Goal: Task Accomplishment & Management: Complete application form

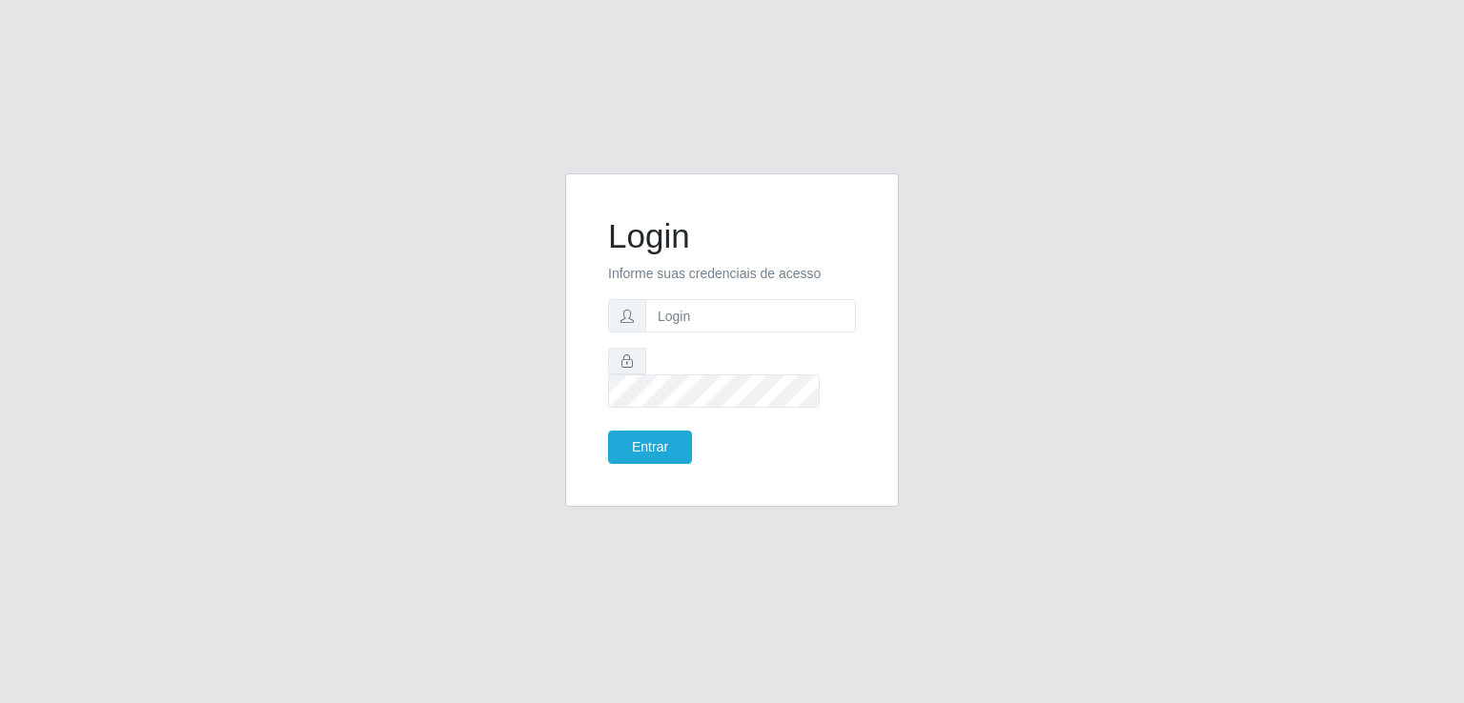
type input "[EMAIL_ADDRESS][DOMAIN_NAME]"
click at [685, 447] on button "Entrar" at bounding box center [650, 447] width 84 height 33
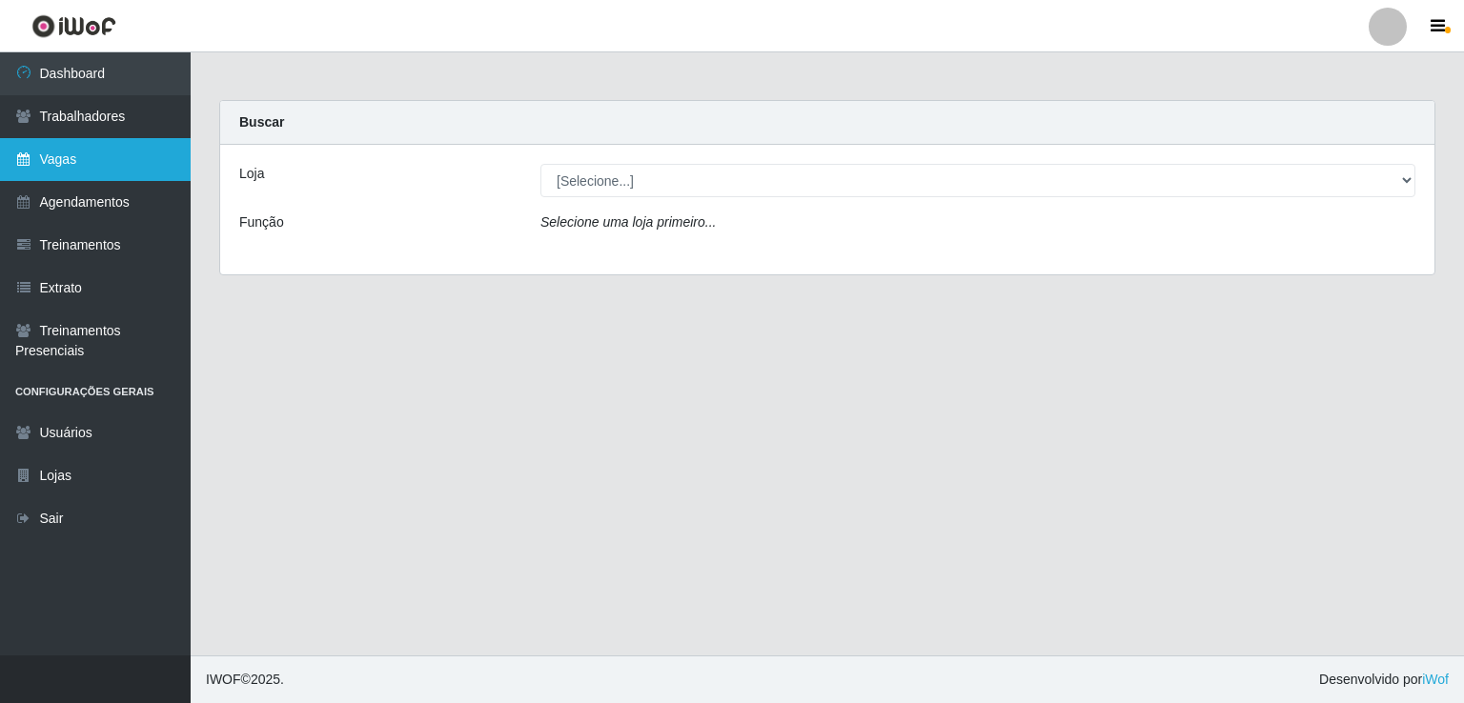
click at [100, 151] on link "Vagas" at bounding box center [95, 159] width 191 height 43
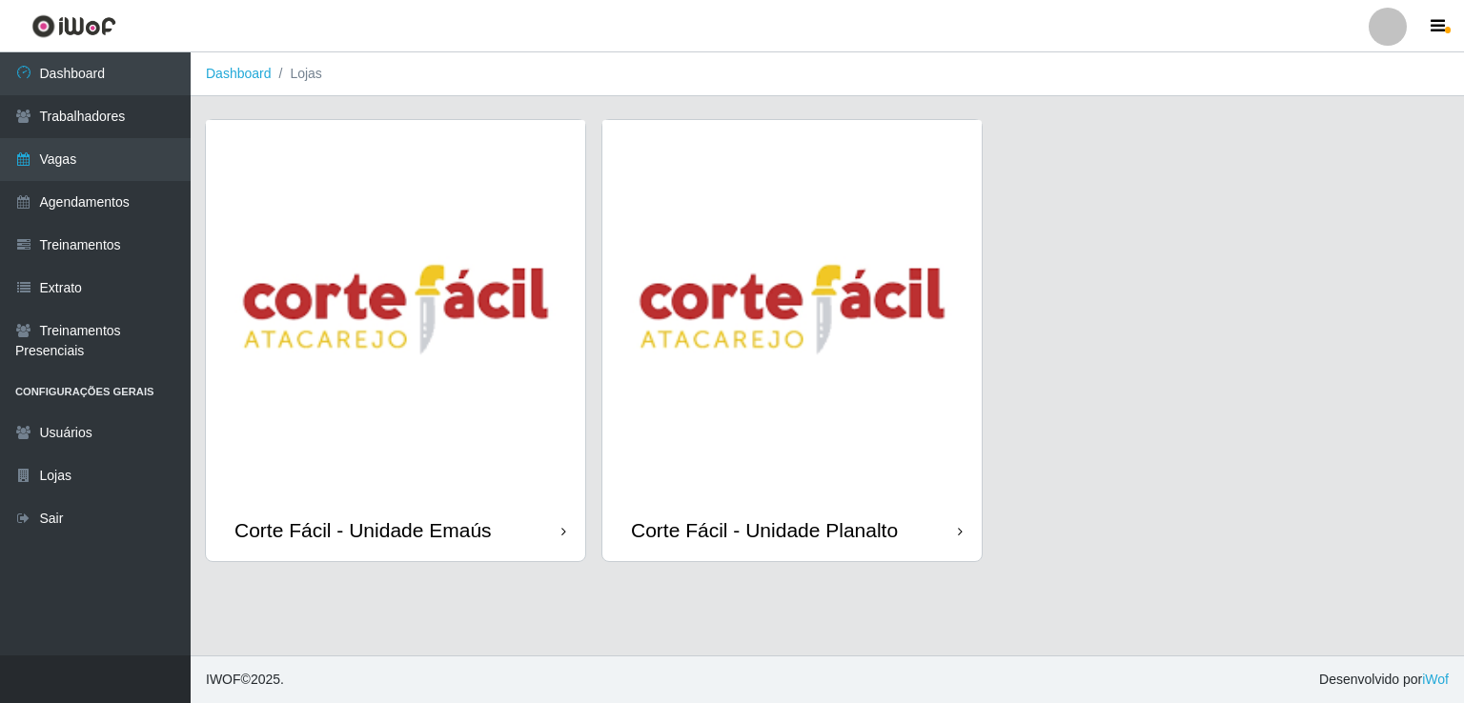
click at [375, 371] on img at bounding box center [395, 309] width 379 height 379
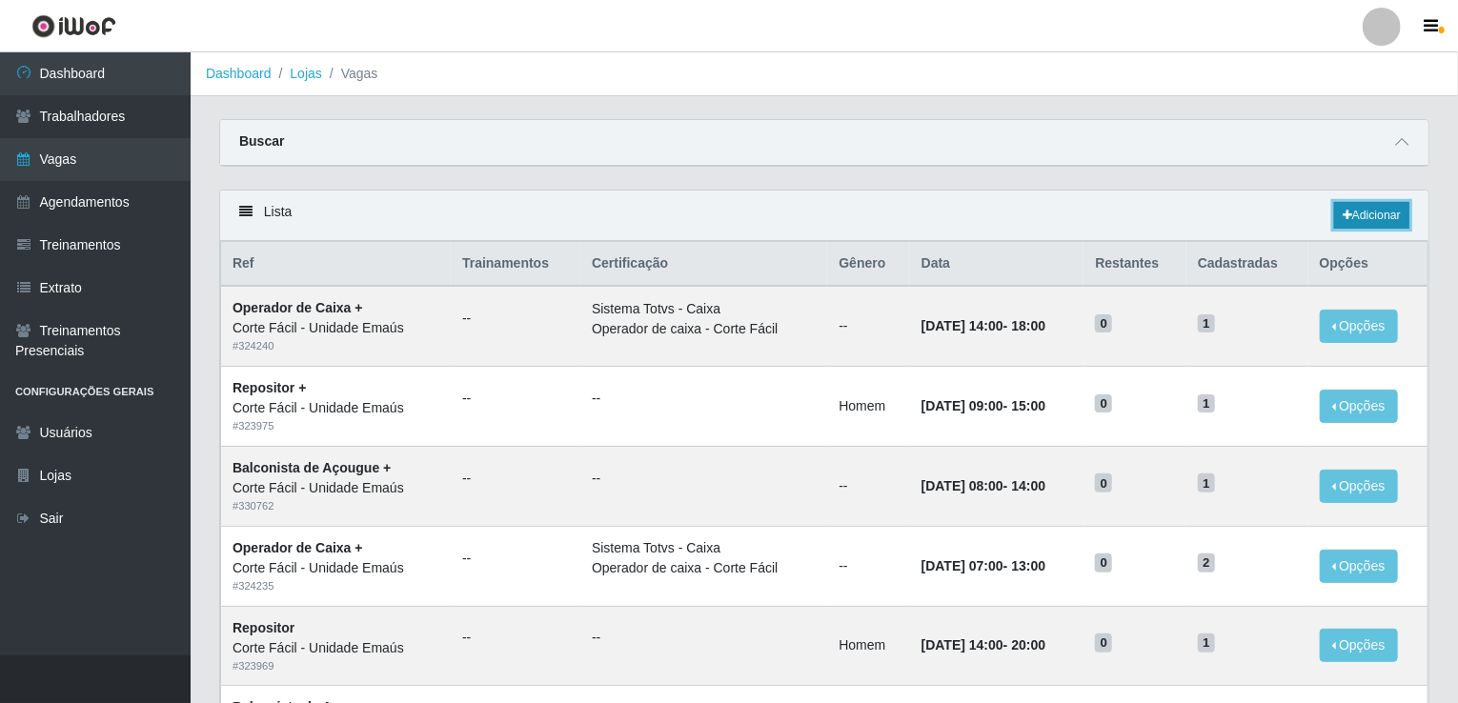
click at [1364, 226] on link "Adicionar" at bounding box center [1371, 215] width 75 height 27
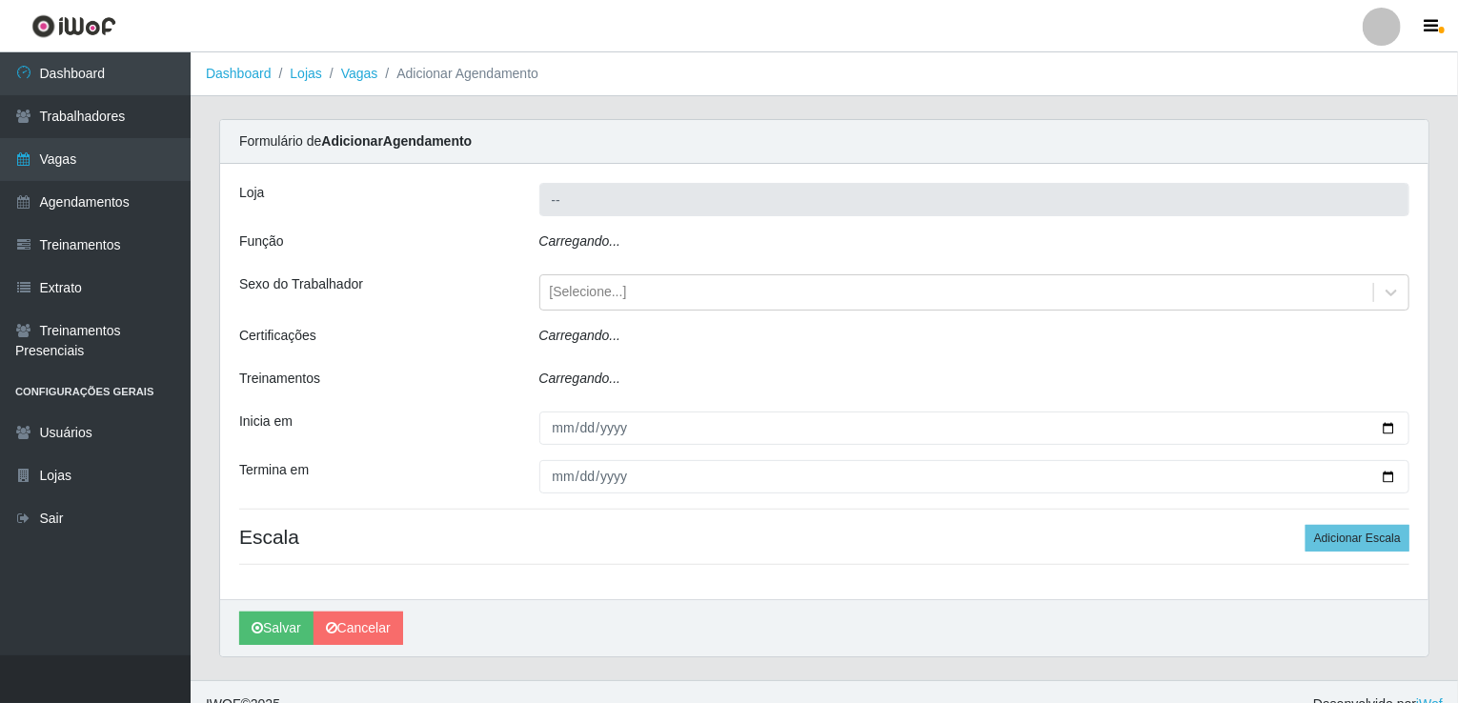
type input "Corte Fácil - Unidade Emaús"
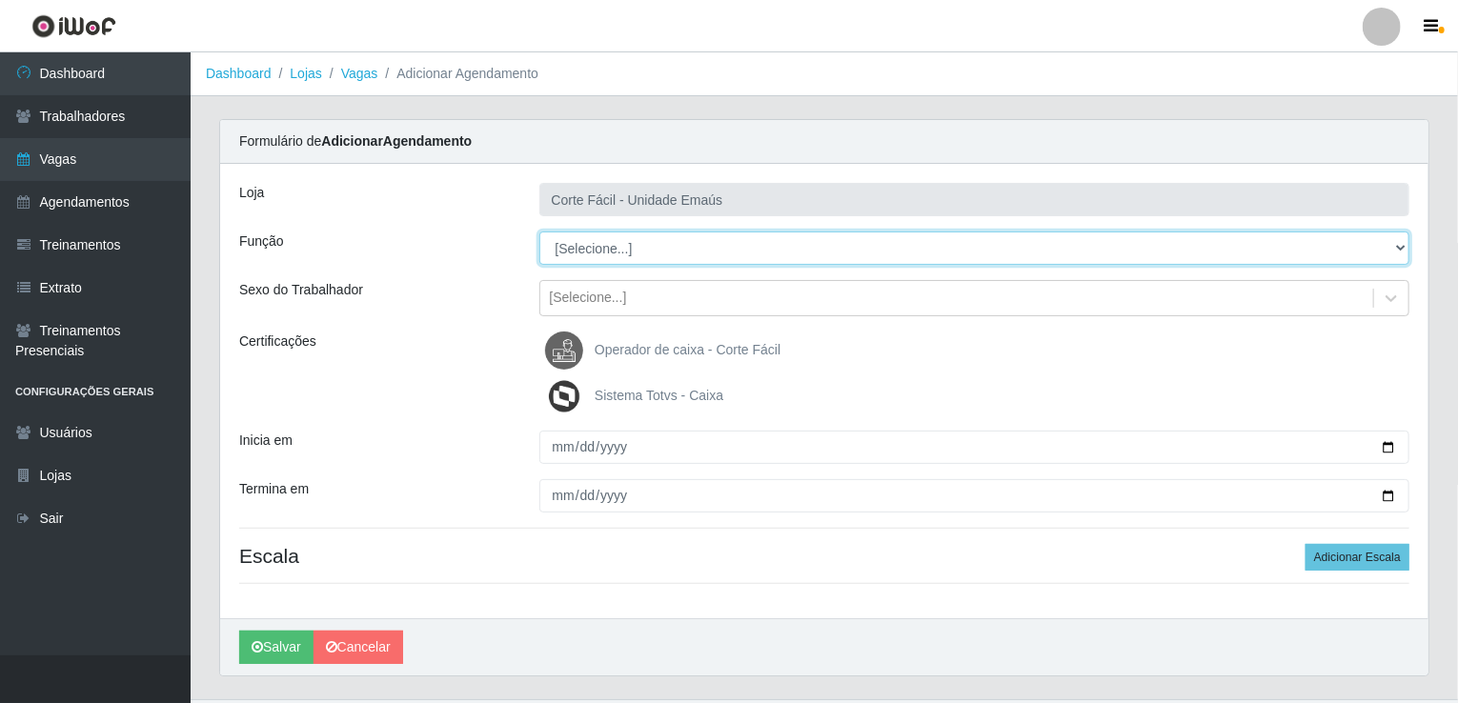
click at [605, 249] on select "[Selecione...] ASG ASG + ASG ++ Auxiliar de Cozinha Auxiliar de Cozinha + Auxil…" at bounding box center [974, 248] width 871 height 33
select select "22"
click at [539, 232] on select "[Selecione...] ASG ASG + ASG ++ Auxiliar de Cozinha Auxiliar de Cozinha + Auxil…" at bounding box center [974, 248] width 871 height 33
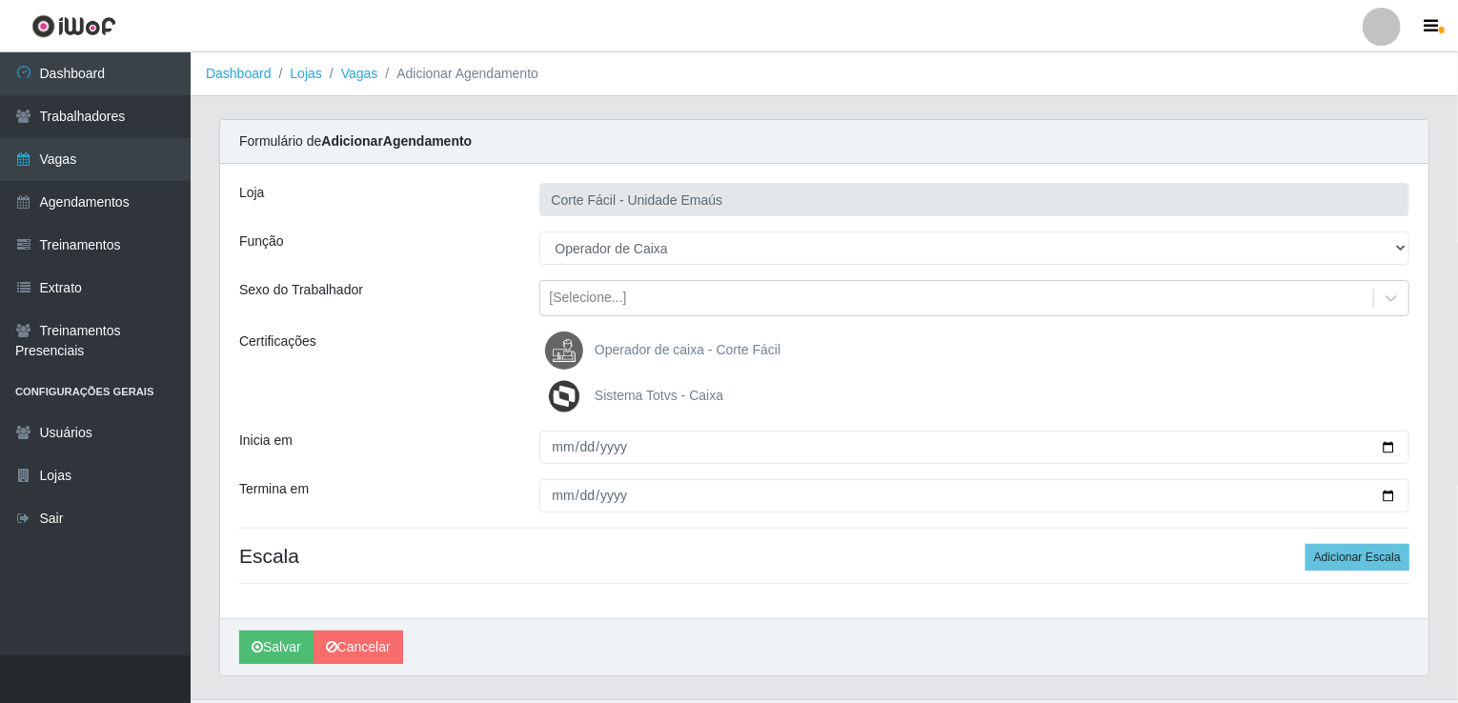
click at [558, 334] on img at bounding box center [568, 351] width 46 height 38
click at [0, 0] on input "Operador de caixa - Corte Fácil" at bounding box center [0, 0] width 0 height 0
click at [561, 394] on img at bounding box center [568, 396] width 46 height 38
click at [0, 0] on input "Sistema Totvs - Caixa" at bounding box center [0, 0] width 0 height 0
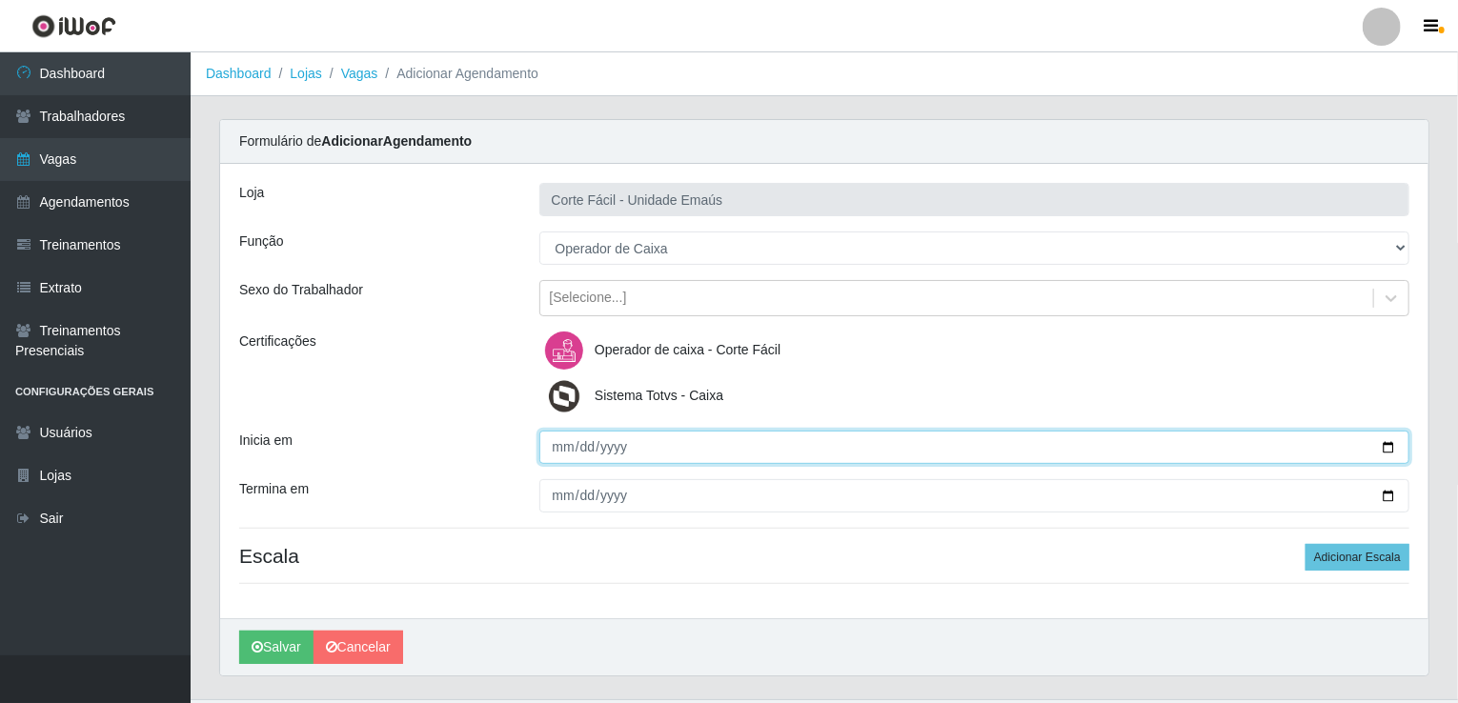
click at [555, 457] on input "Inicia em" at bounding box center [974, 447] width 871 height 33
type input "[DATE]"
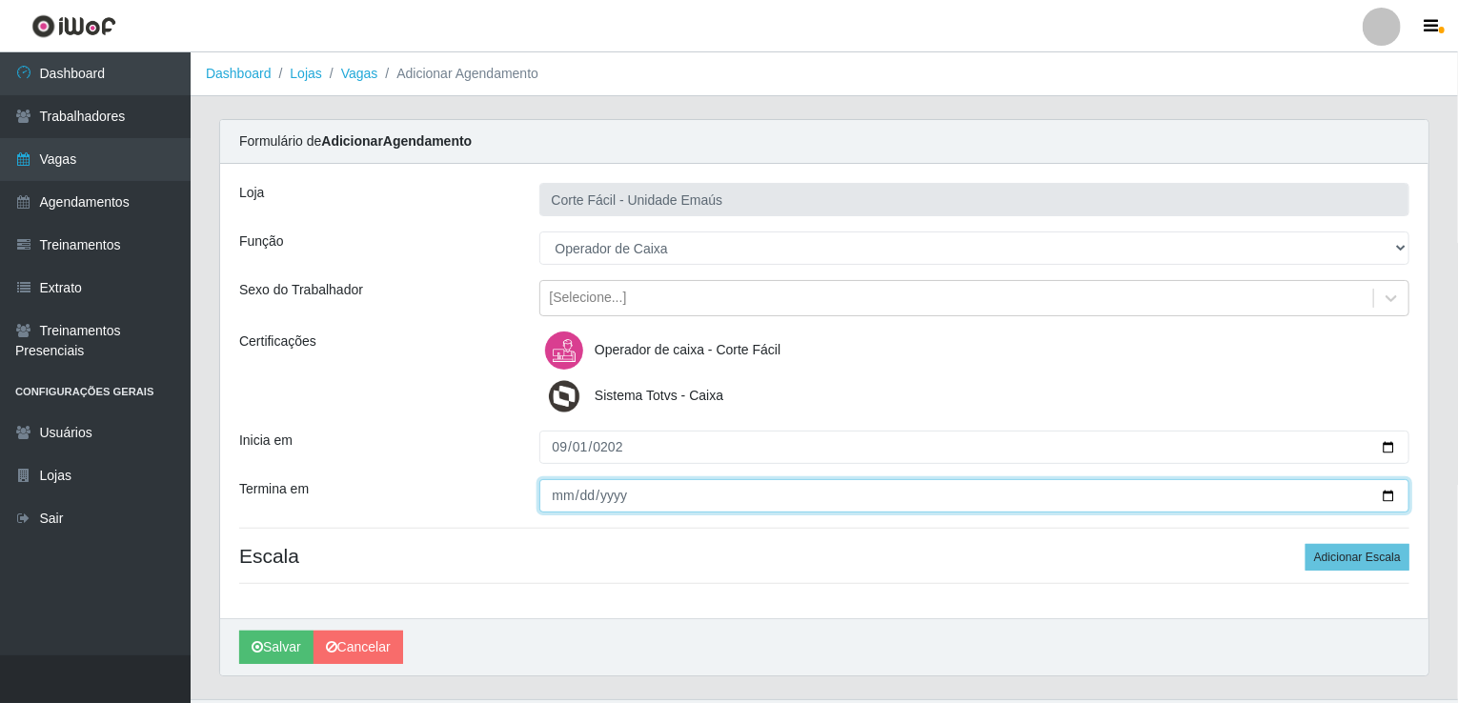
click at [557, 505] on input "Termina em" at bounding box center [974, 495] width 871 height 33
type input "[DATE]"
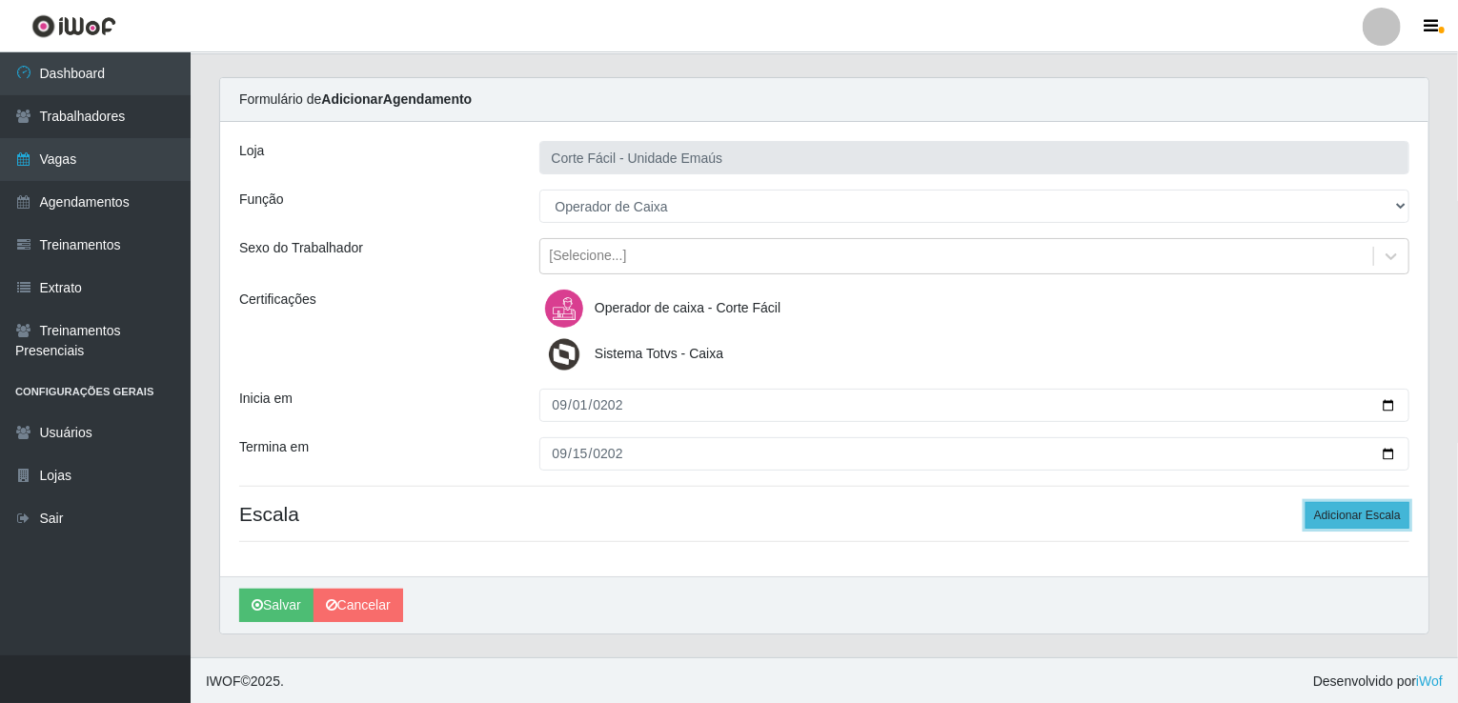
click at [1348, 512] on button "Adicionar Escala" at bounding box center [1358, 515] width 104 height 27
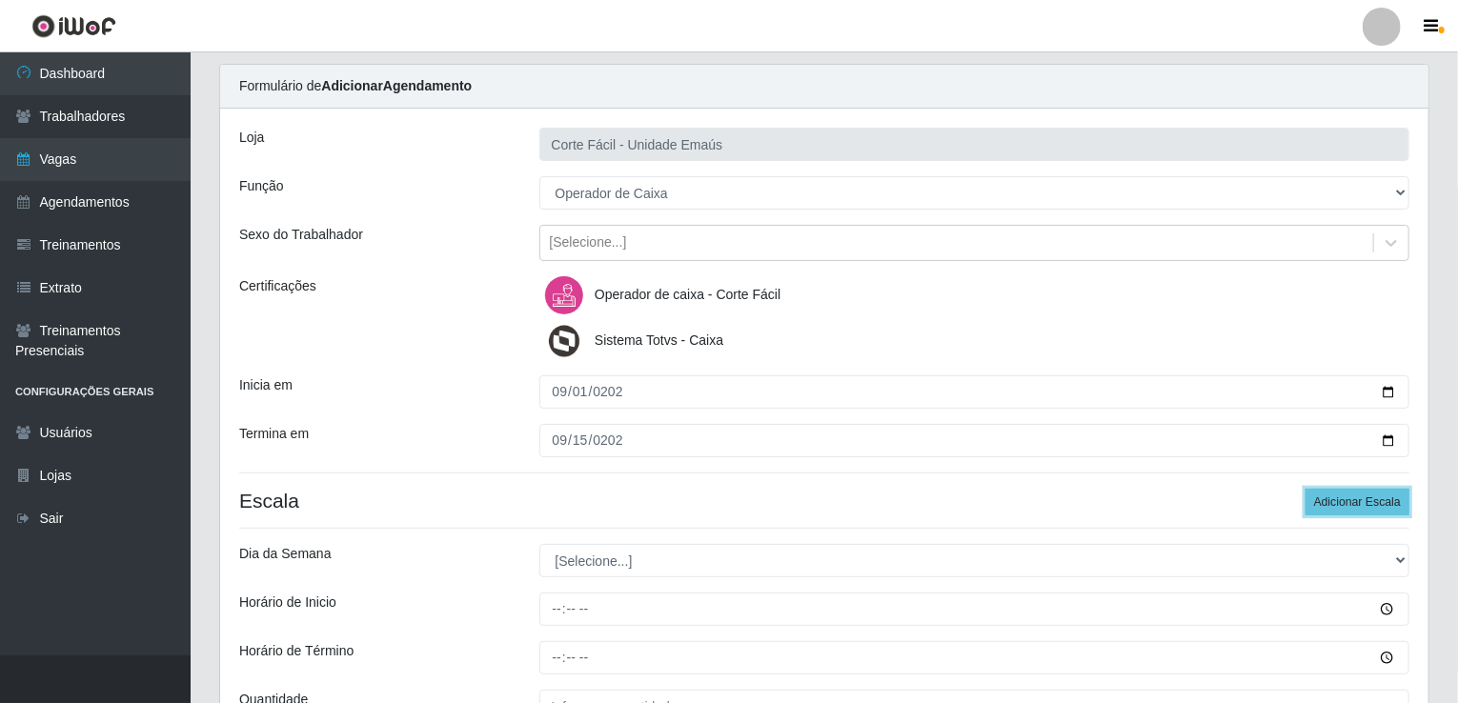
scroll to position [233, 0]
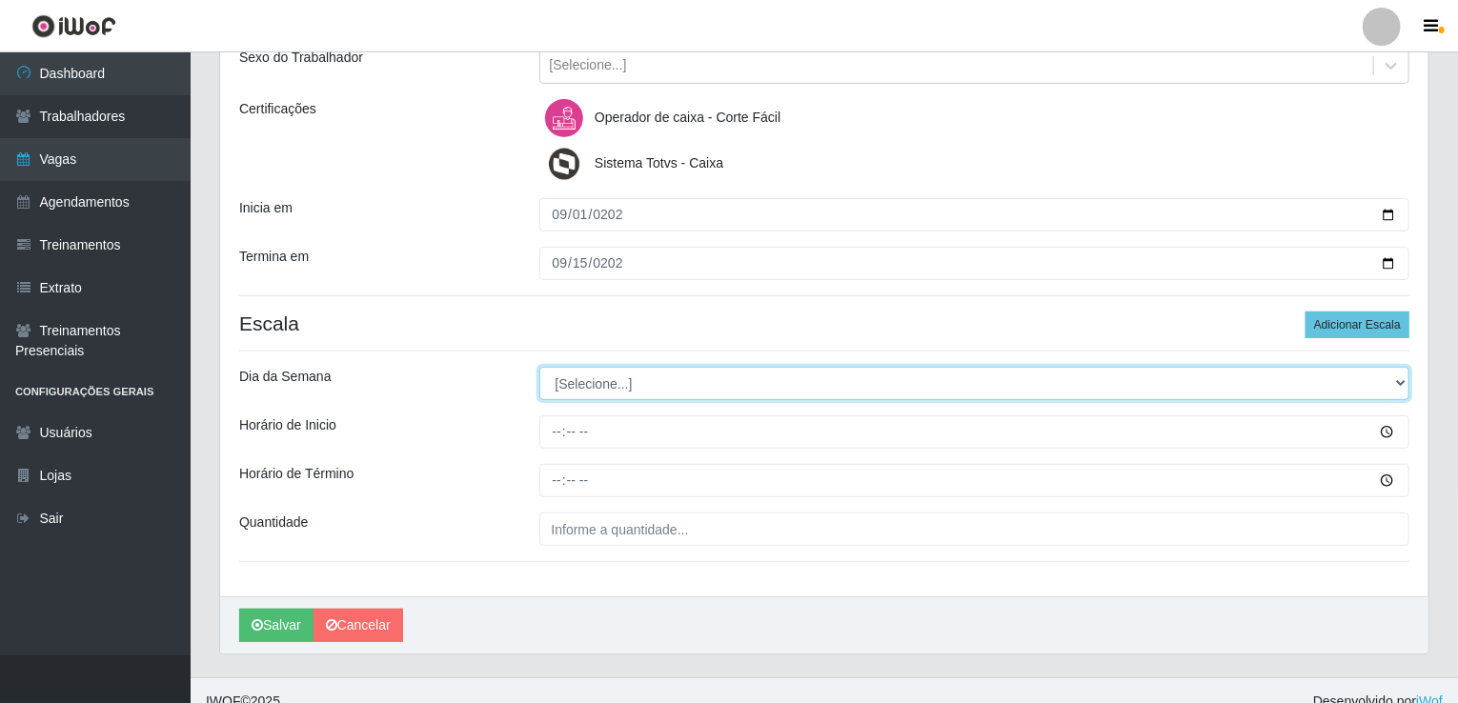
click at [602, 386] on select "[Selecione...] Segunda Terça Quarta Quinta Sexta Sábado Domingo" at bounding box center [974, 383] width 871 height 33
select select "1"
click at [539, 367] on select "[Selecione...] Segunda Terça Quarta Quinta Sexta Sábado Domingo" at bounding box center [974, 383] width 871 height 33
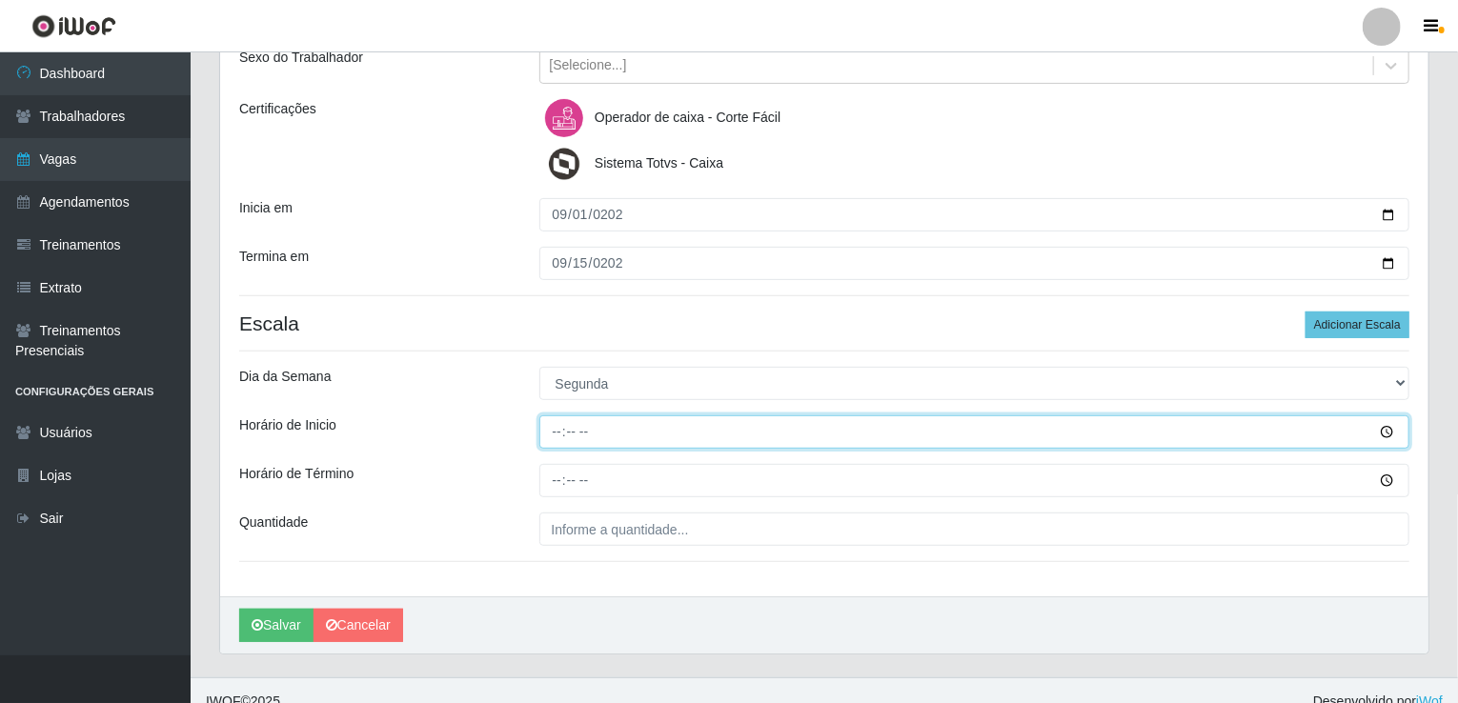
click at [554, 416] on input "Horário de Inicio" at bounding box center [974, 432] width 871 height 33
type input "07:00"
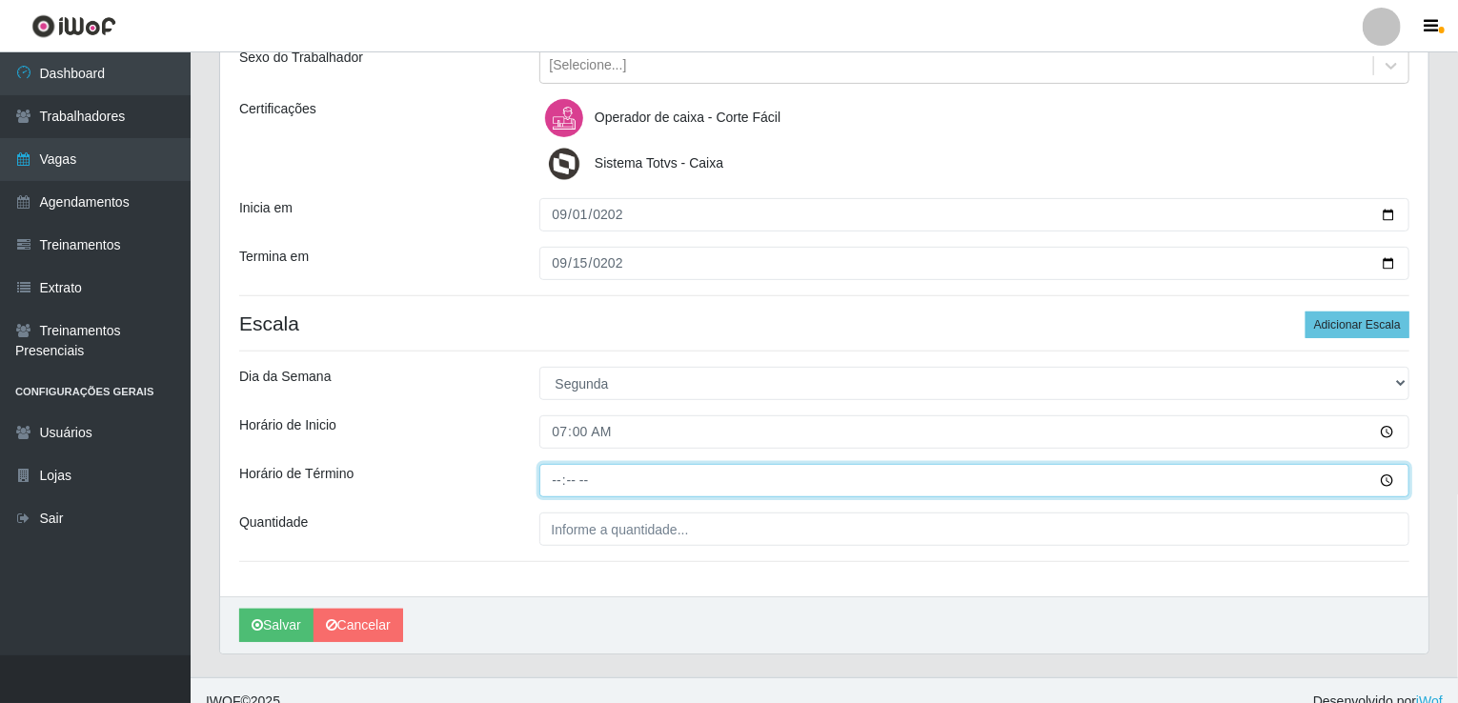
click at [560, 491] on input "Horário de Término" at bounding box center [974, 480] width 871 height 33
type input "13:00"
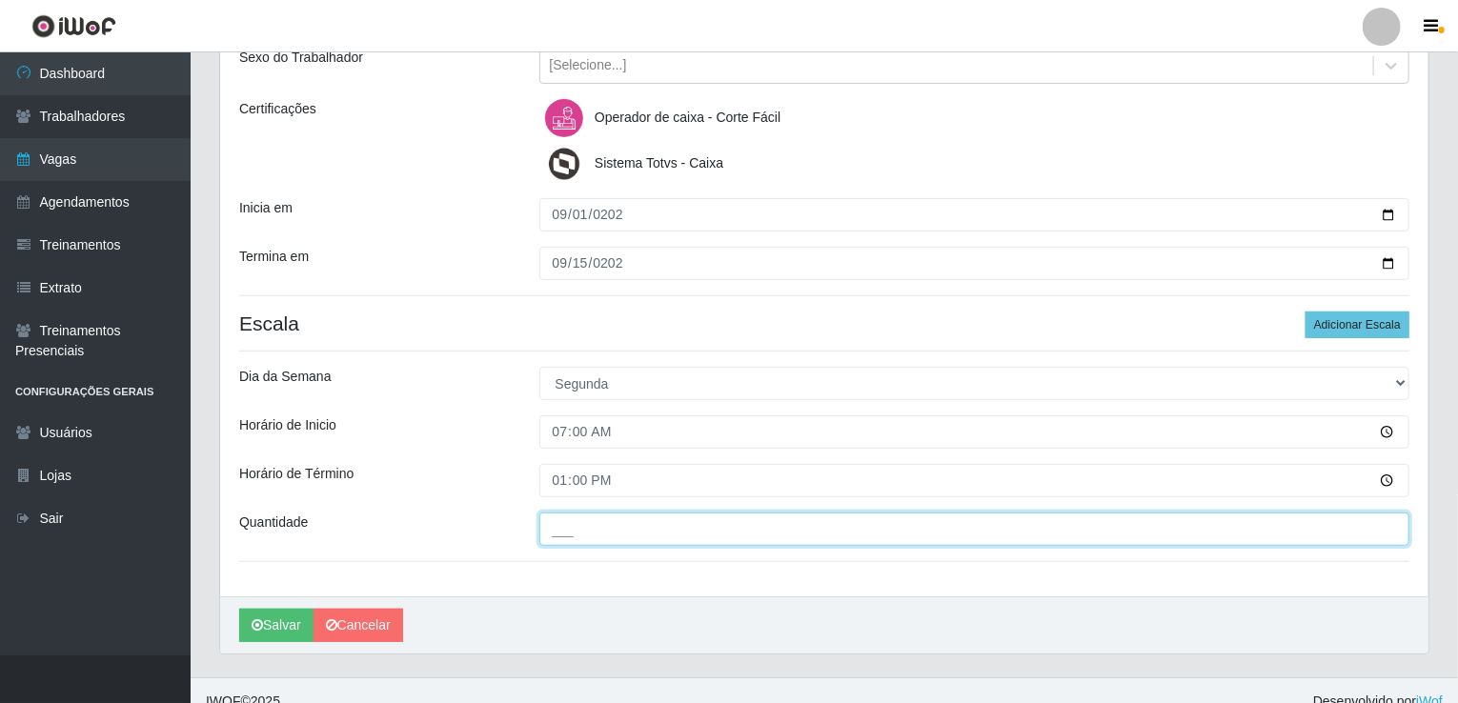
click at [599, 541] on input "___" at bounding box center [974, 529] width 871 height 33
type input "002"
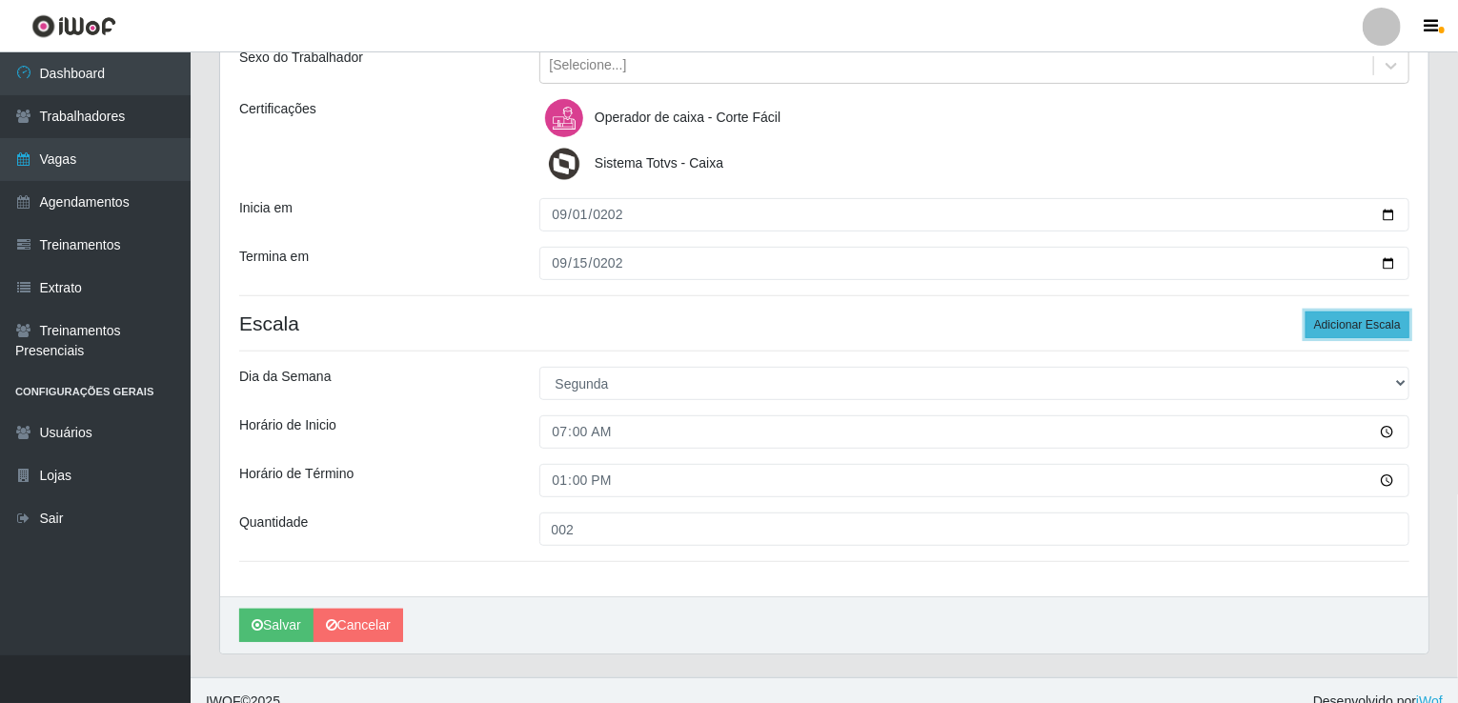
click at [1370, 334] on button "Adicionar Escala" at bounding box center [1358, 325] width 104 height 27
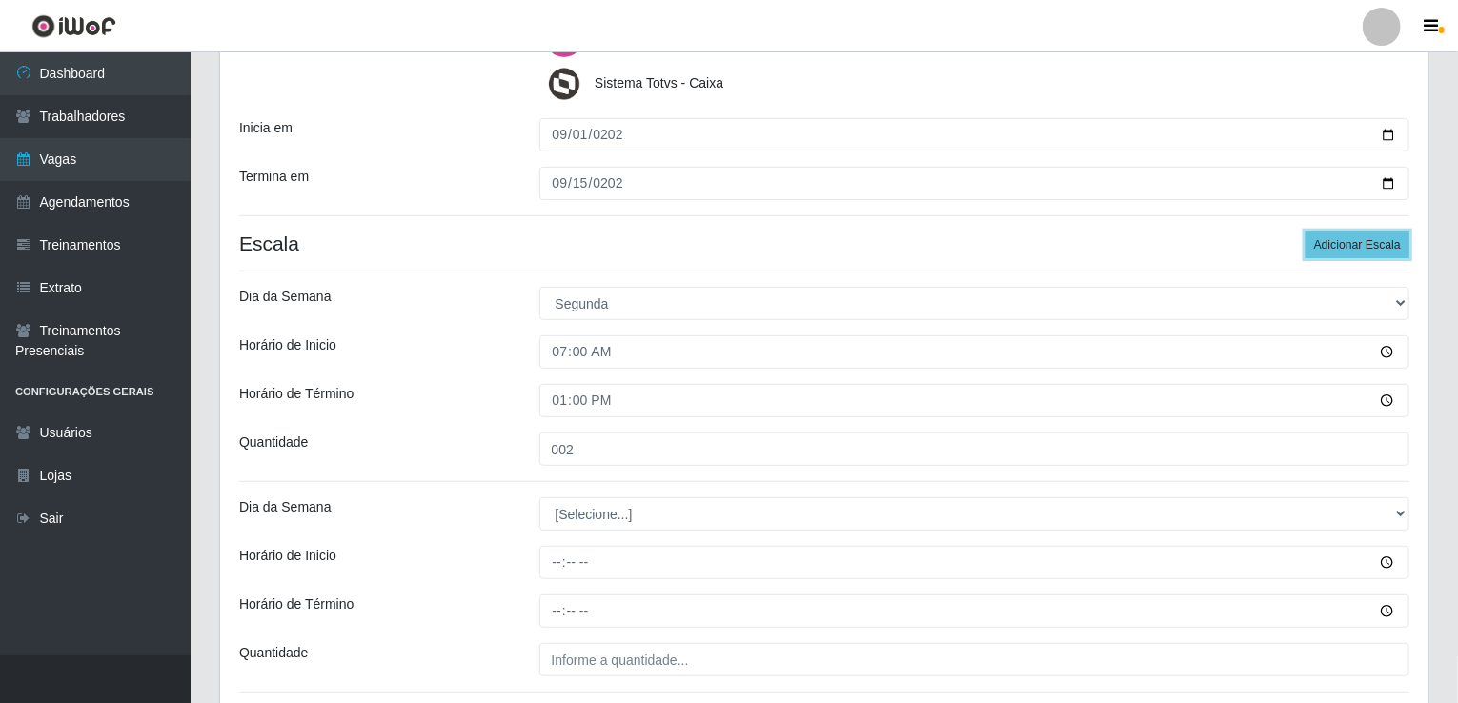
scroll to position [423, 0]
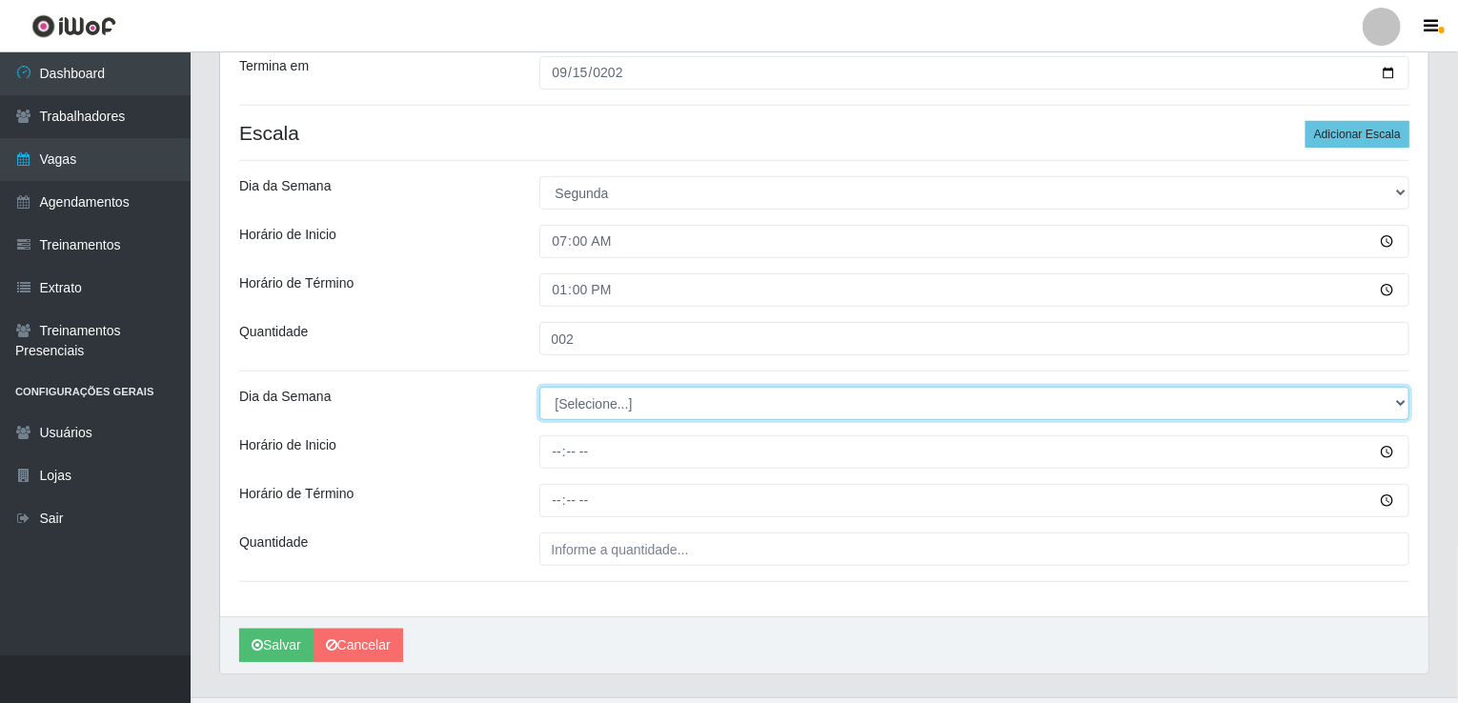
click at [577, 387] on select "[Selecione...] Segunda Terça Quarta Quinta Sexta Sábado Domingo" at bounding box center [974, 403] width 871 height 33
click at [583, 387] on select "[Selecione...] Segunda Terça Quarta Quinta Sexta Sábado Domingo" at bounding box center [974, 403] width 871 height 33
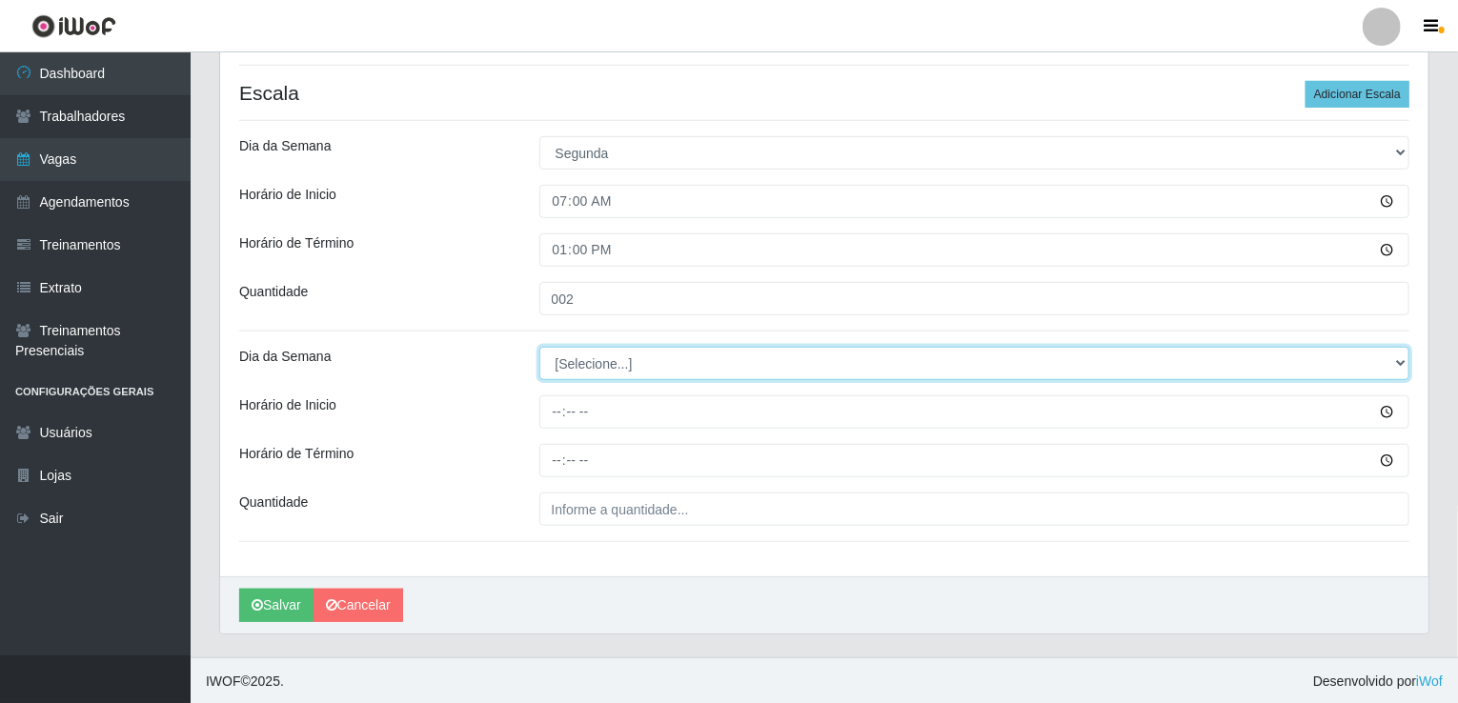
click at [588, 363] on select "[Selecione...] Segunda Terça Quarta Quinta Sexta Sábado Domingo" at bounding box center [974, 363] width 871 height 33
click at [583, 367] on select "[Selecione...] Segunda Terça Quarta Quinta Sexta Sábado Domingo" at bounding box center [974, 363] width 871 height 33
select select "2"
click at [539, 347] on select "[Selecione...] Segunda Terça Quarta Quinta Sexta Sábado Domingo" at bounding box center [974, 363] width 871 height 33
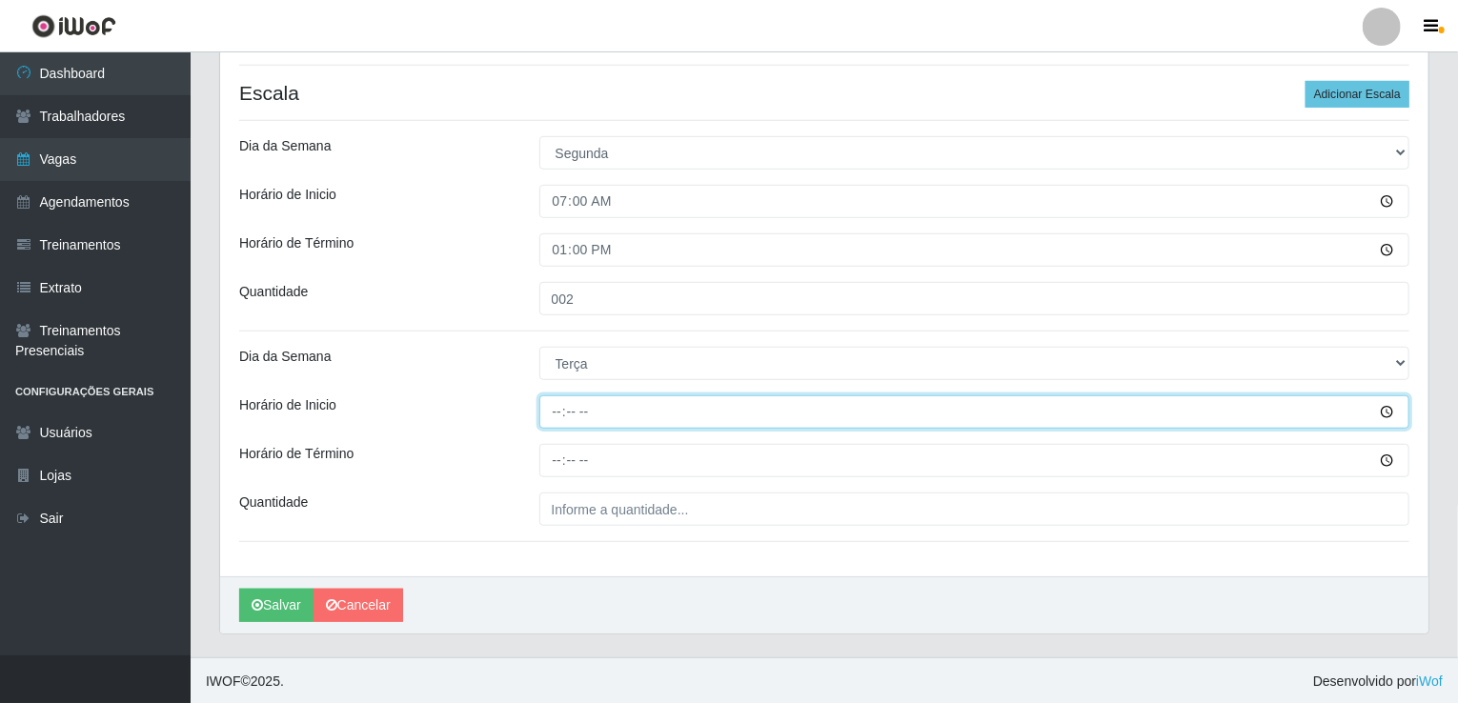
click at [549, 420] on input "Horário de Inicio" at bounding box center [974, 412] width 871 height 33
type input "07:00"
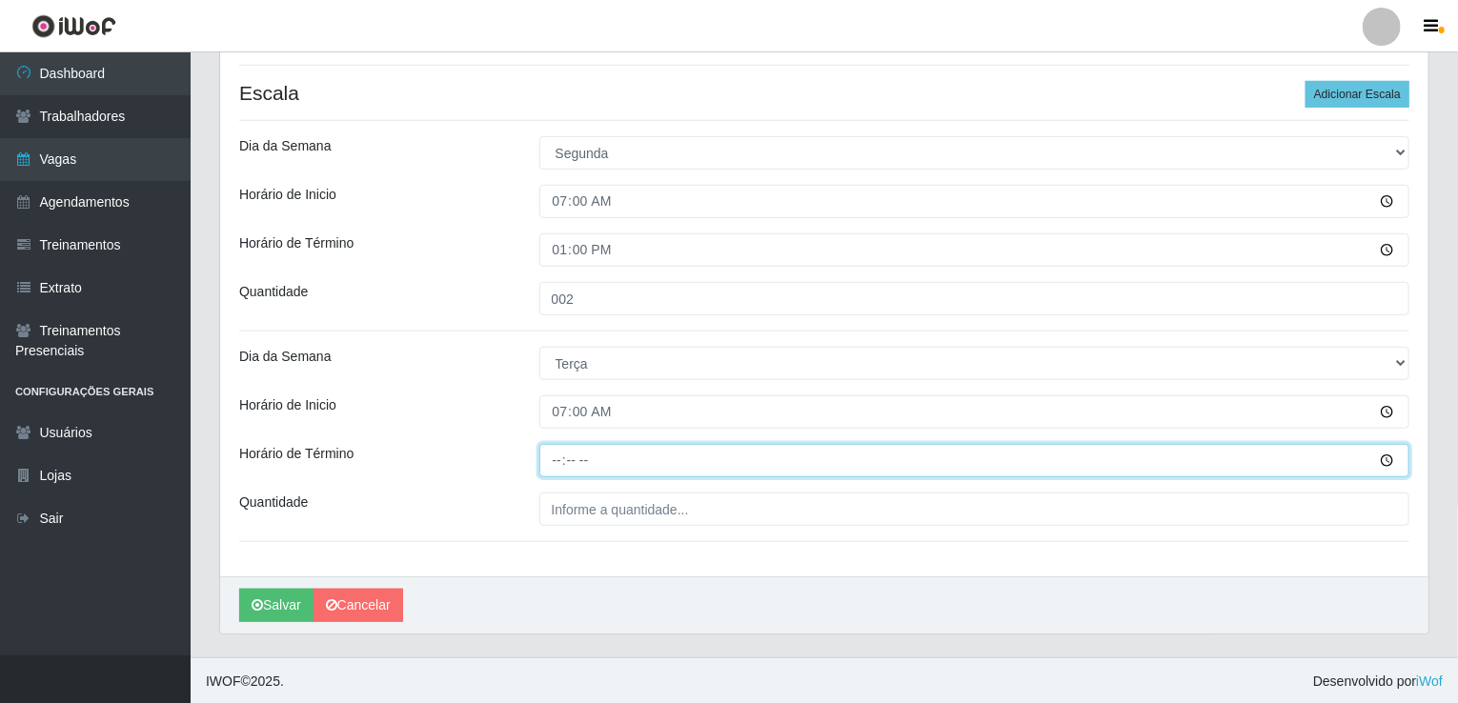
click at [553, 463] on input "Horário de Término" at bounding box center [974, 460] width 871 height 33
type input "13:00"
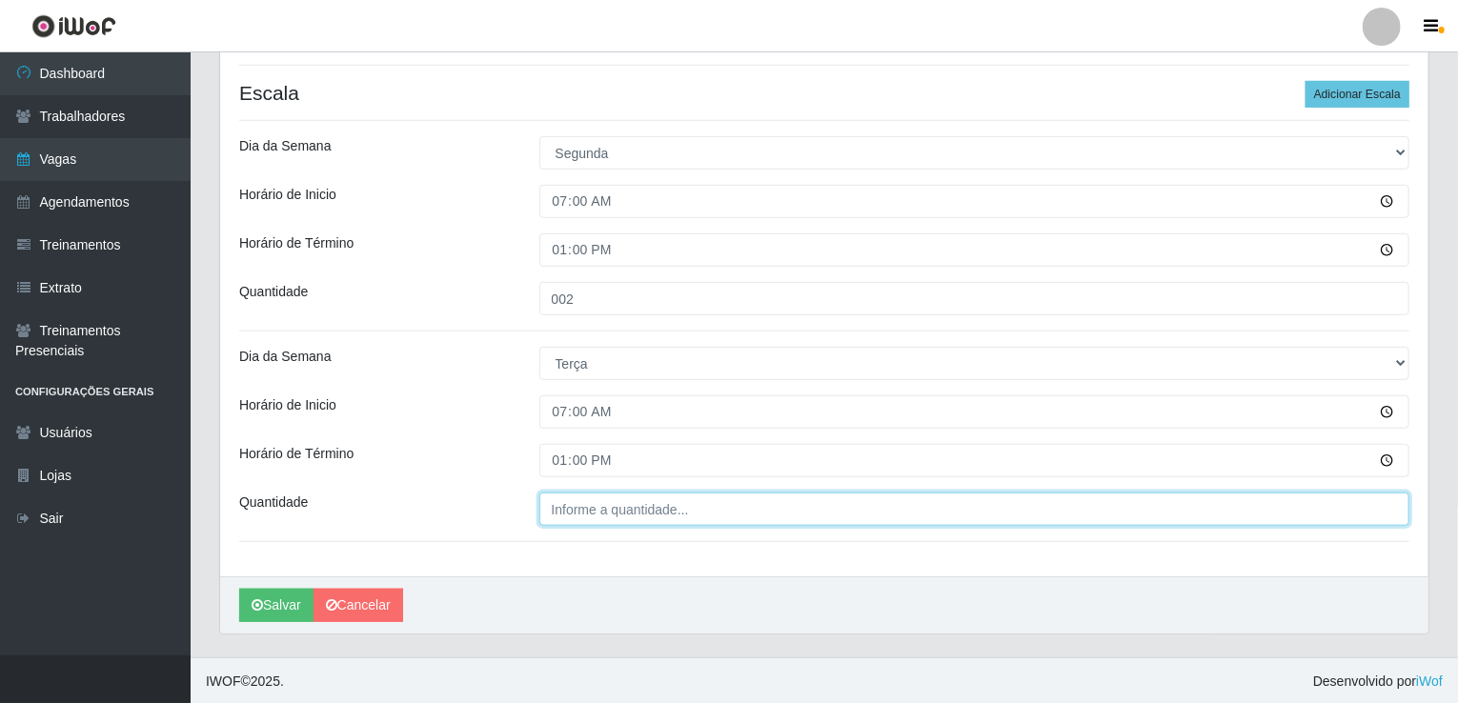
click at [590, 513] on input "Quantidade" at bounding box center [974, 509] width 871 height 33
type input "002"
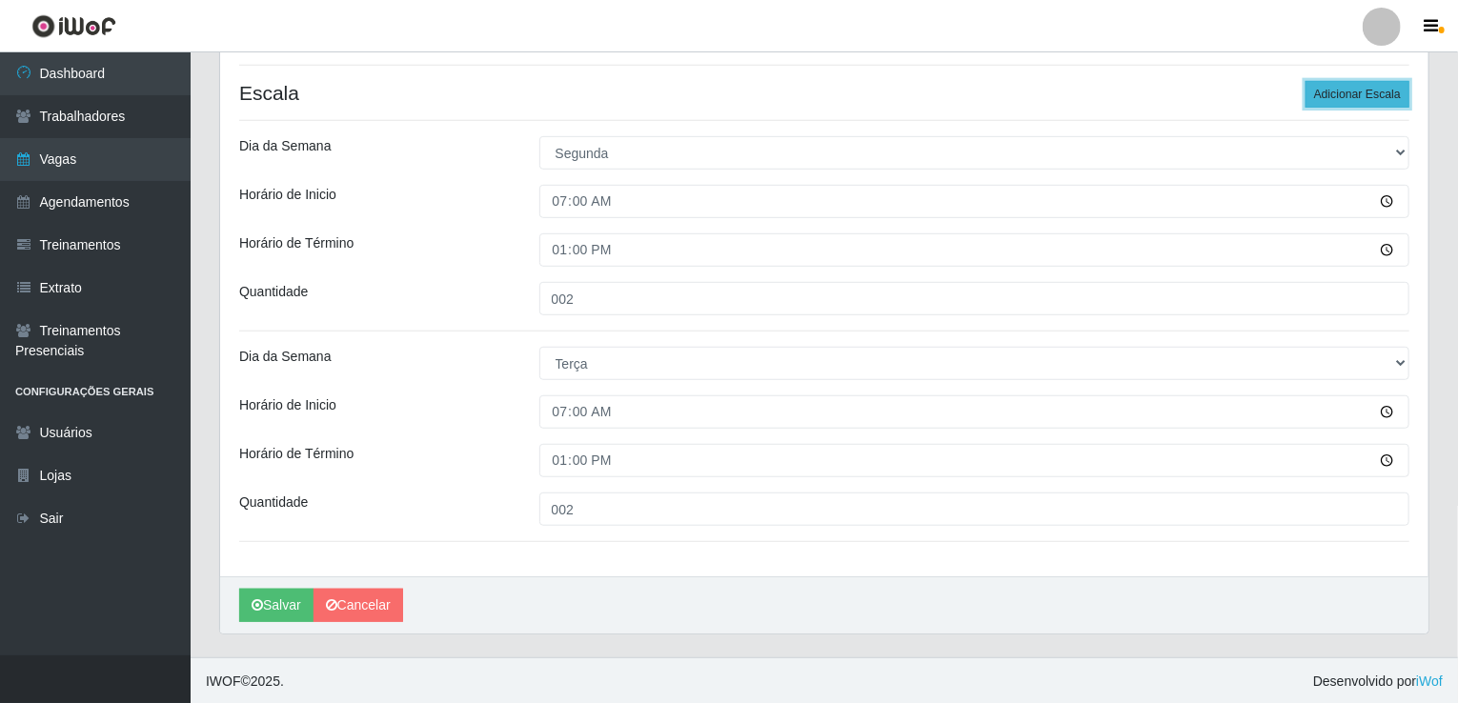
click at [1365, 83] on button "Adicionar Escala" at bounding box center [1358, 94] width 104 height 27
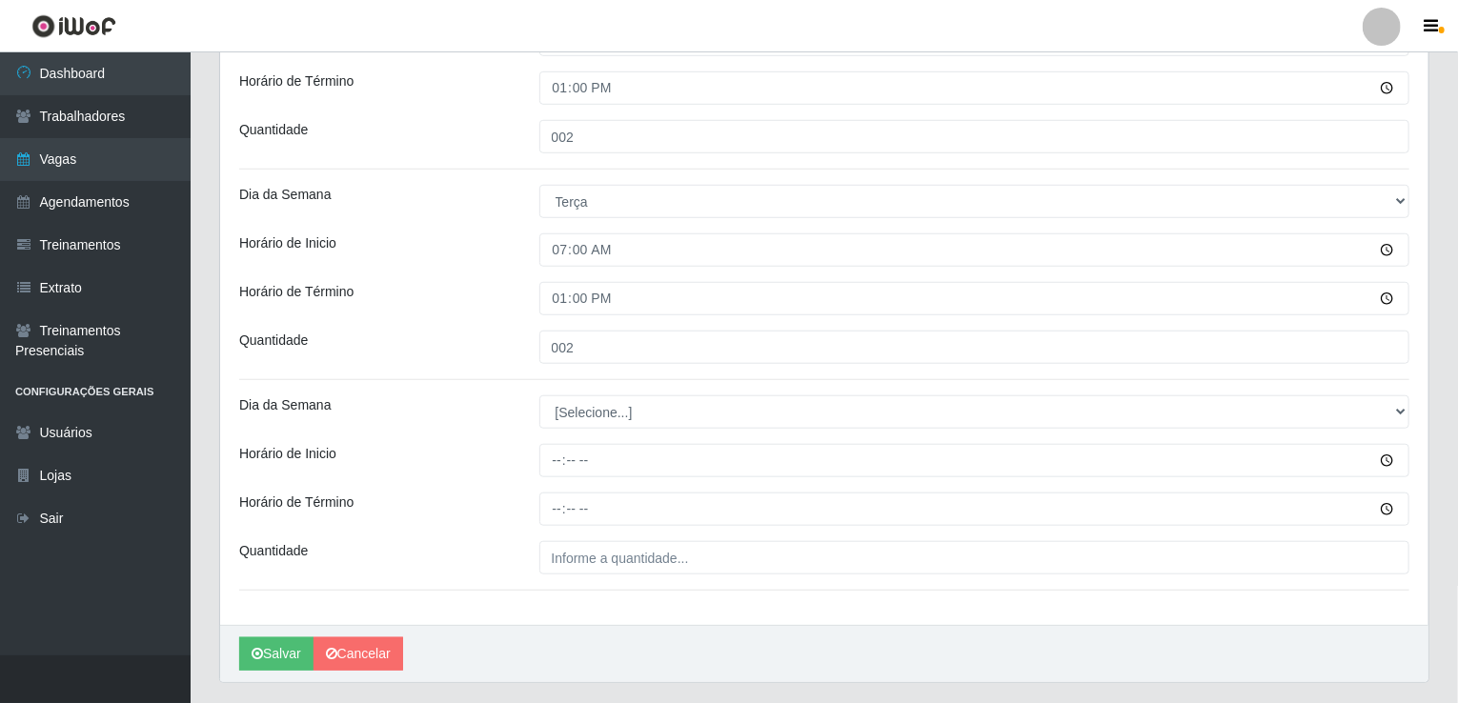
scroll to position [674, 0]
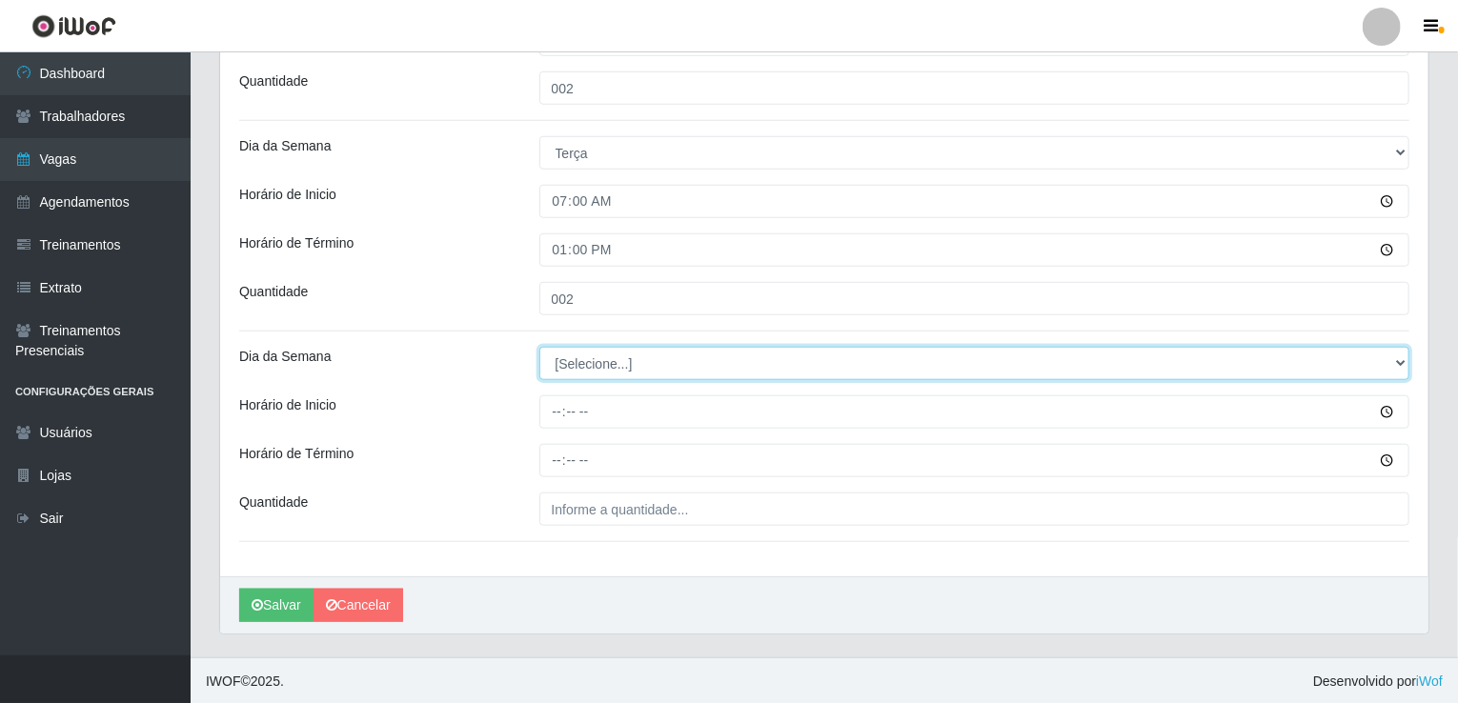
click at [635, 363] on select "[Selecione...] Segunda Terça Quarta Quinta Sexta Sábado Domingo" at bounding box center [974, 363] width 871 height 33
select select "3"
click at [539, 347] on select "[Selecione...] Segunda Terça Quarta Quinta Sexta Sábado Domingo" at bounding box center [974, 363] width 871 height 33
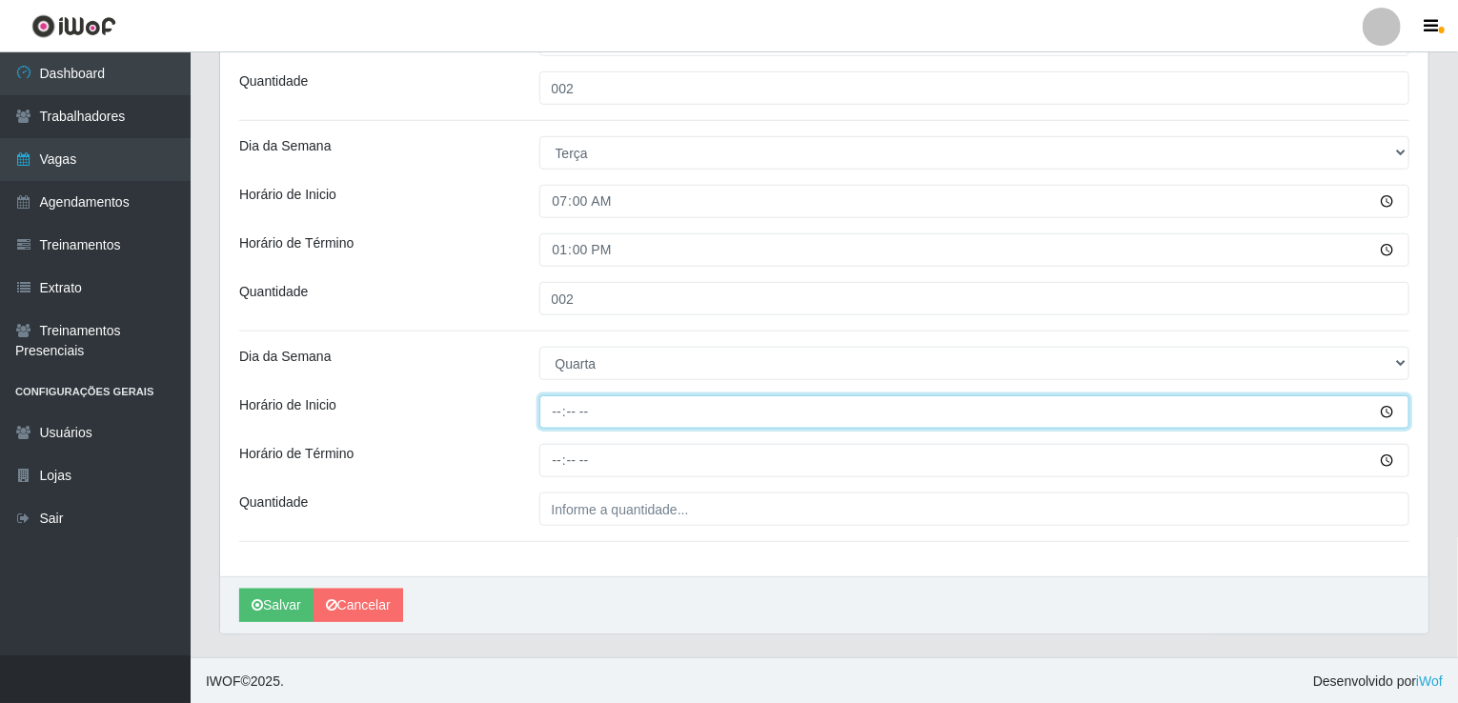
click at [542, 406] on input "Horário de Inicio" at bounding box center [974, 412] width 871 height 33
type input "07:00"
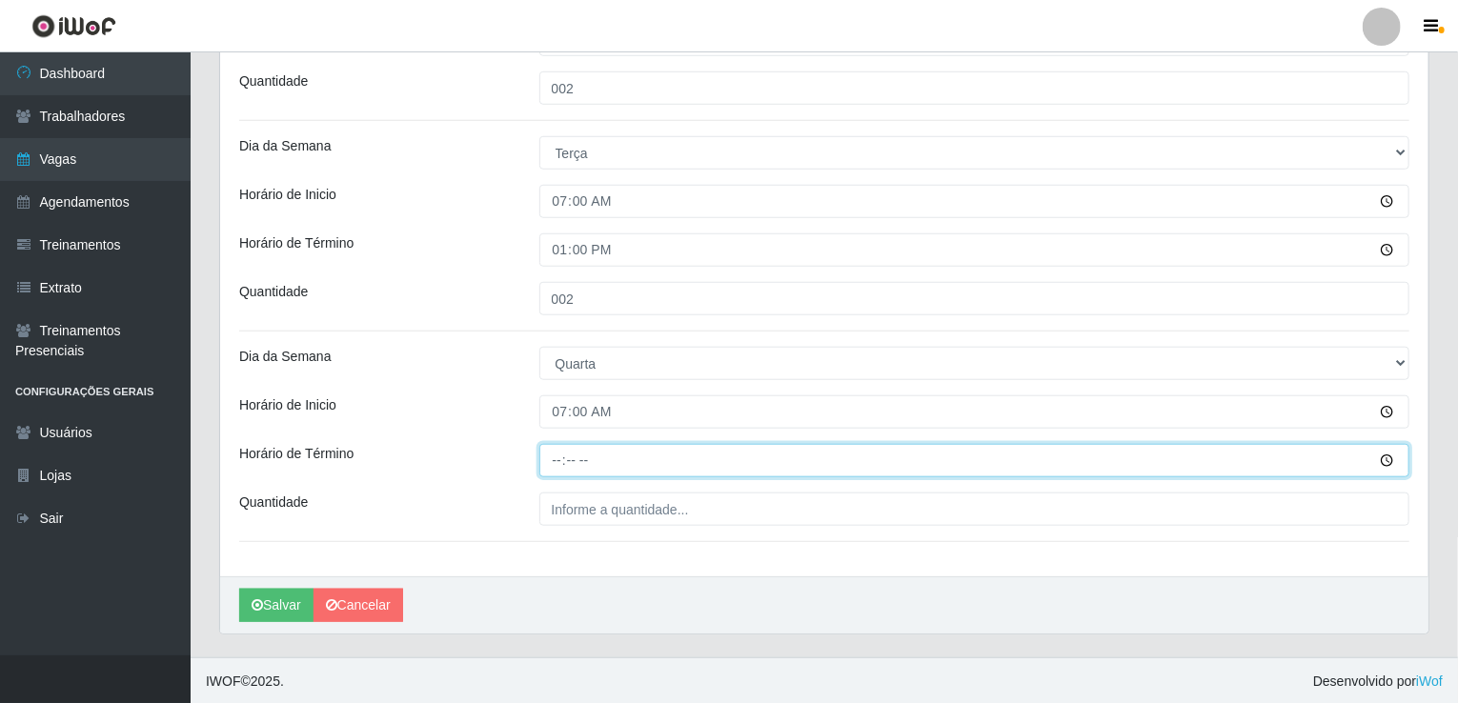
click at [545, 460] on input "Horário de Término" at bounding box center [974, 460] width 871 height 33
type input "13:00"
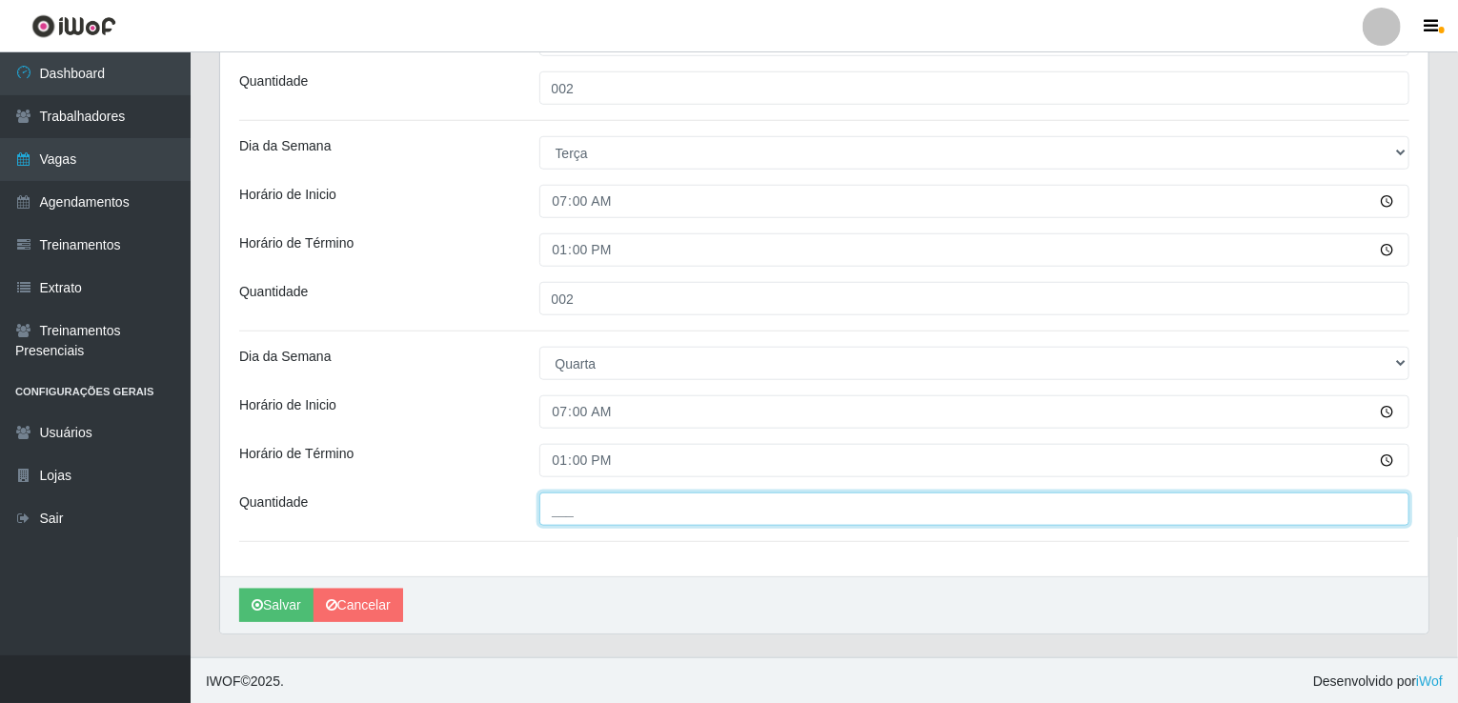
click at [587, 500] on input "___" at bounding box center [974, 509] width 871 height 33
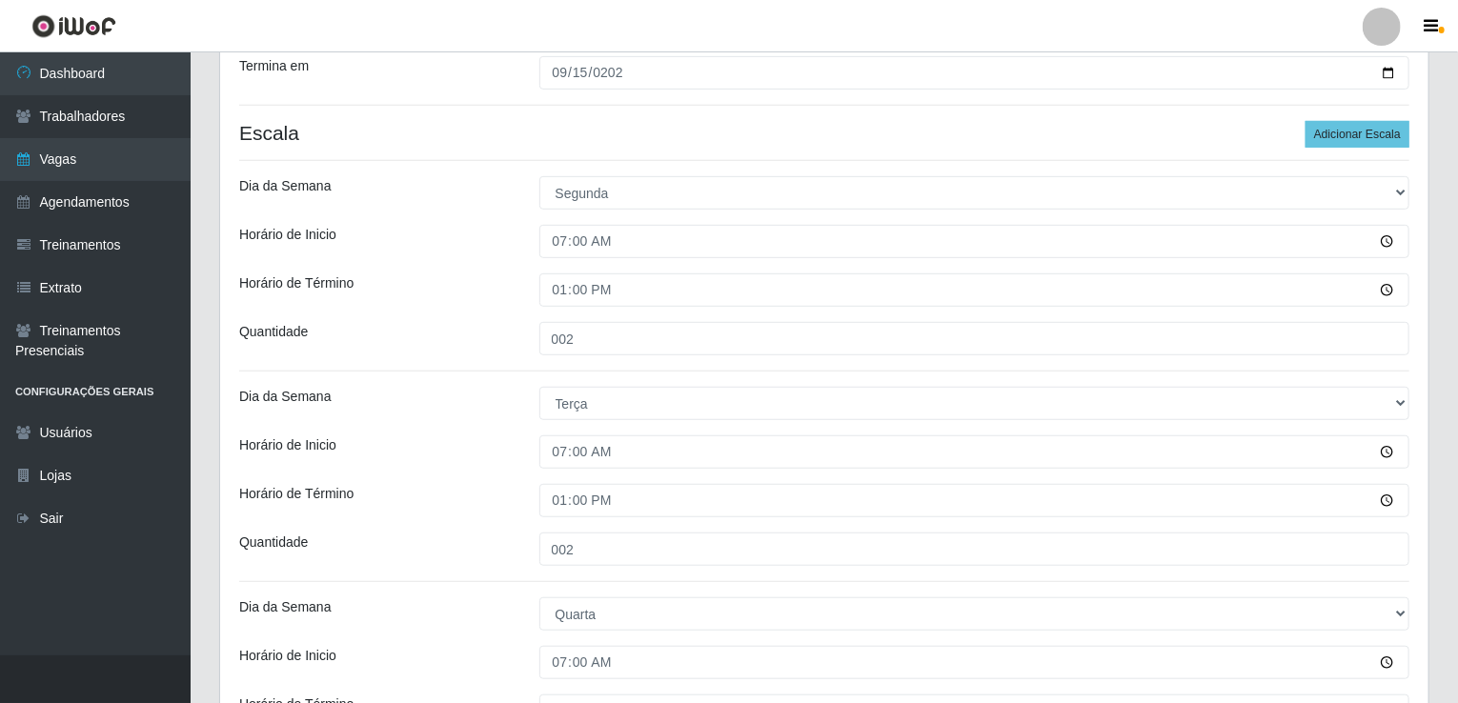
scroll to position [388, 0]
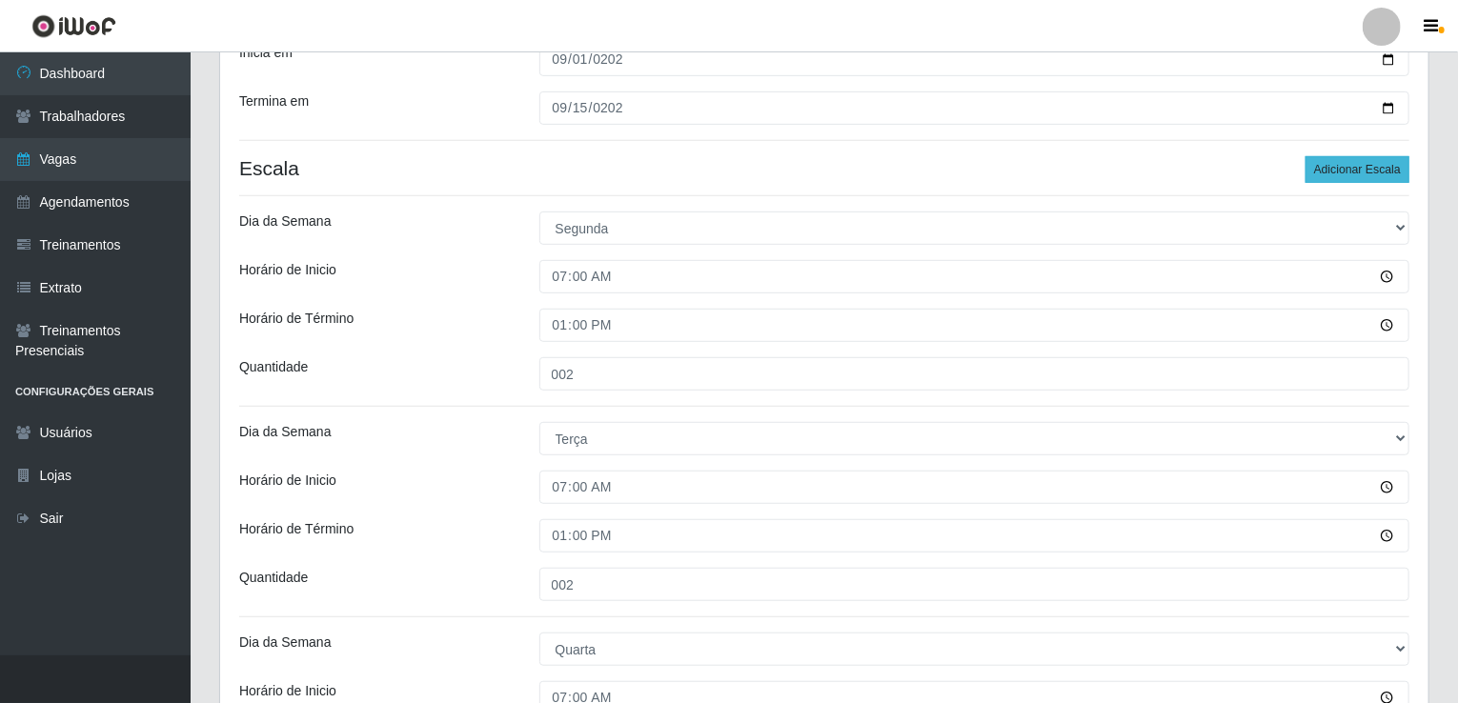
type input "001"
click at [1311, 160] on button "Adicionar Escala" at bounding box center [1358, 169] width 104 height 27
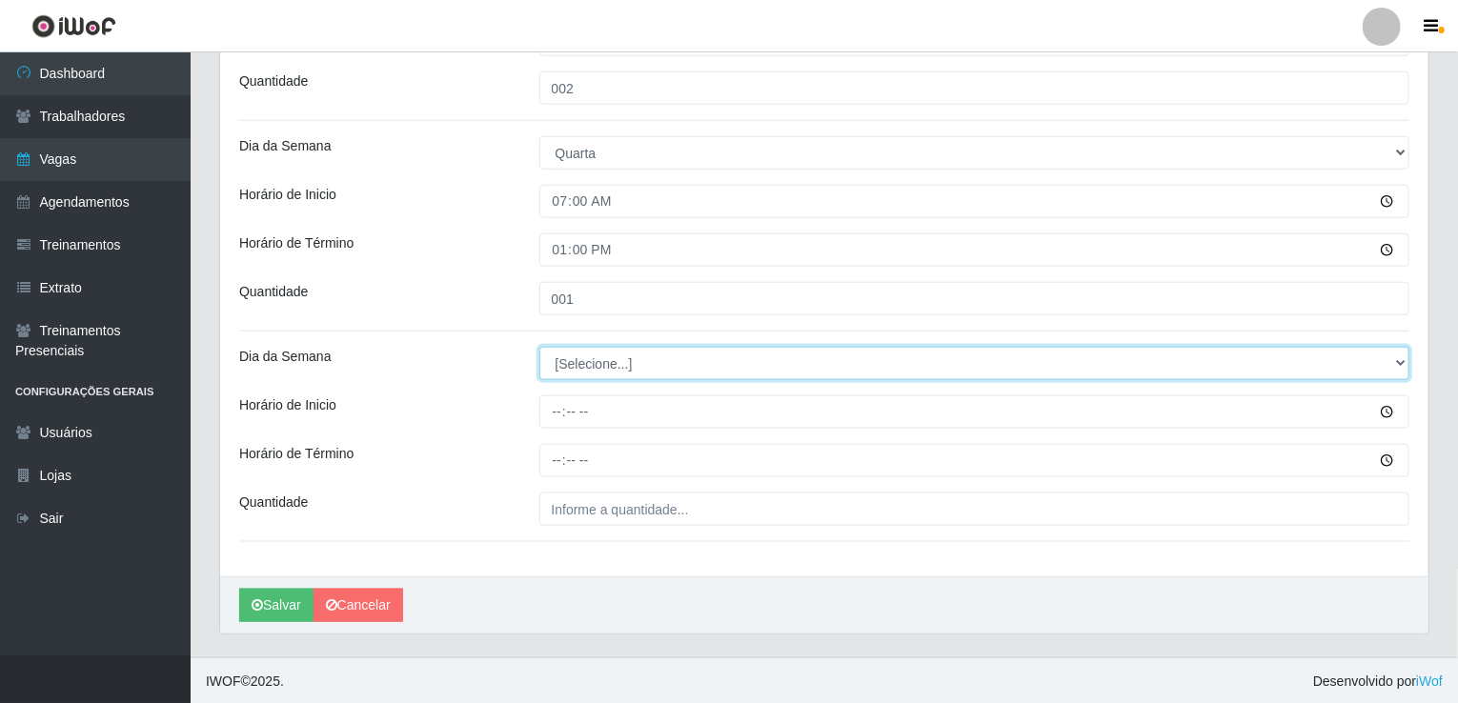
click at [597, 363] on select "[Selecione...] Segunda Terça Quarta Quinta Sexta Sábado Domingo" at bounding box center [974, 363] width 871 height 33
click at [646, 363] on select "[Selecione...] Segunda Terça Quarta Quinta Sexta Sábado Domingo" at bounding box center [974, 363] width 871 height 33
select select "4"
click at [539, 347] on select "[Selecione...] Segunda Terça Quarta Quinta Sexta Sábado Domingo" at bounding box center [974, 363] width 871 height 33
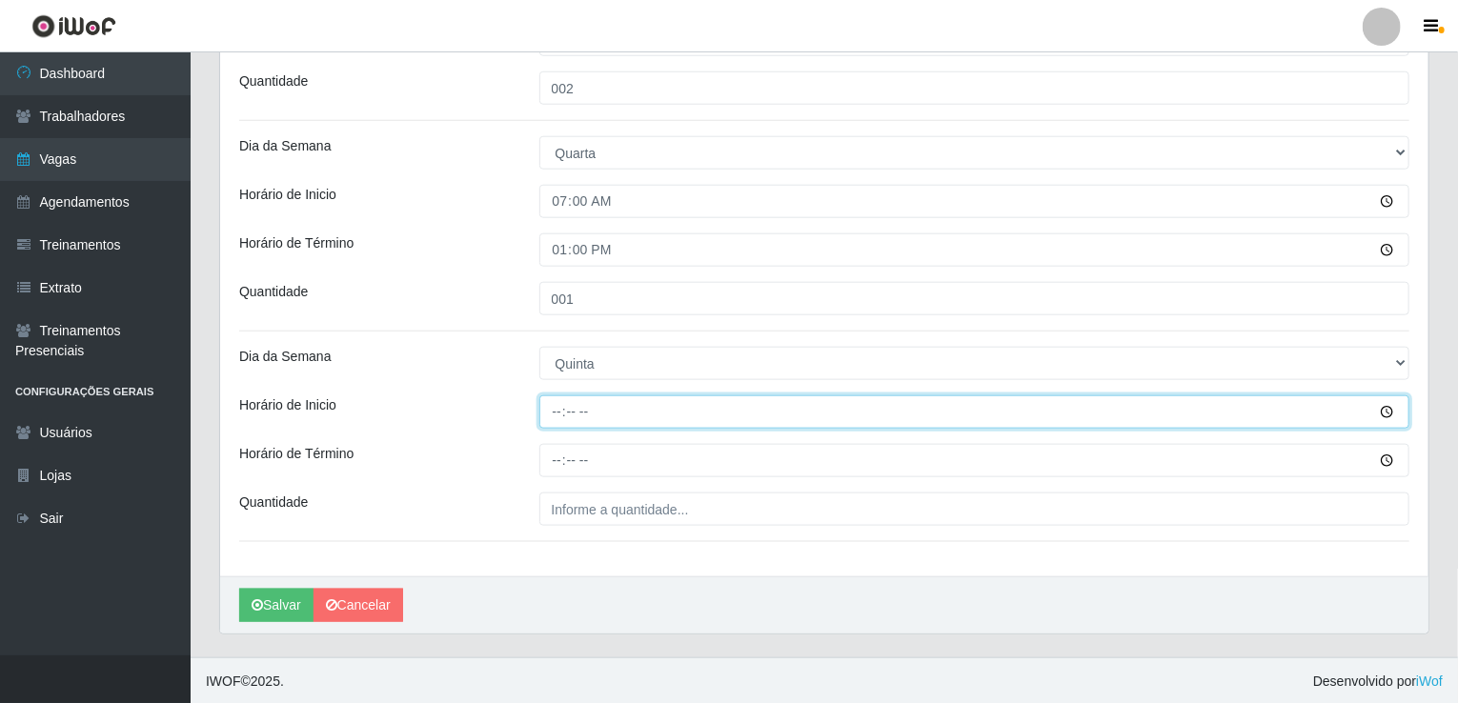
click at [559, 416] on input "Horário de Inicio" at bounding box center [974, 412] width 871 height 33
type input "07:00"
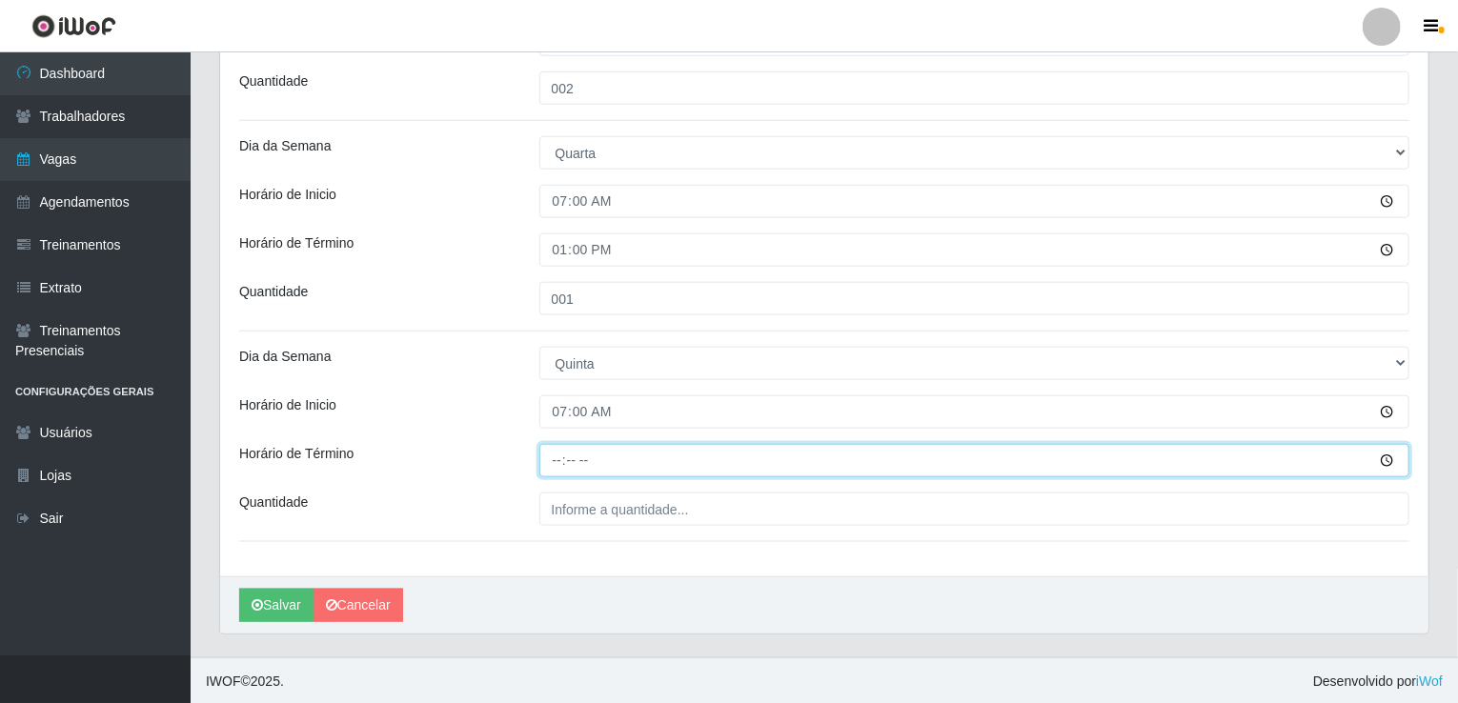
click at [557, 448] on input "Horário de Término" at bounding box center [974, 460] width 871 height 33
type input "13:00"
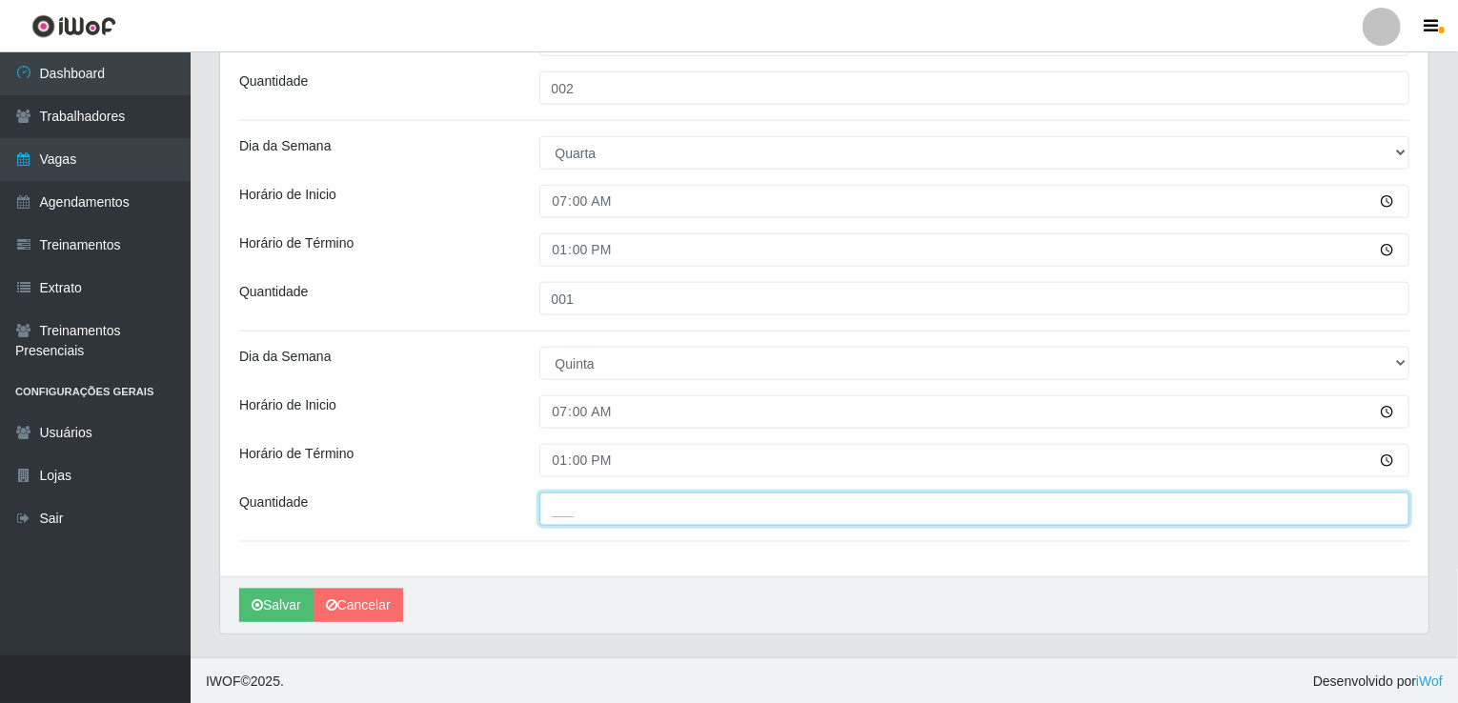
click at [590, 516] on input "___" at bounding box center [974, 509] width 871 height 33
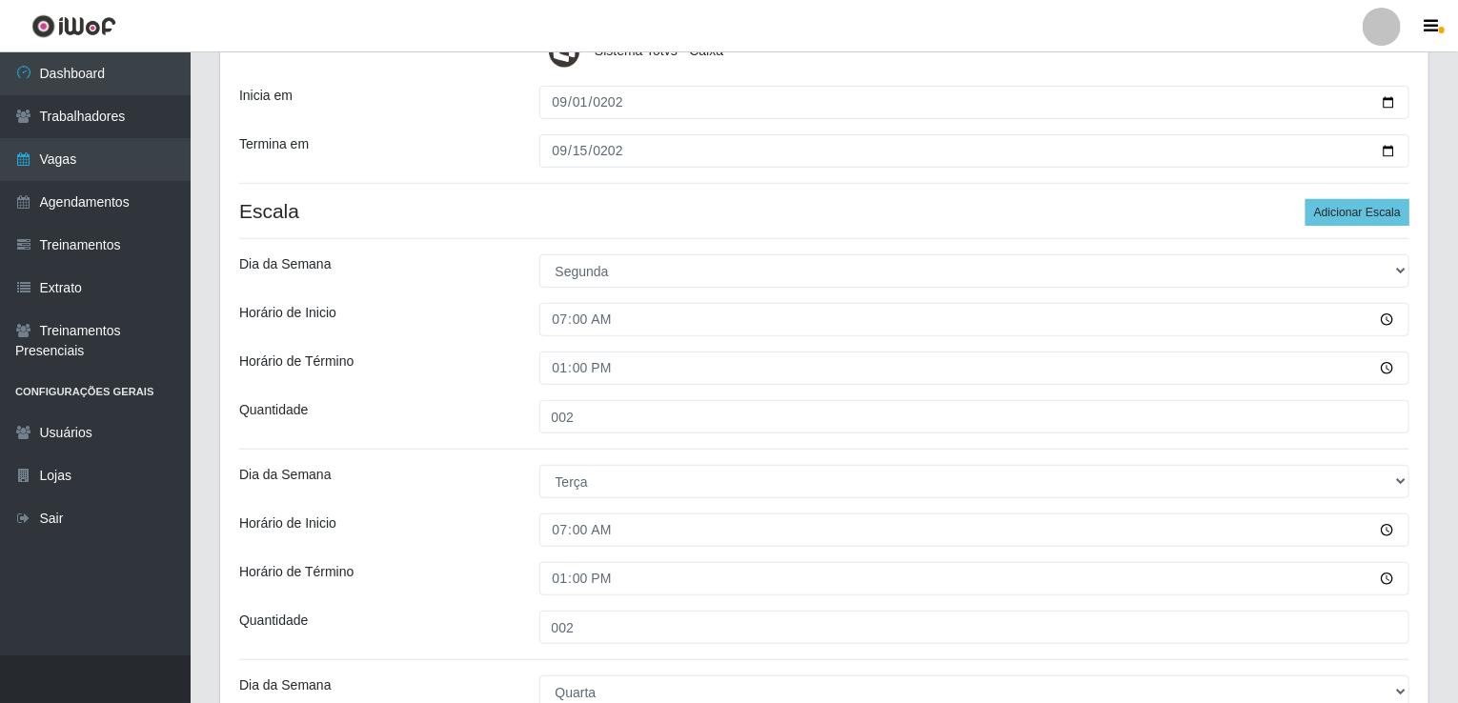
scroll to position [313, 0]
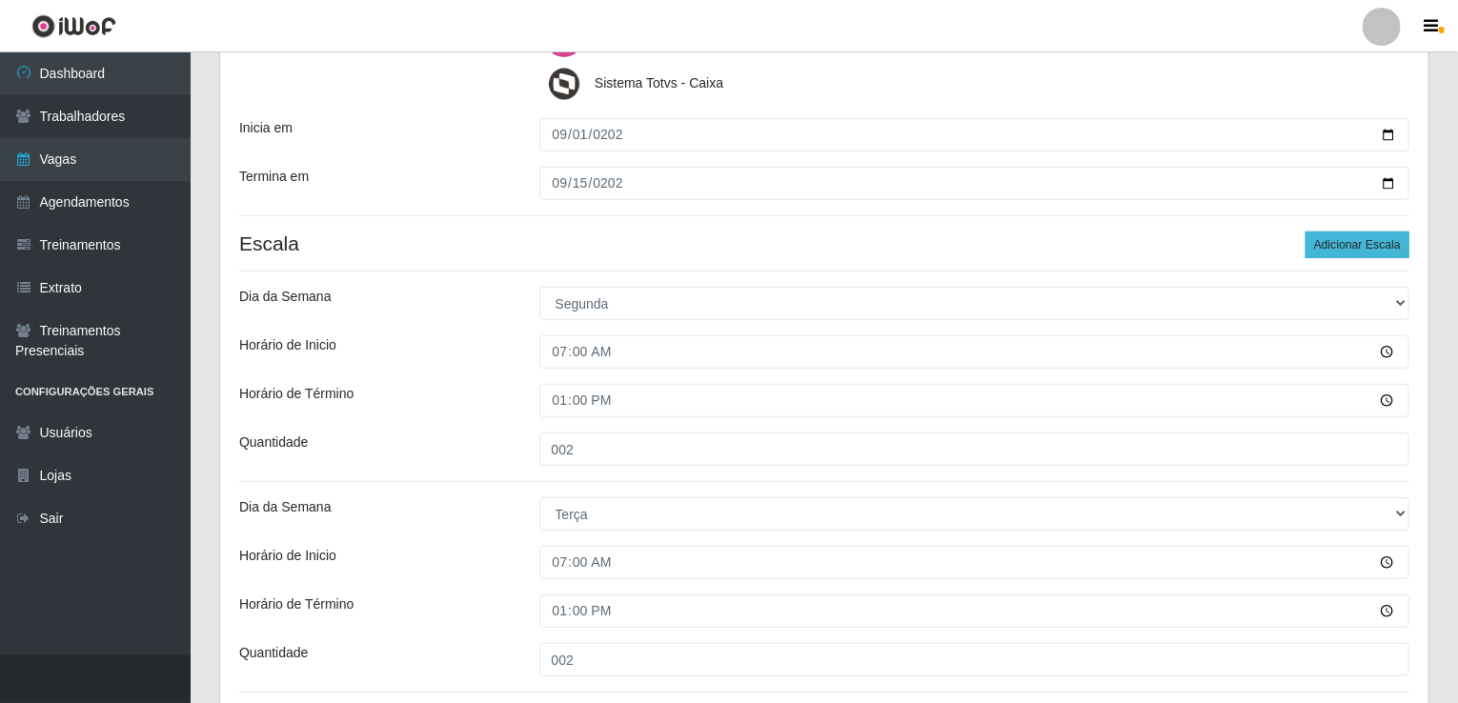
type input "002"
click at [1392, 237] on button "Adicionar Escala" at bounding box center [1358, 245] width 104 height 27
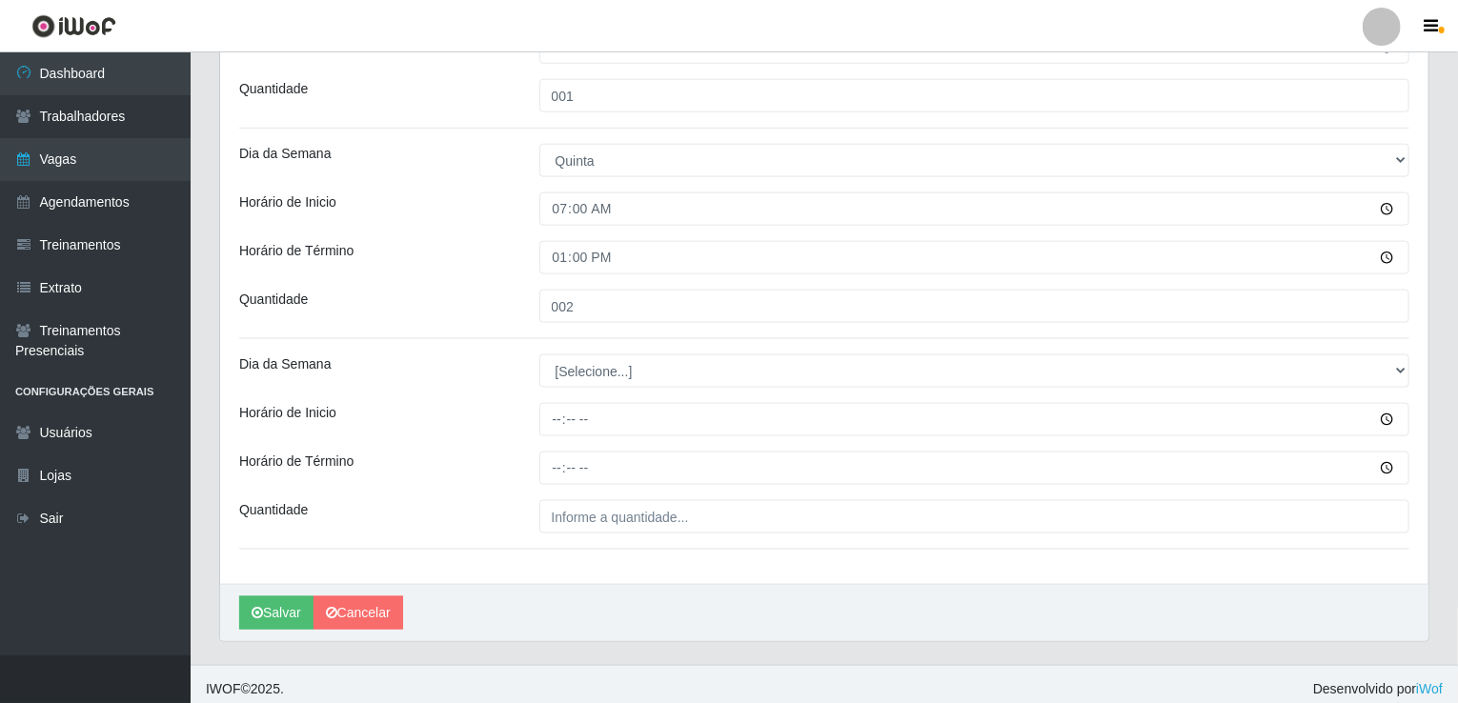
scroll to position [1094, 0]
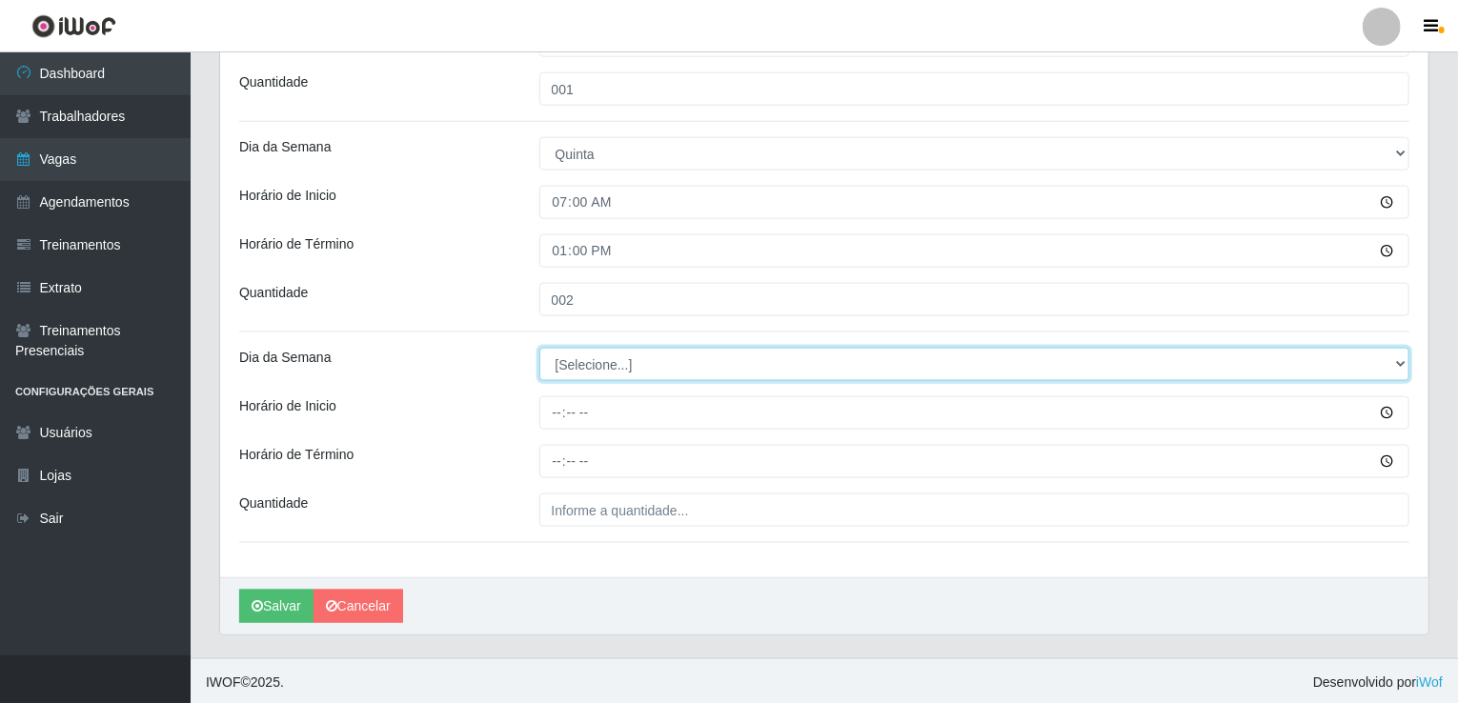
click at [587, 372] on select "[Selecione...] Segunda Terça Quarta Quinta Sexta Sábado Domingo" at bounding box center [974, 364] width 871 height 33
click at [610, 366] on select "[Selecione...] Segunda Terça Quarta Quinta Sexta Sábado Domingo" at bounding box center [974, 364] width 871 height 33
select select "5"
click at [539, 348] on select "[Selecione...] Segunda Terça Quarta Quinta Sexta Sábado Domingo" at bounding box center [974, 364] width 871 height 33
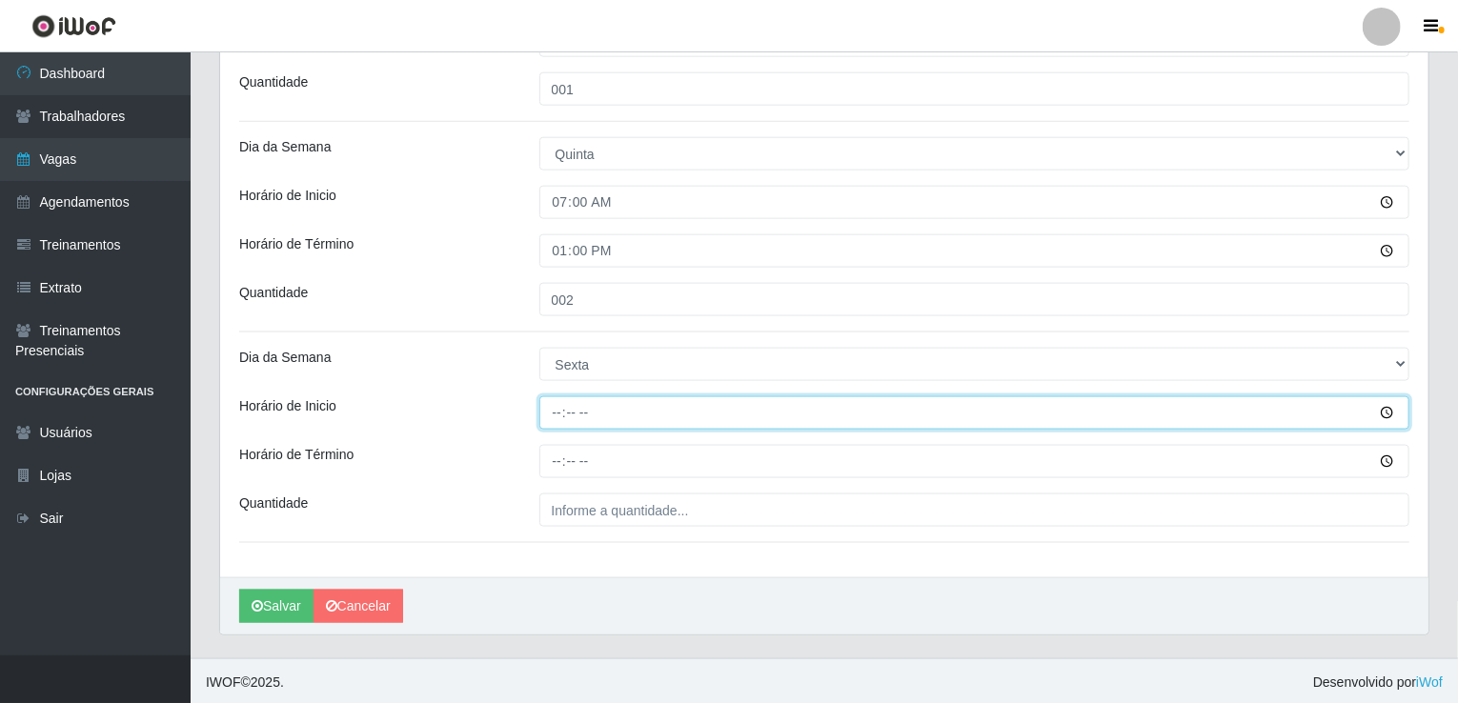
click at [541, 396] on input "Horário de Inicio" at bounding box center [974, 412] width 871 height 33
type input "07:00"
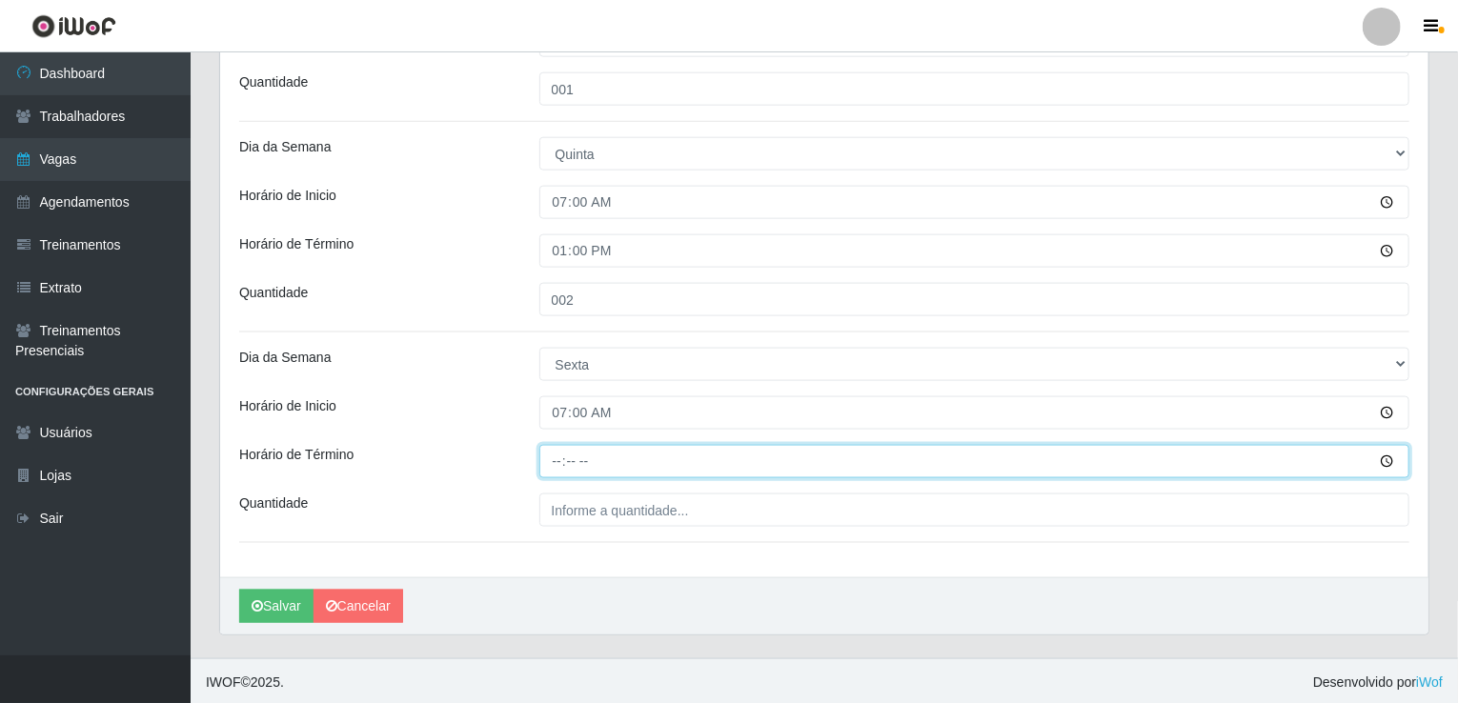
click at [564, 472] on input "Horário de Término" at bounding box center [974, 461] width 871 height 33
type input "13:00"
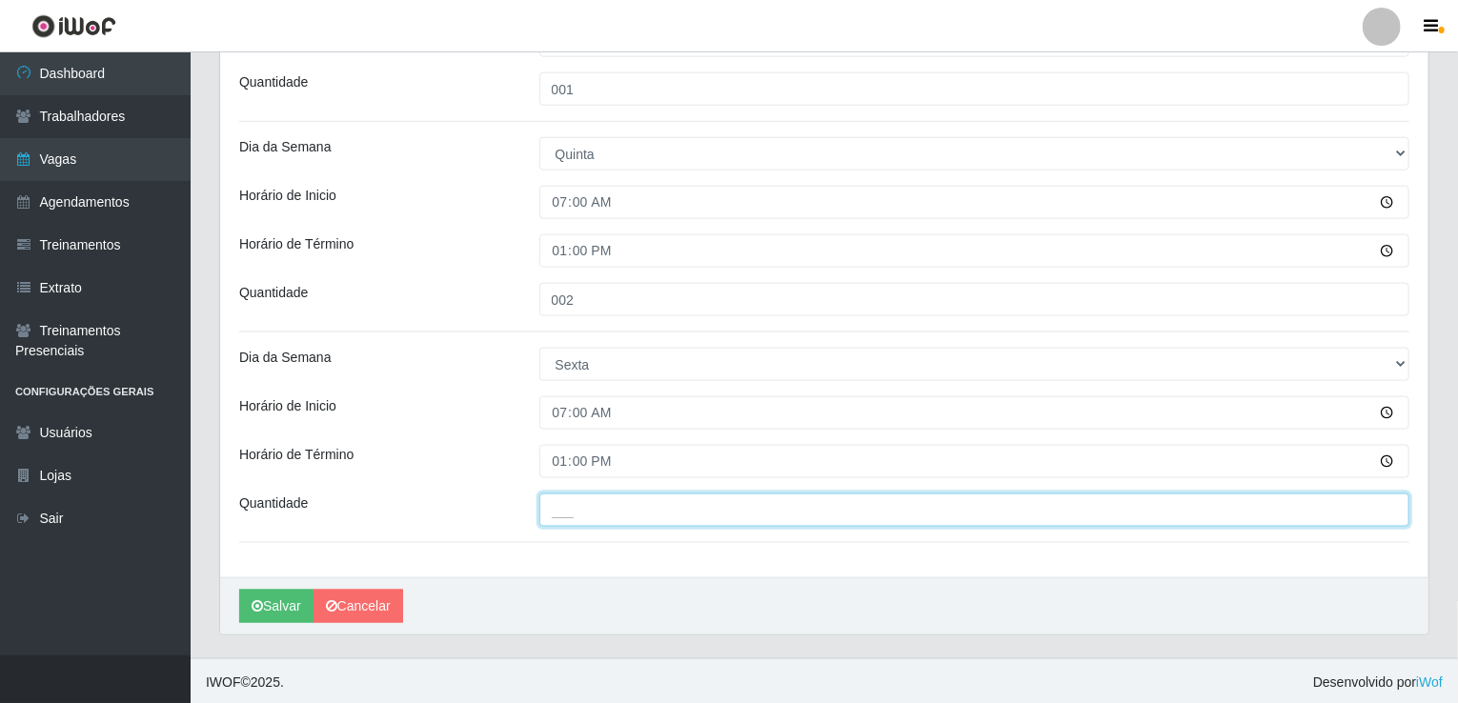
click at [573, 515] on input "___" at bounding box center [974, 510] width 871 height 33
type input "001"
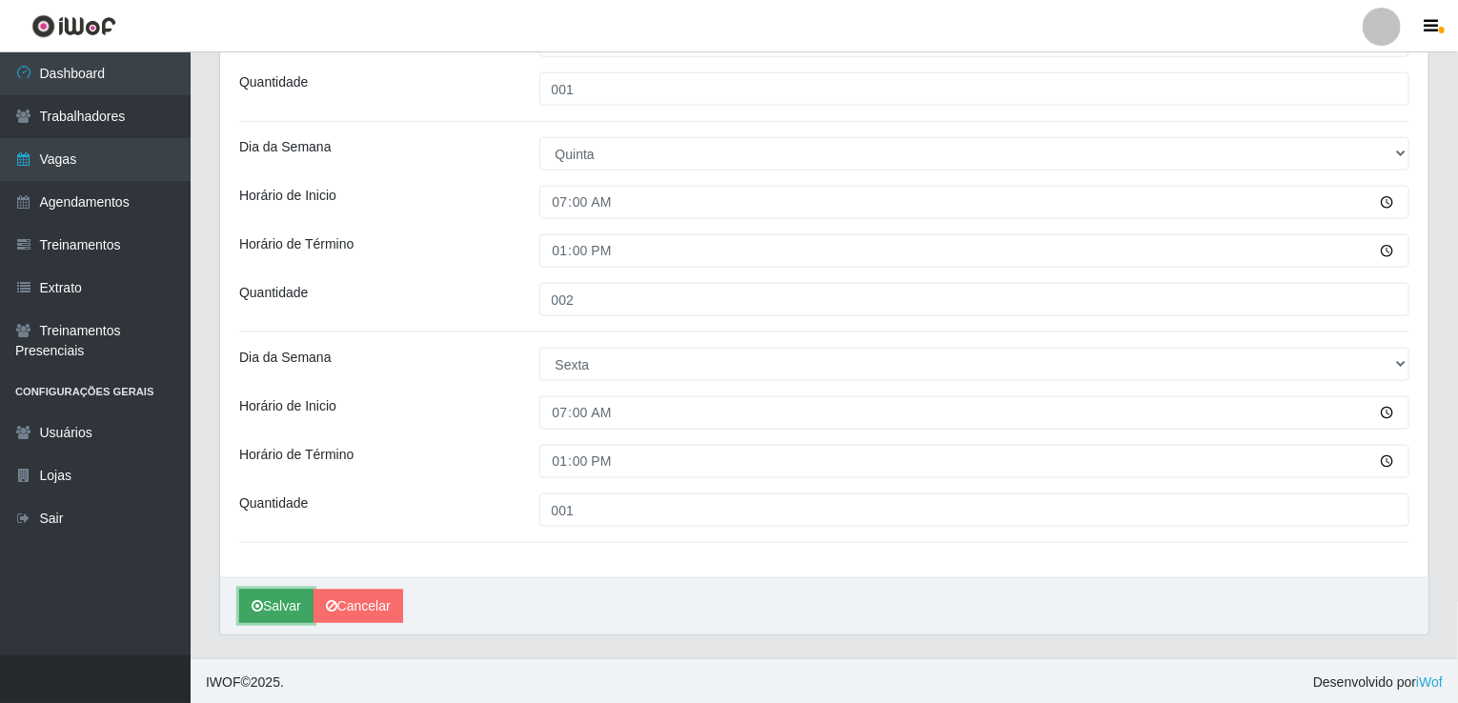
click at [273, 601] on button "Salvar" at bounding box center [276, 606] width 74 height 33
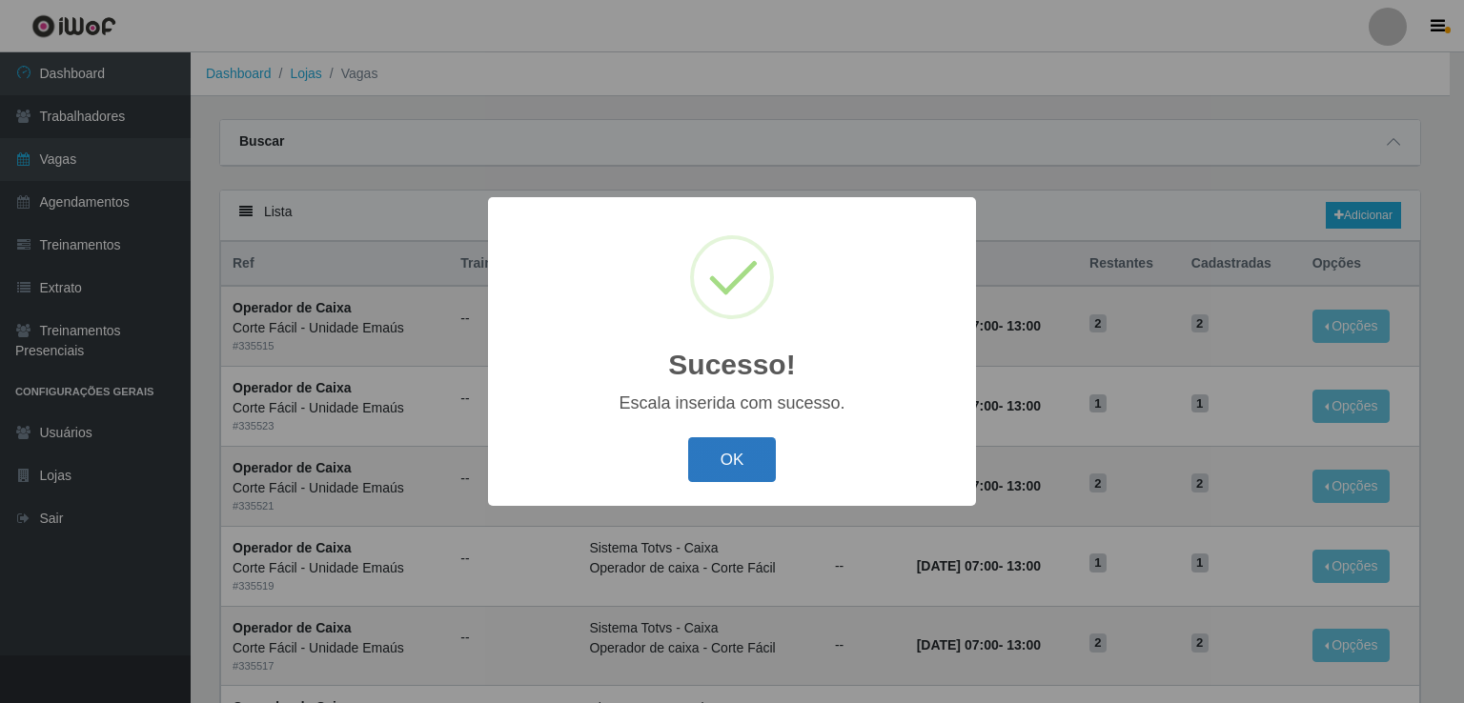
click at [766, 465] on button "OK" at bounding box center [732, 459] width 89 height 45
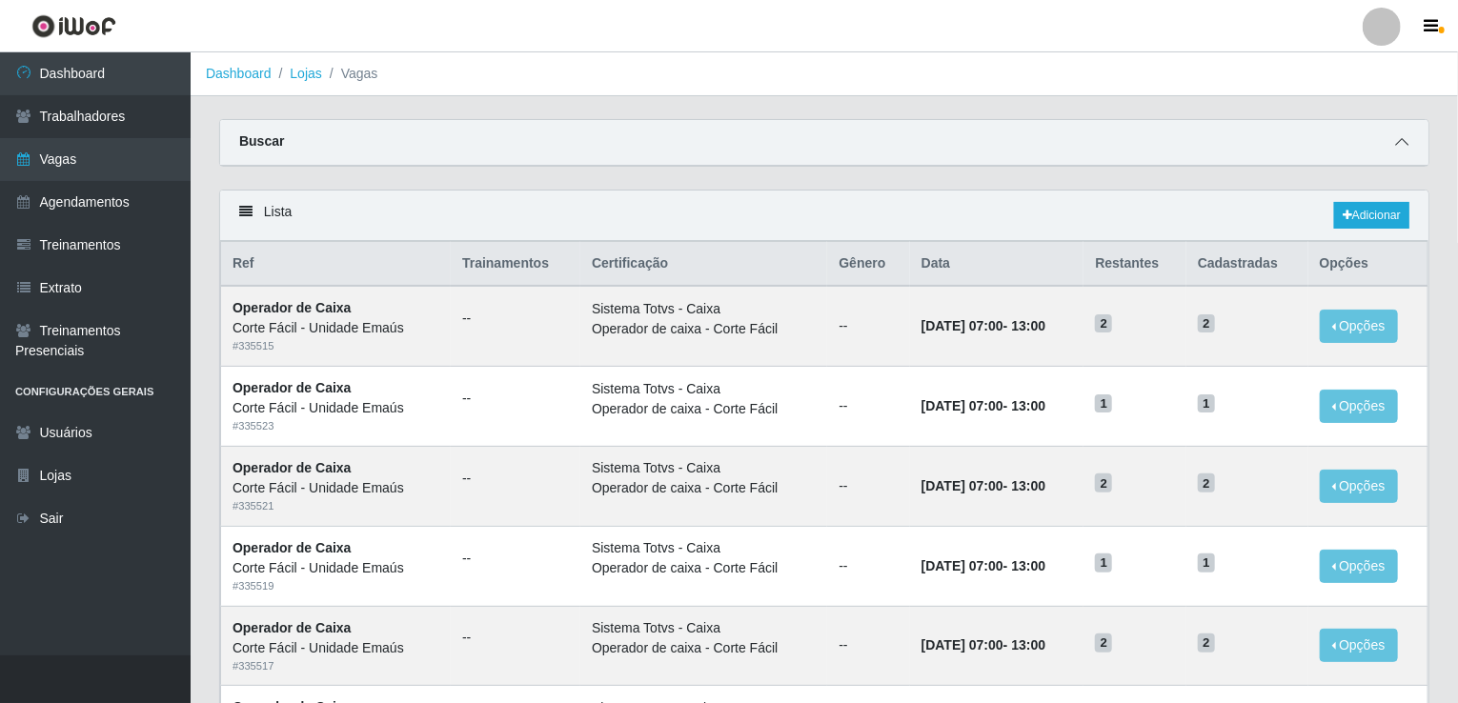
click at [1402, 146] on icon at bounding box center [1401, 141] width 13 height 13
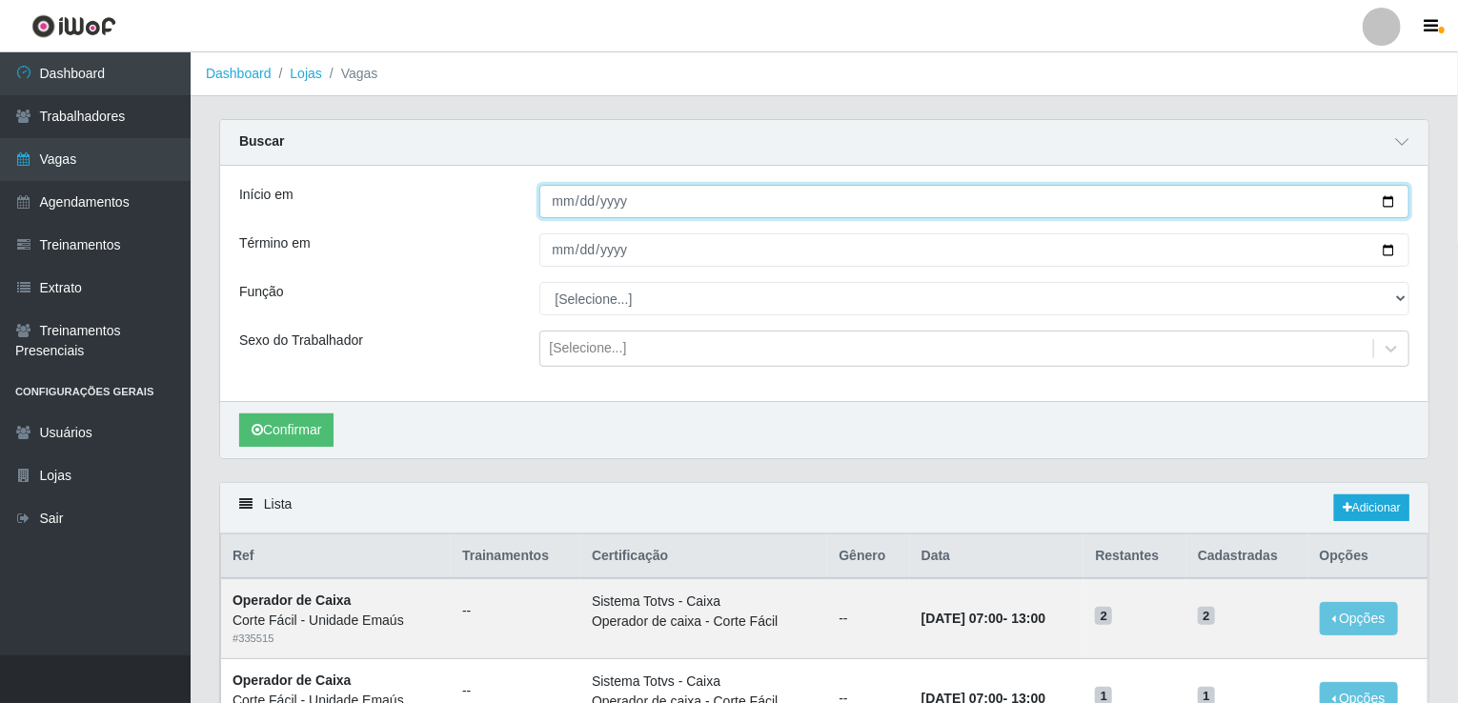
click at [557, 209] on input "Início em" at bounding box center [974, 201] width 871 height 33
type input "[DATE]"
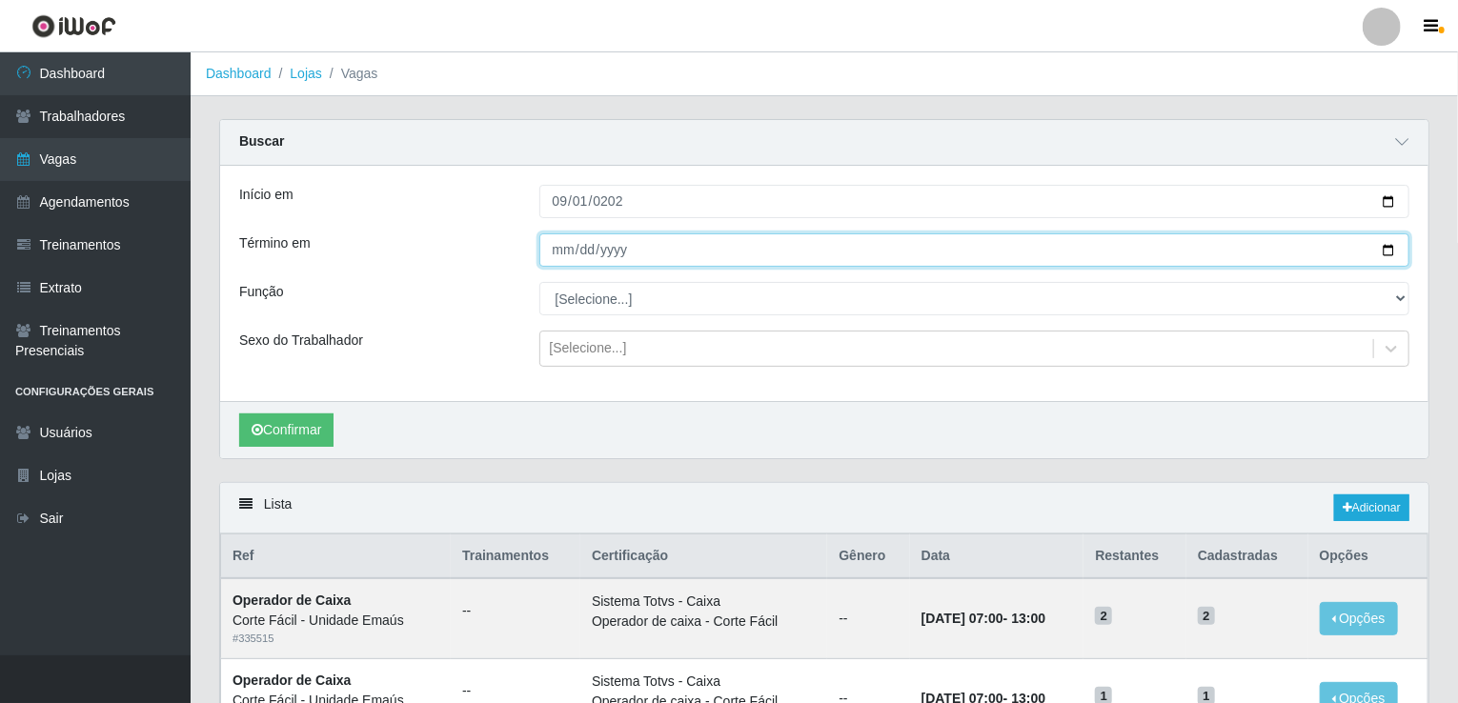
click at [549, 260] on input "Término em" at bounding box center [974, 249] width 871 height 33
click at [549, 260] on input "[DATE]" at bounding box center [974, 249] width 871 height 33
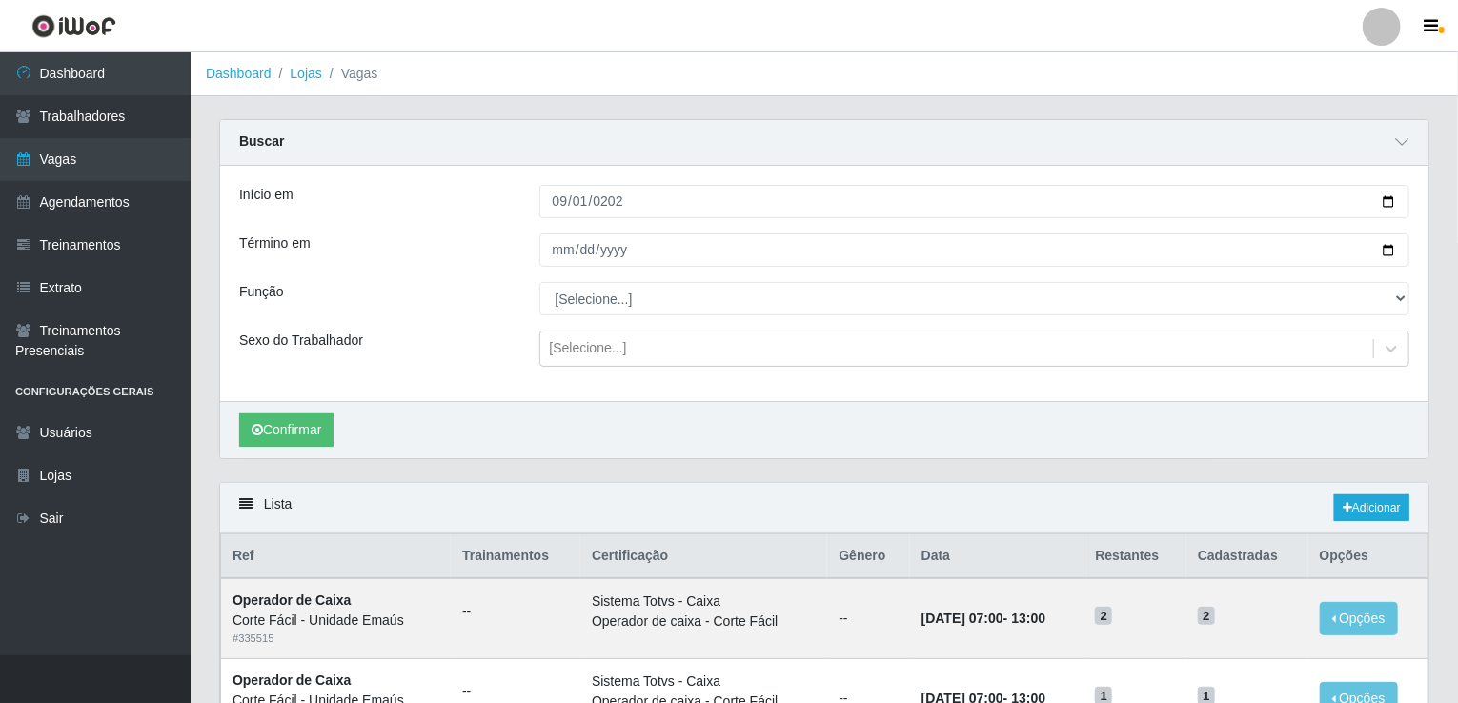
drag, startPoint x: 587, startPoint y: 222, endPoint x: 556, endPoint y: 256, distance: 46.5
click at [587, 222] on div "Início em [DATE] Término em [DATE] Função [Selecione...] ASG ASG + ASG ++ Auxil…" at bounding box center [824, 283] width 1208 height 235
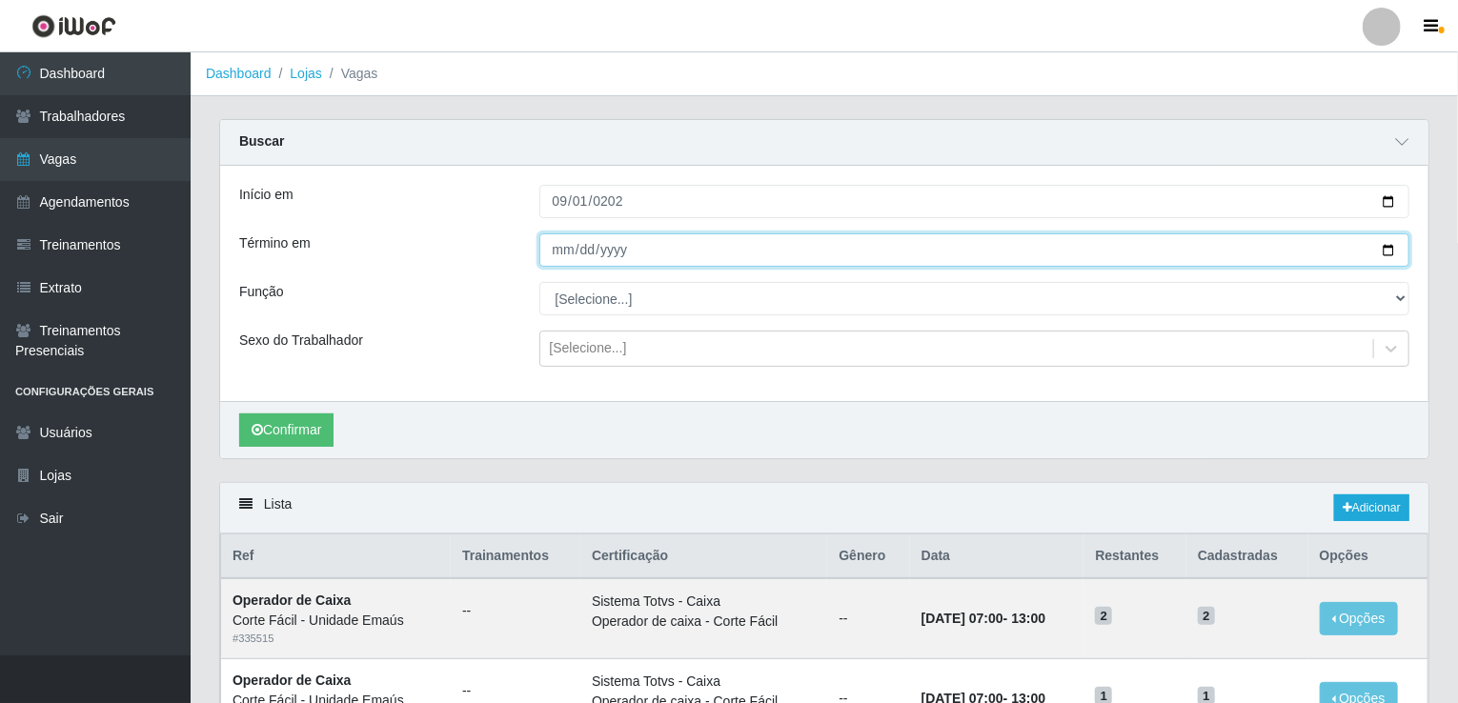
click at [556, 256] on input "[DATE]" at bounding box center [974, 249] width 871 height 33
type input "[DATE]"
type input "0022-09-30"
type input "[DATE]"
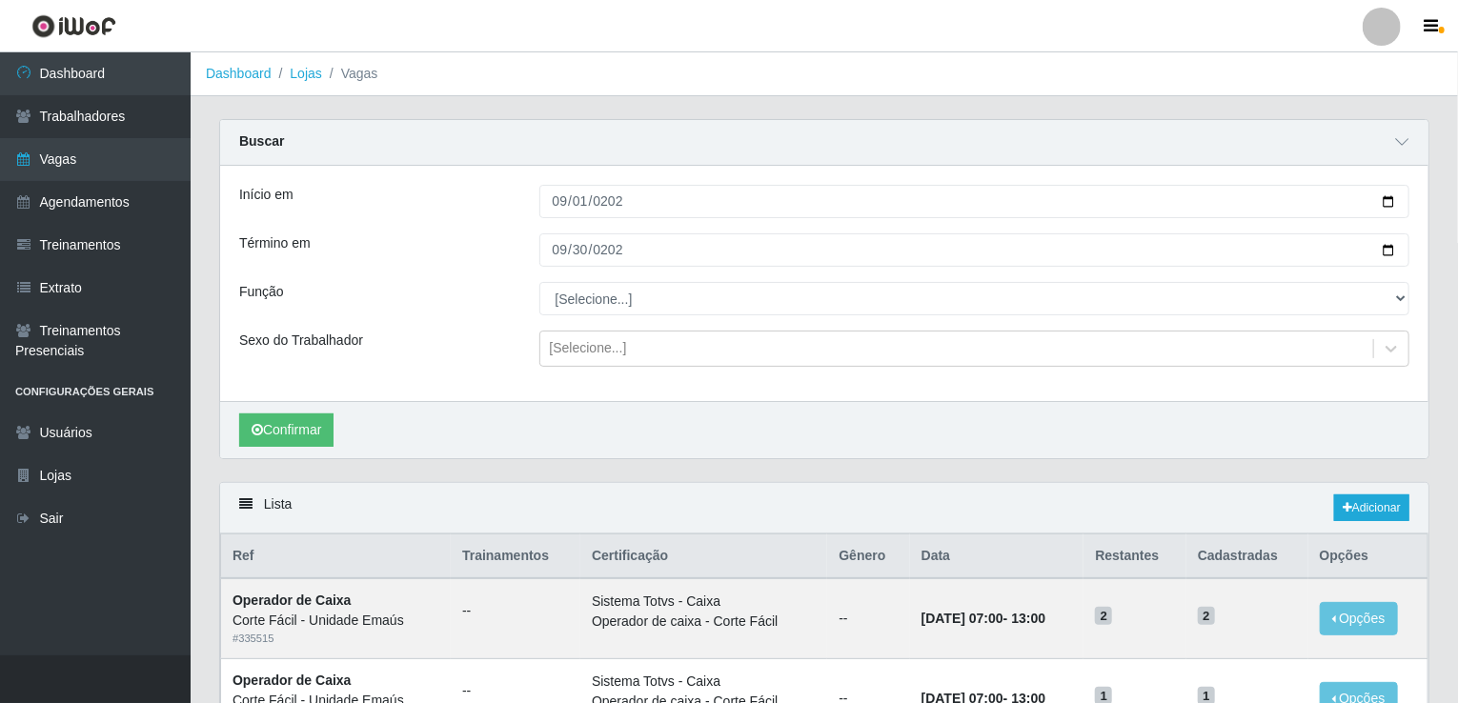
click at [568, 281] on div "Início em [DATE] Término em [DATE] Função [Selecione...] ASG ASG + ASG ++ Auxil…" at bounding box center [824, 283] width 1208 height 235
click at [285, 433] on button "Confirmar" at bounding box center [286, 430] width 94 height 33
click at [1384, 498] on link "Adicionar" at bounding box center [1371, 508] width 75 height 27
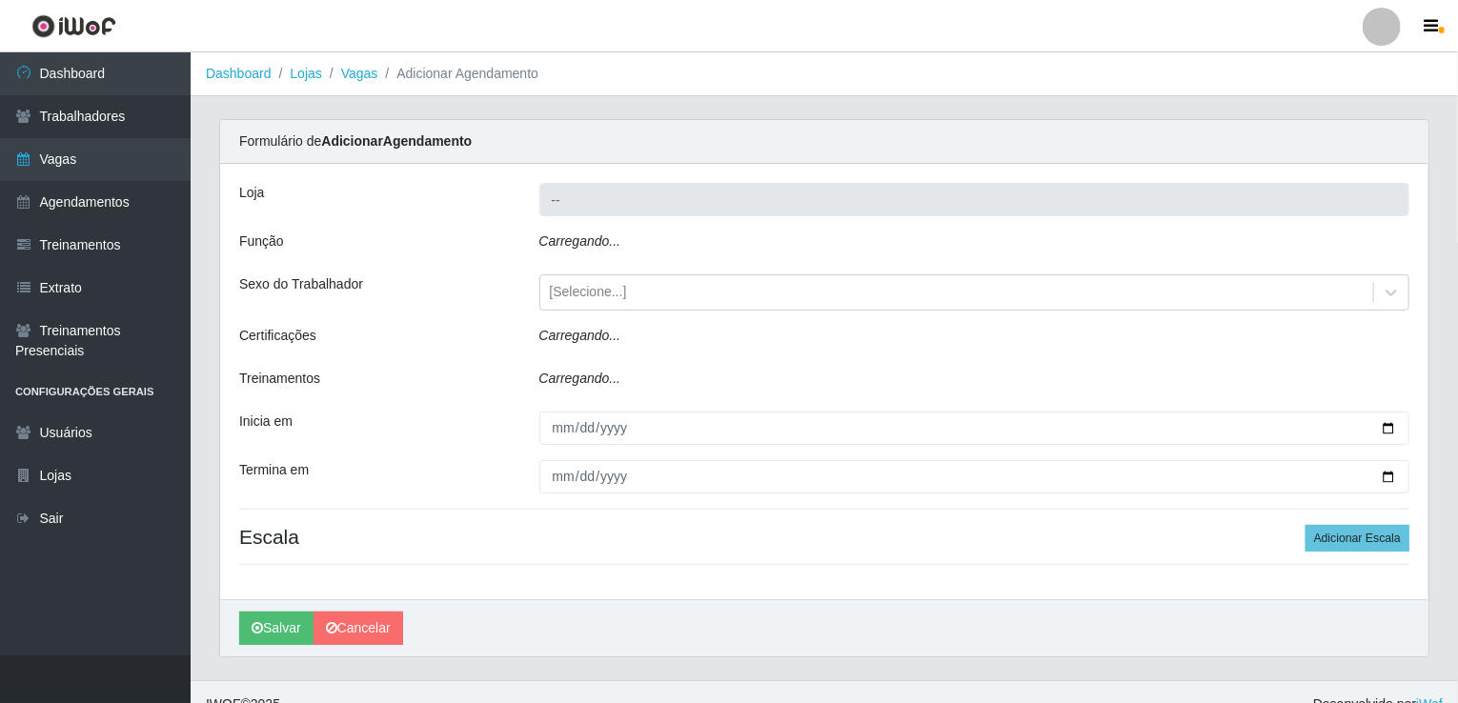
type input "Corte Fácil - Unidade Emaús"
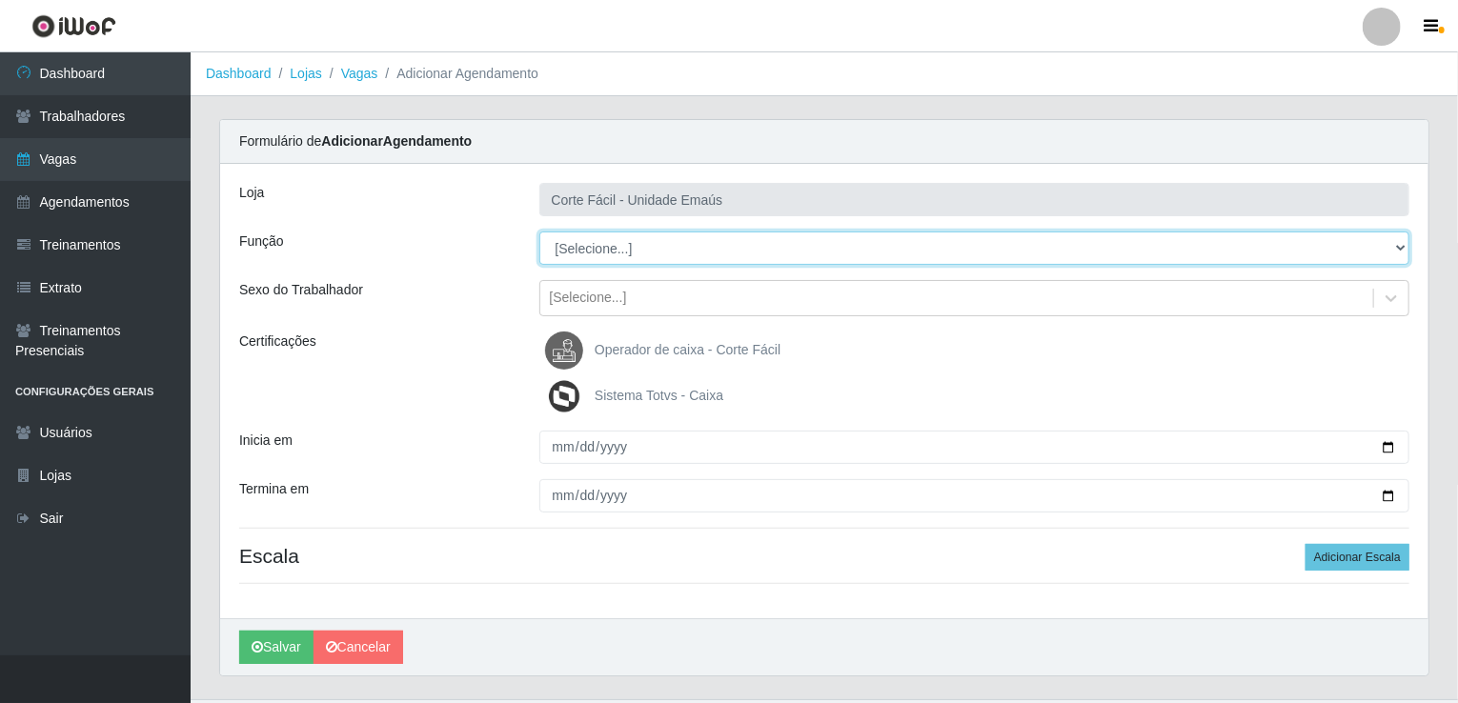
click at [589, 249] on select "[Selecione...] ASG ASG + ASG ++ Auxiliar de Cozinha Auxiliar de Cozinha + Auxil…" at bounding box center [974, 248] width 871 height 33
select select "22"
click at [539, 232] on select "[Selecione...] ASG ASG + ASG ++ Auxiliar de Cozinha Auxiliar de Cozinha + Auxil…" at bounding box center [974, 248] width 871 height 33
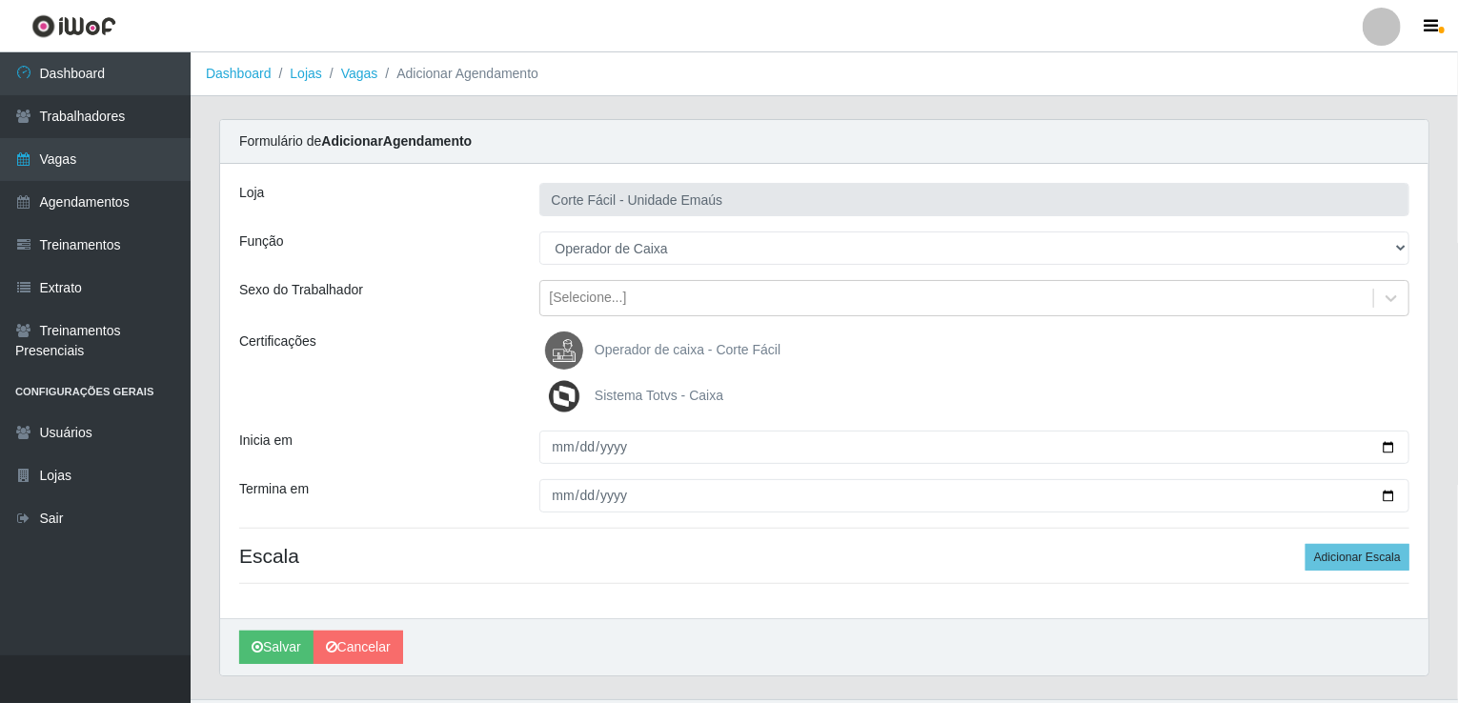
click at [600, 359] on label "Operador de caixa - Corte Fácil" at bounding box center [662, 351] width 235 height 38
click at [0, 0] on input "Operador de caixa - Corte Fácil" at bounding box center [0, 0] width 0 height 0
click at [577, 400] on img at bounding box center [568, 396] width 46 height 38
click at [0, 0] on input "Sistema Totvs - Caixa" at bounding box center [0, 0] width 0 height 0
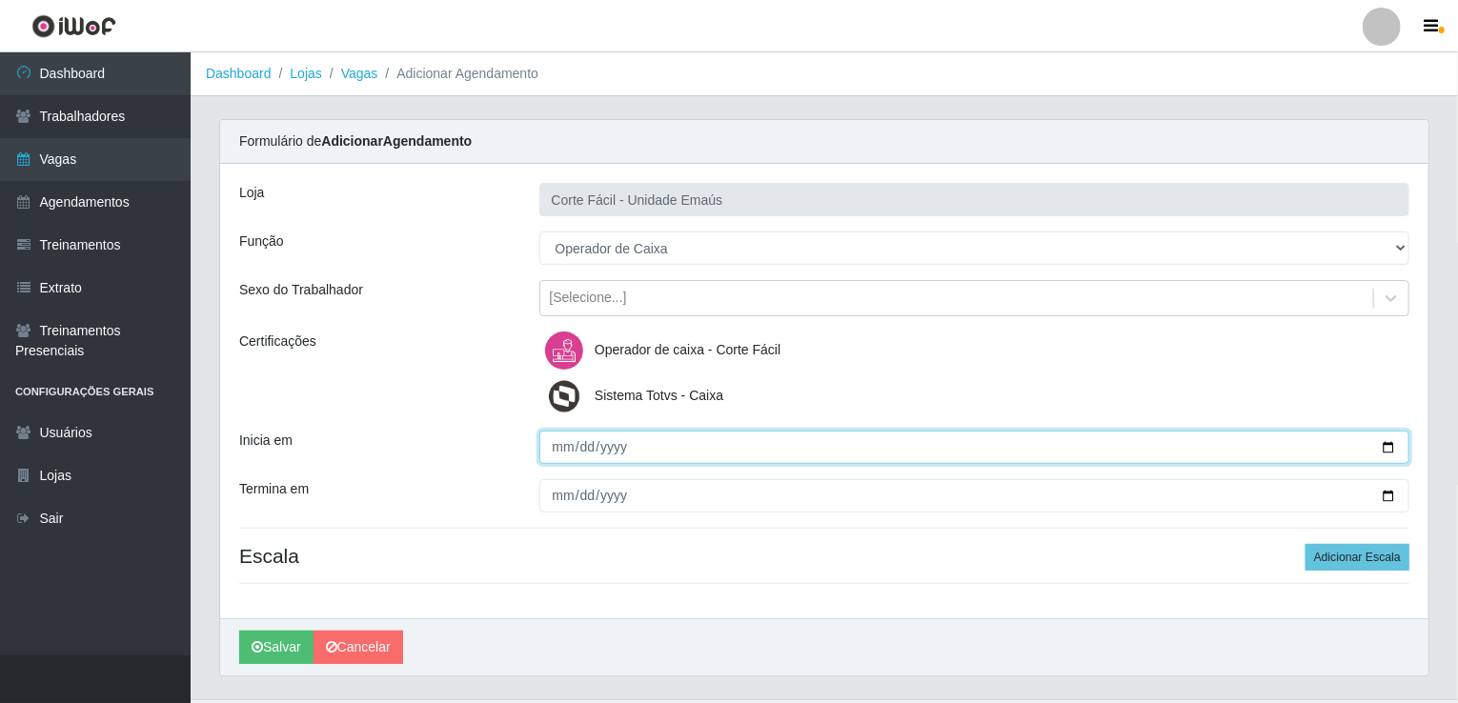
click at [554, 454] on input "Inicia em" at bounding box center [974, 447] width 871 height 33
type input "[DATE]"
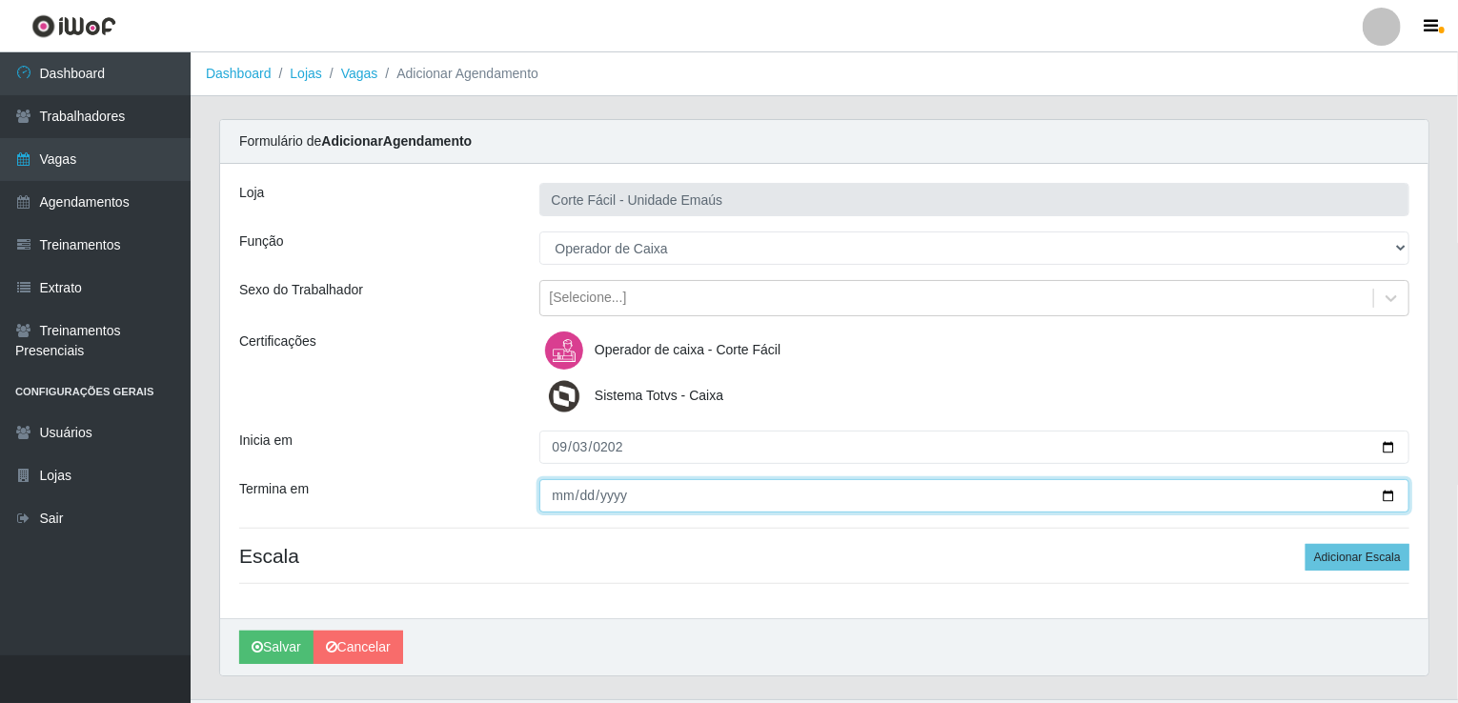
click at [563, 490] on input "Termina em" at bounding box center [974, 495] width 871 height 33
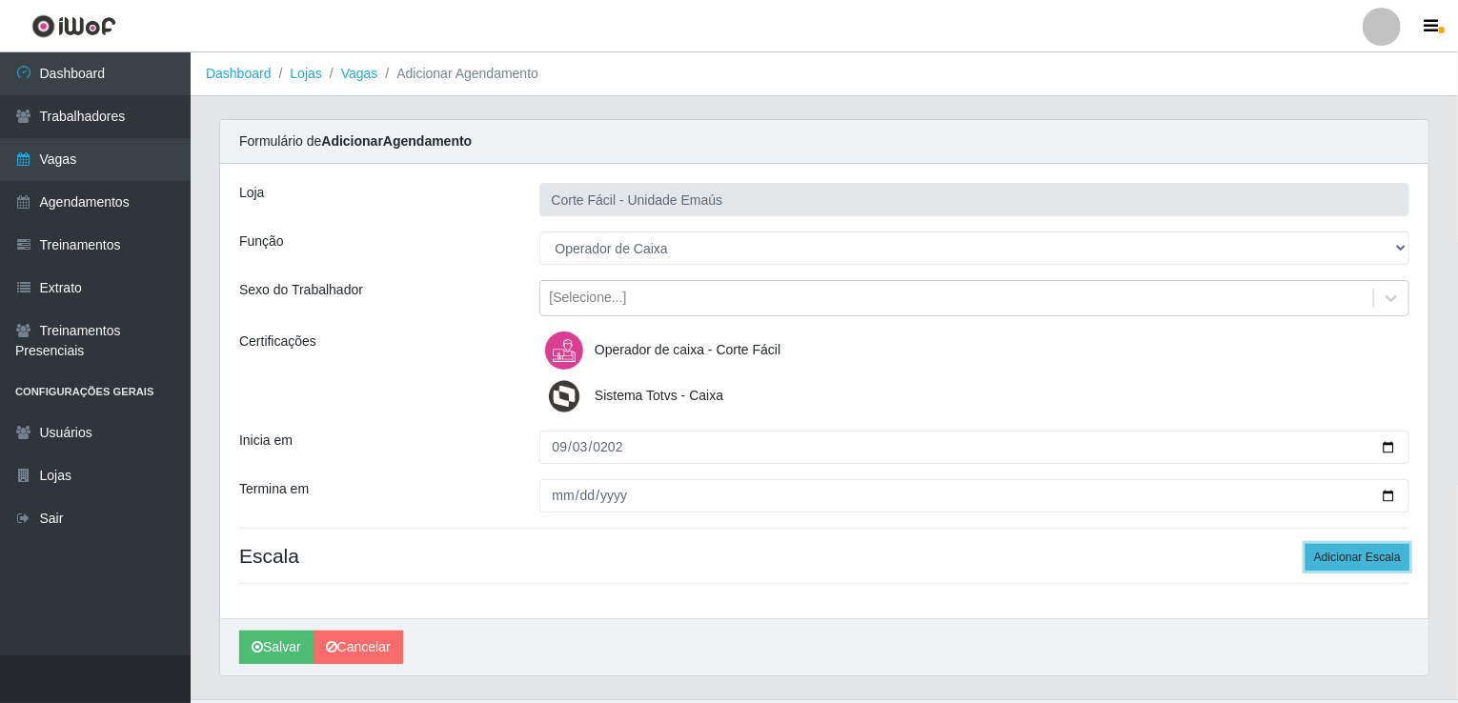
click at [1327, 558] on button "Adicionar Escala" at bounding box center [1358, 557] width 104 height 27
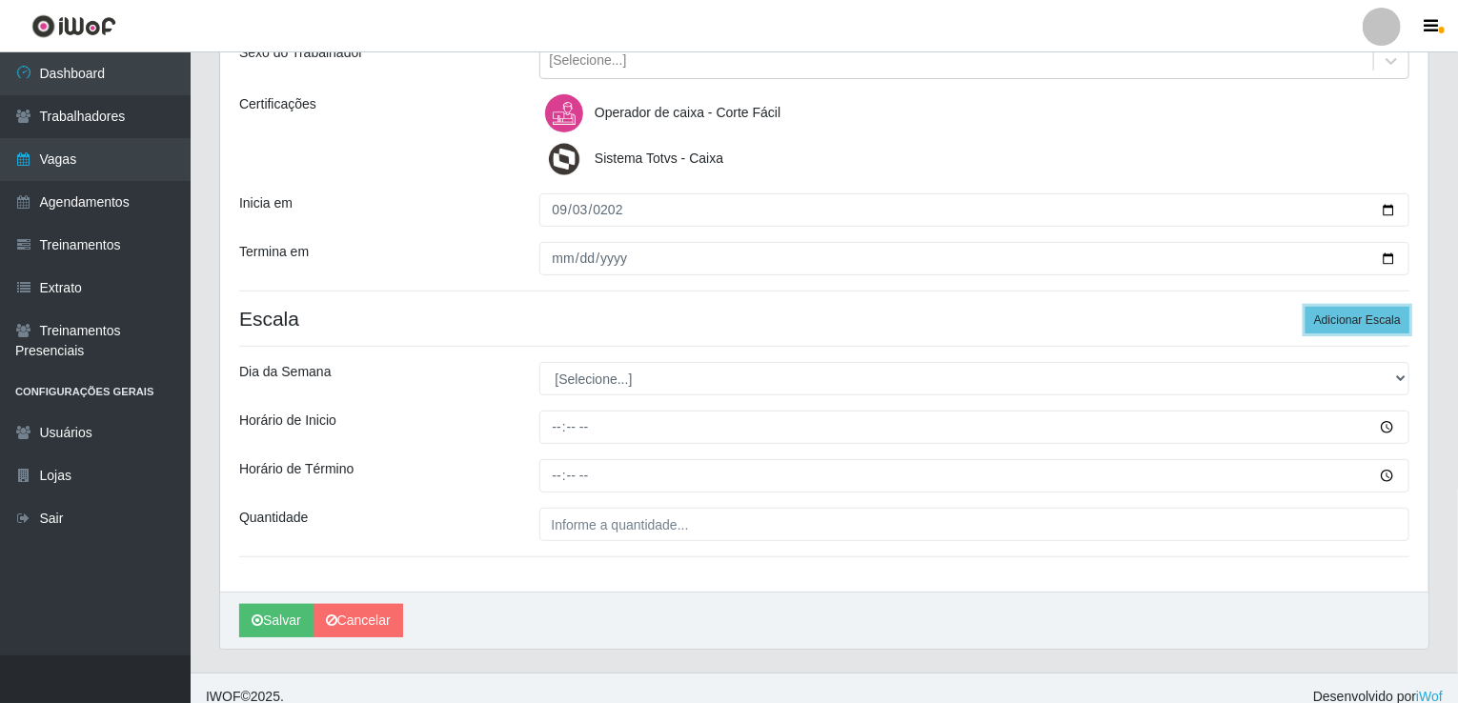
scroll to position [253, 0]
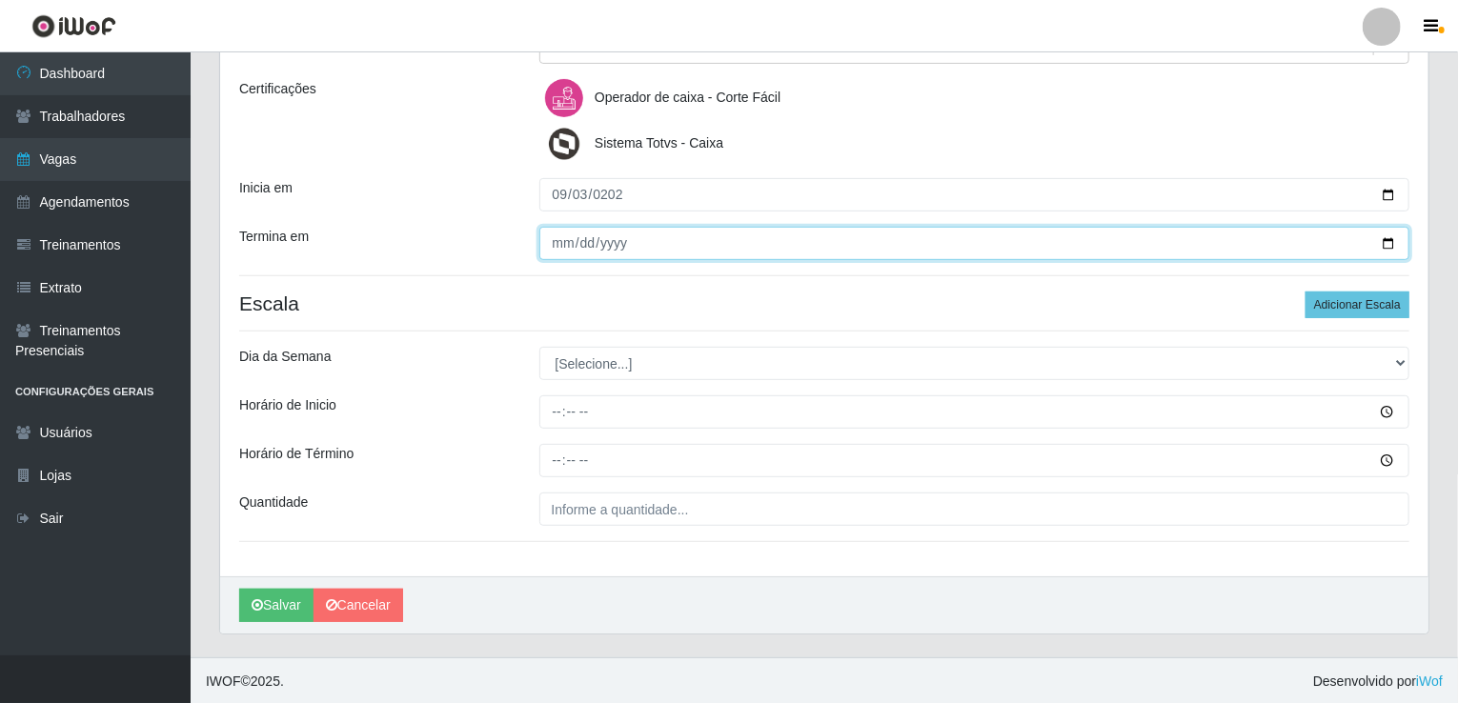
click at [557, 245] on input "Termina em" at bounding box center [974, 243] width 871 height 33
type input "[DATE]"
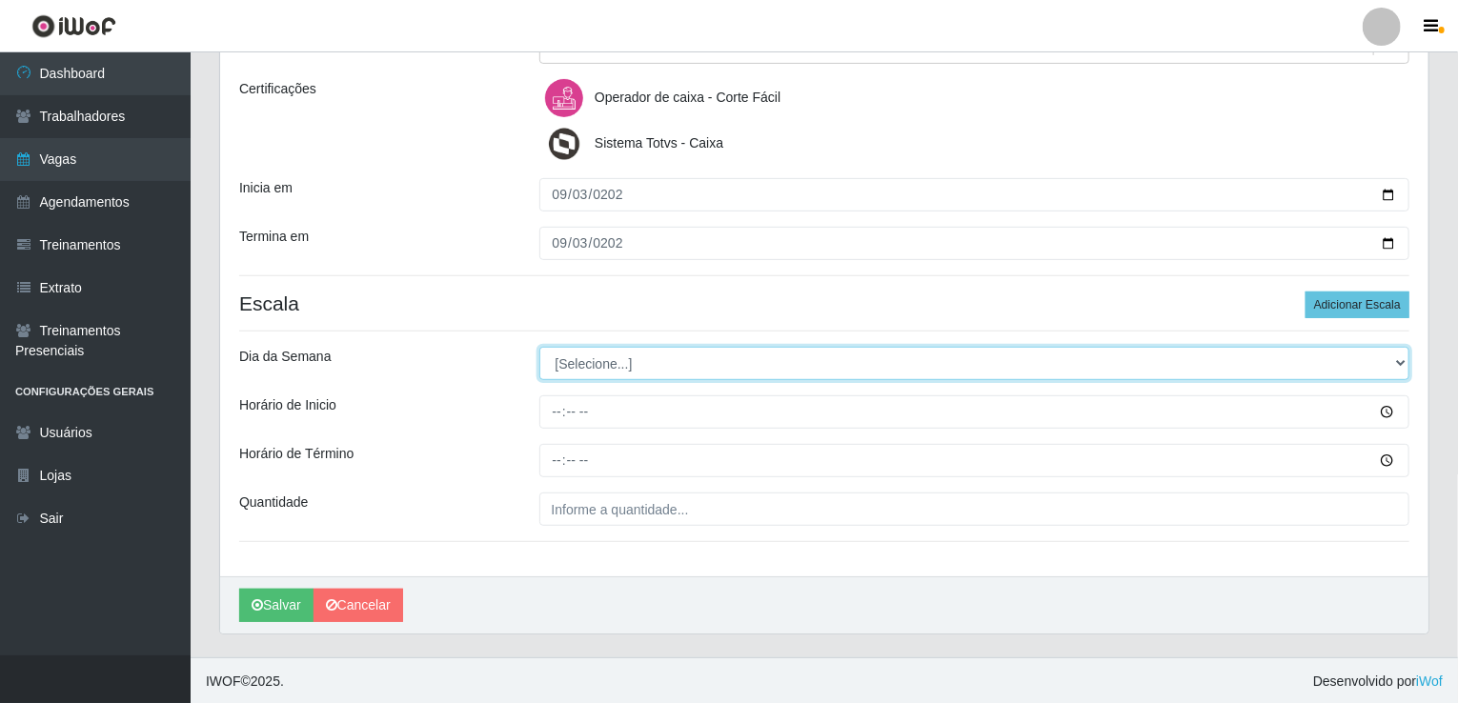
click at [572, 359] on select "[Selecione...] Segunda Terça Quarta Quinta Sexta Sábado Domingo" at bounding box center [974, 363] width 871 height 33
select select "3"
click at [539, 347] on select "[Selecione...] Segunda Terça Quarta Quinta Sexta Sábado Domingo" at bounding box center [974, 363] width 871 height 33
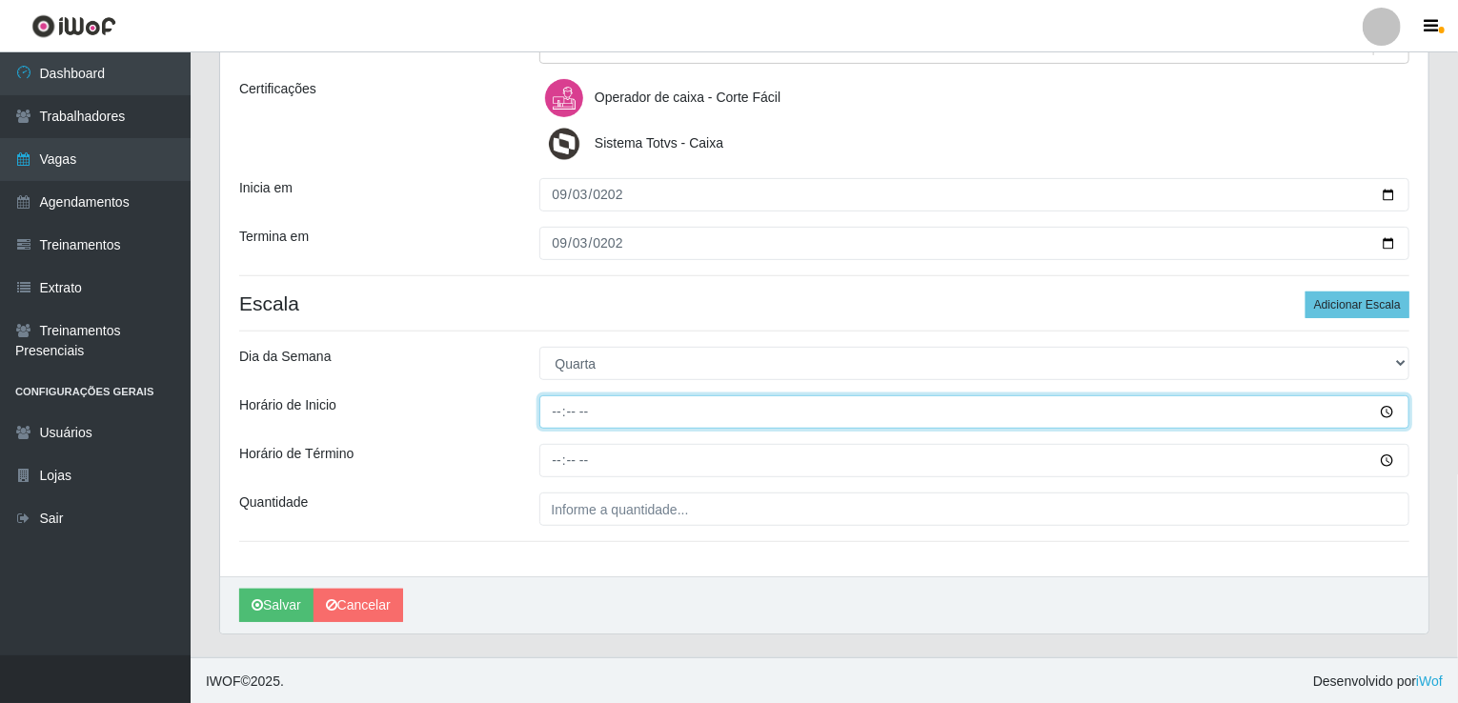
click at [546, 409] on input "Horário de Inicio" at bounding box center [974, 412] width 871 height 33
type input "14:00"
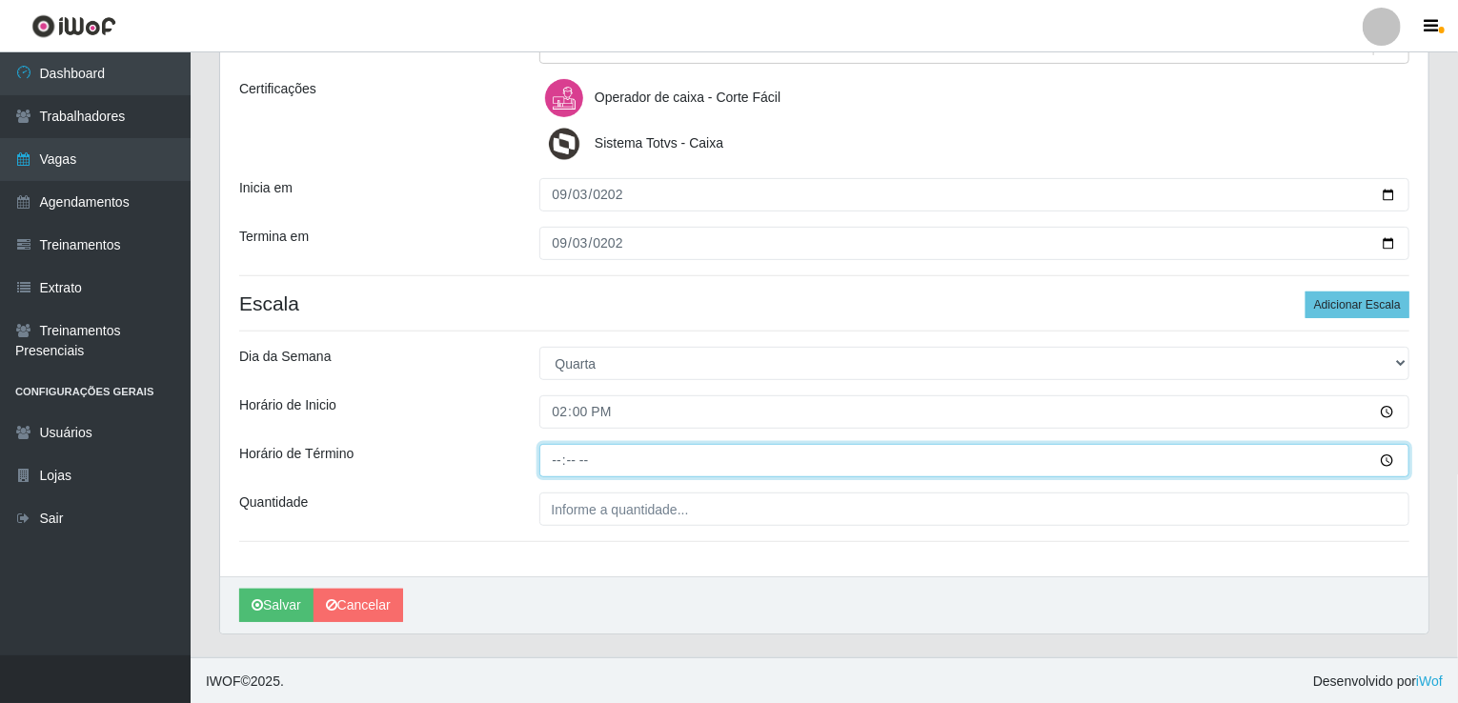
click at [550, 449] on input "Horário de Término" at bounding box center [974, 460] width 871 height 33
type input "20:00"
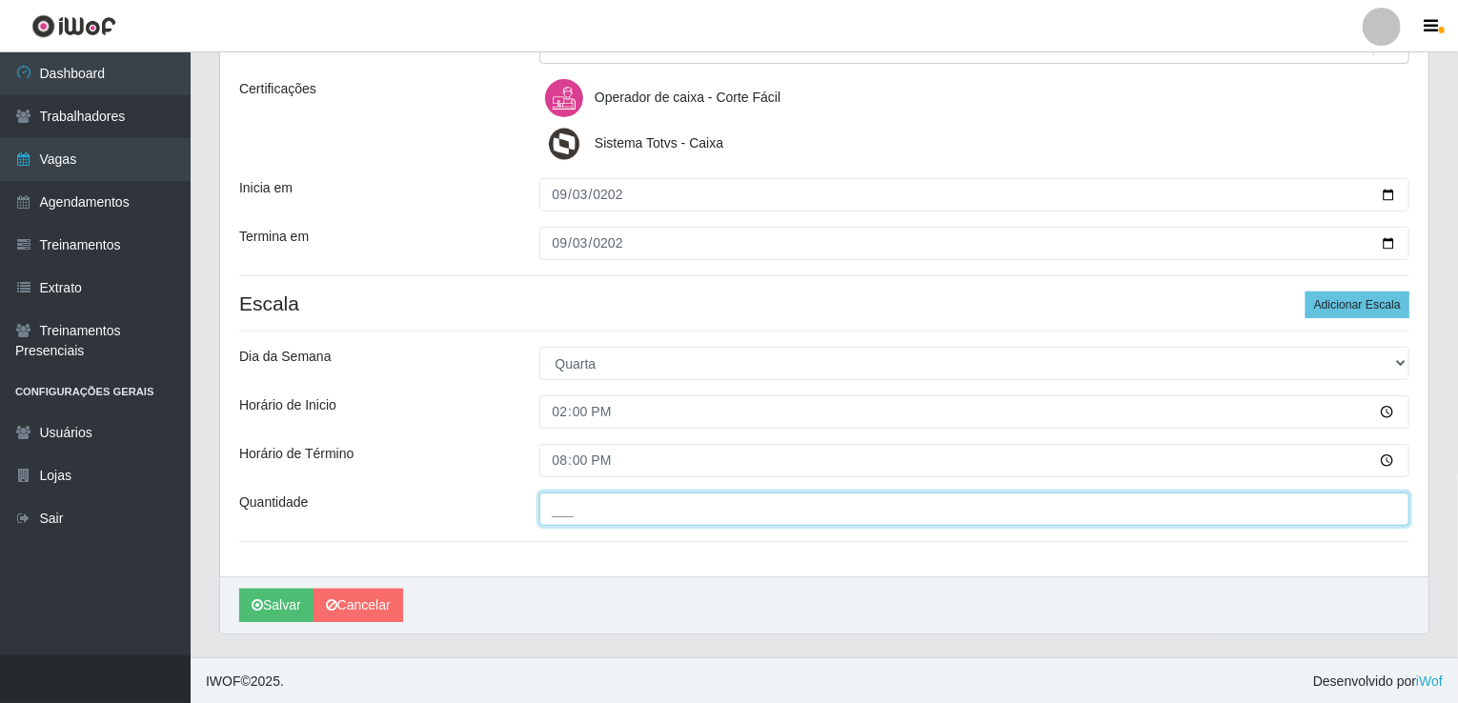
click at [560, 503] on input "___" at bounding box center [974, 509] width 871 height 33
type input "001"
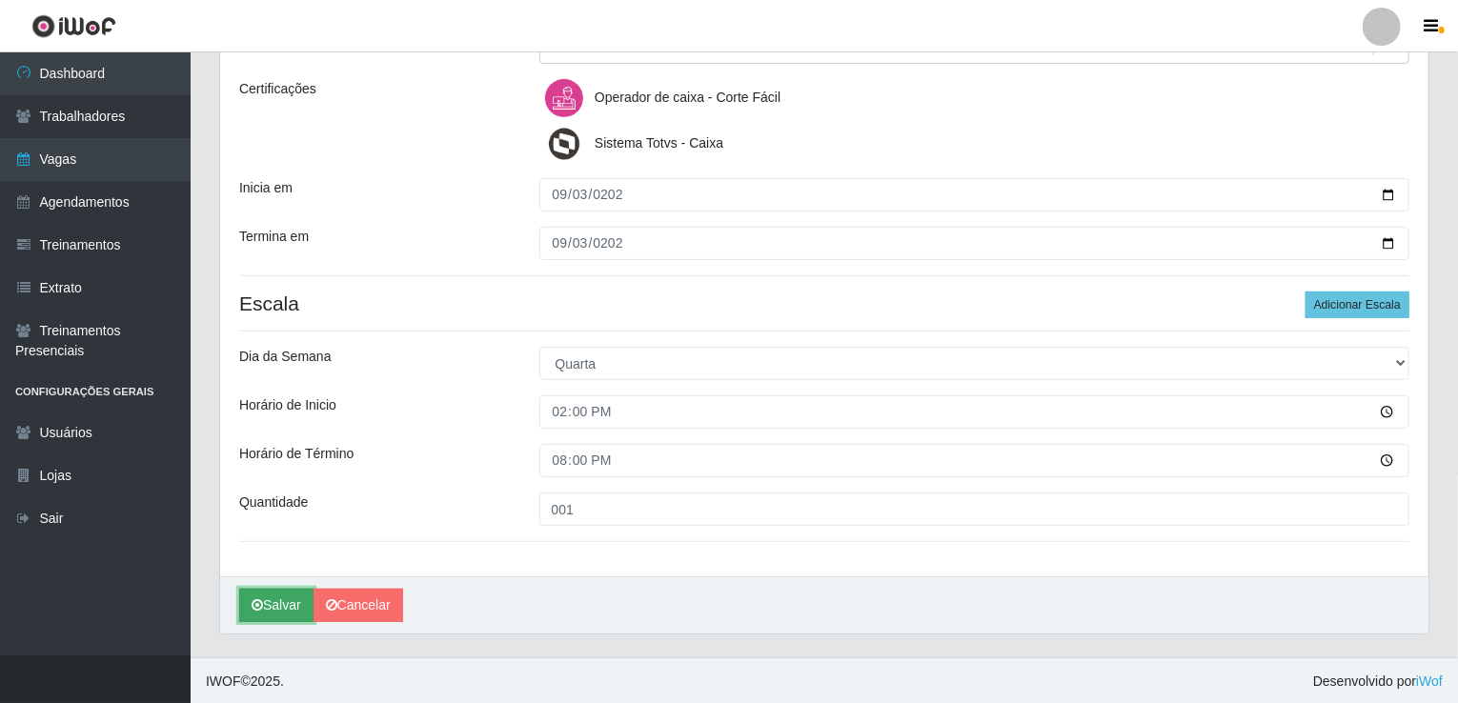
click at [274, 599] on button "Salvar" at bounding box center [276, 605] width 74 height 33
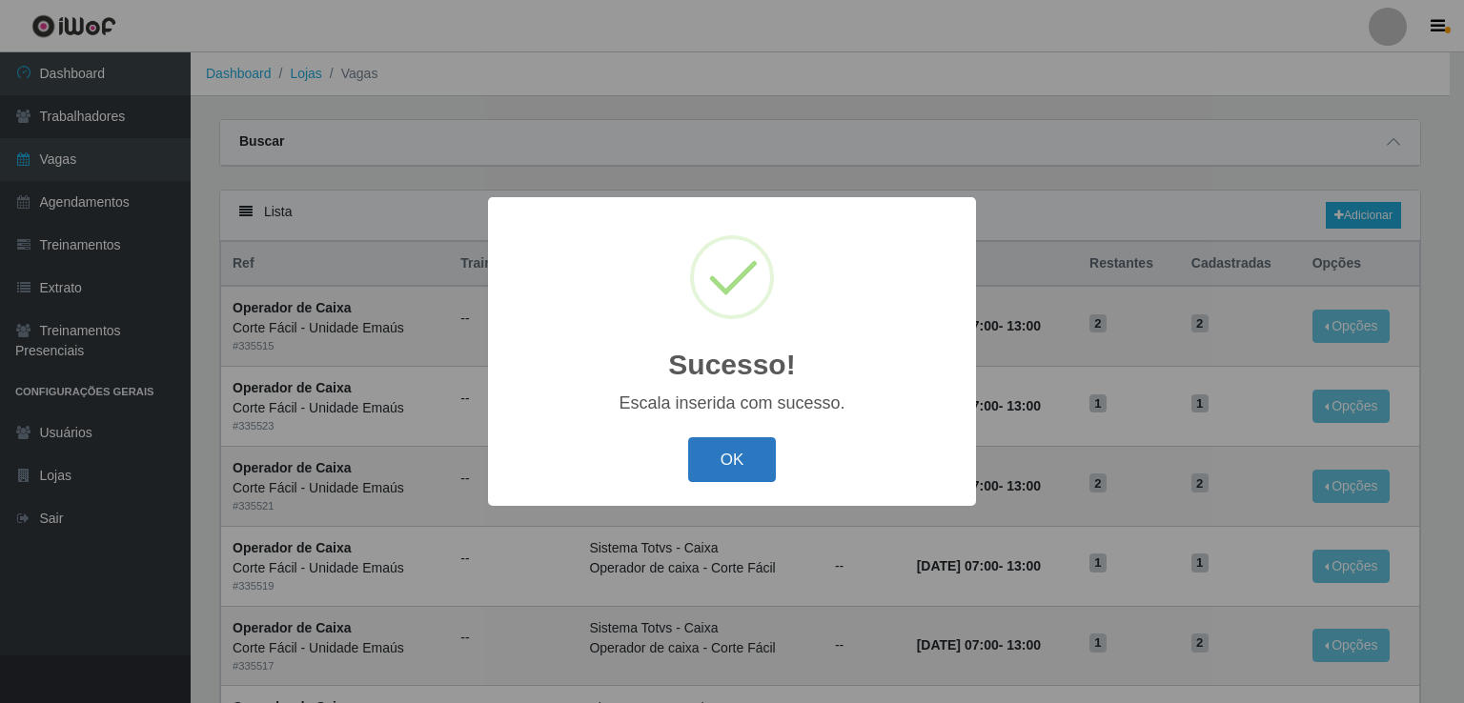
click at [721, 472] on button "OK" at bounding box center [732, 459] width 89 height 45
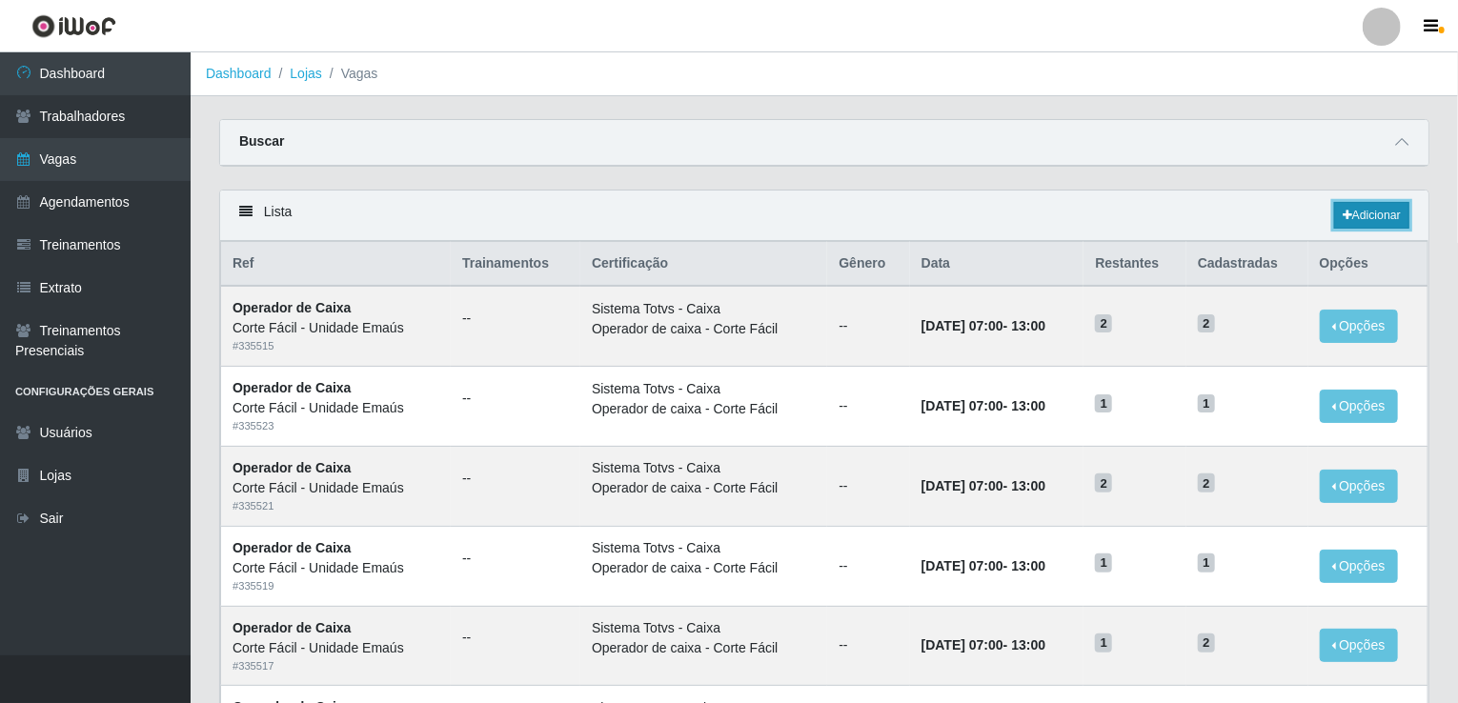
click at [1369, 211] on link "Adicionar" at bounding box center [1371, 215] width 75 height 27
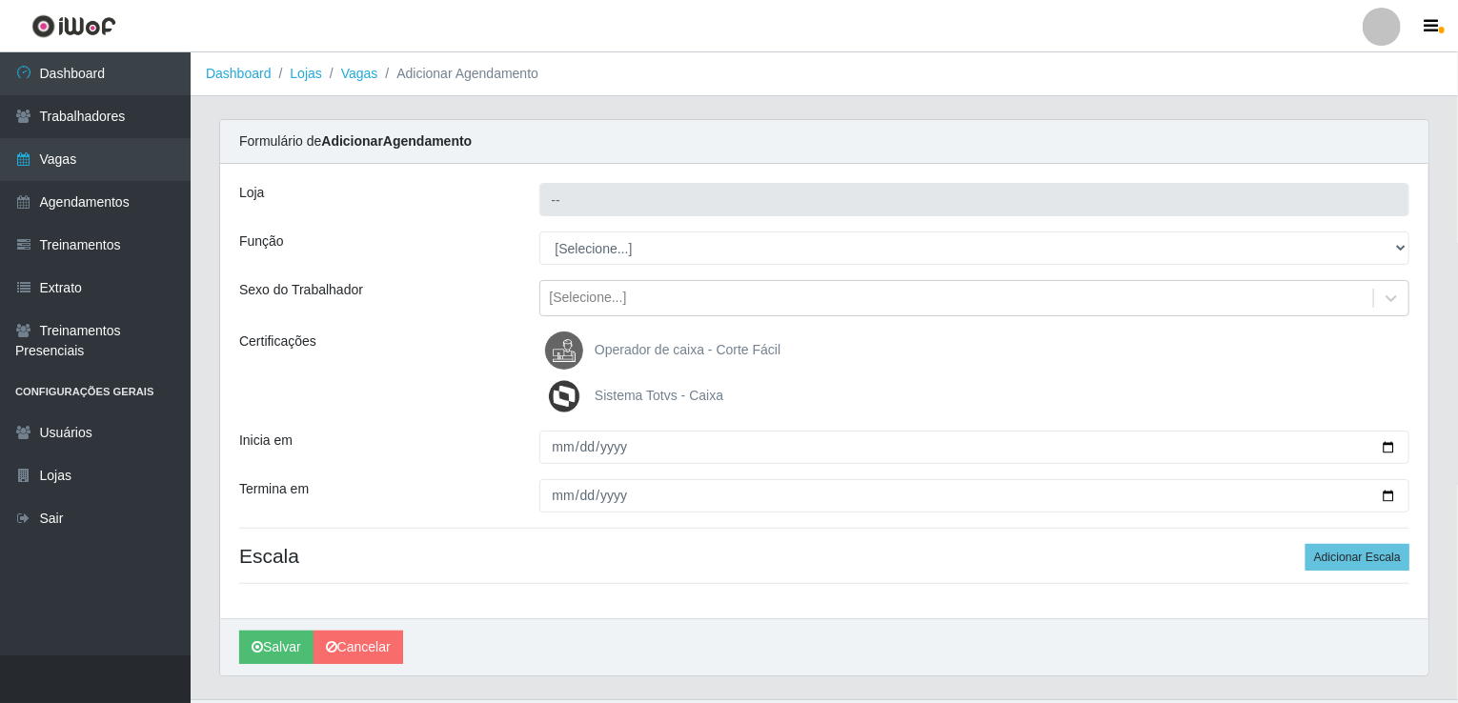
type input "Corte Fácil - Unidade Emaús"
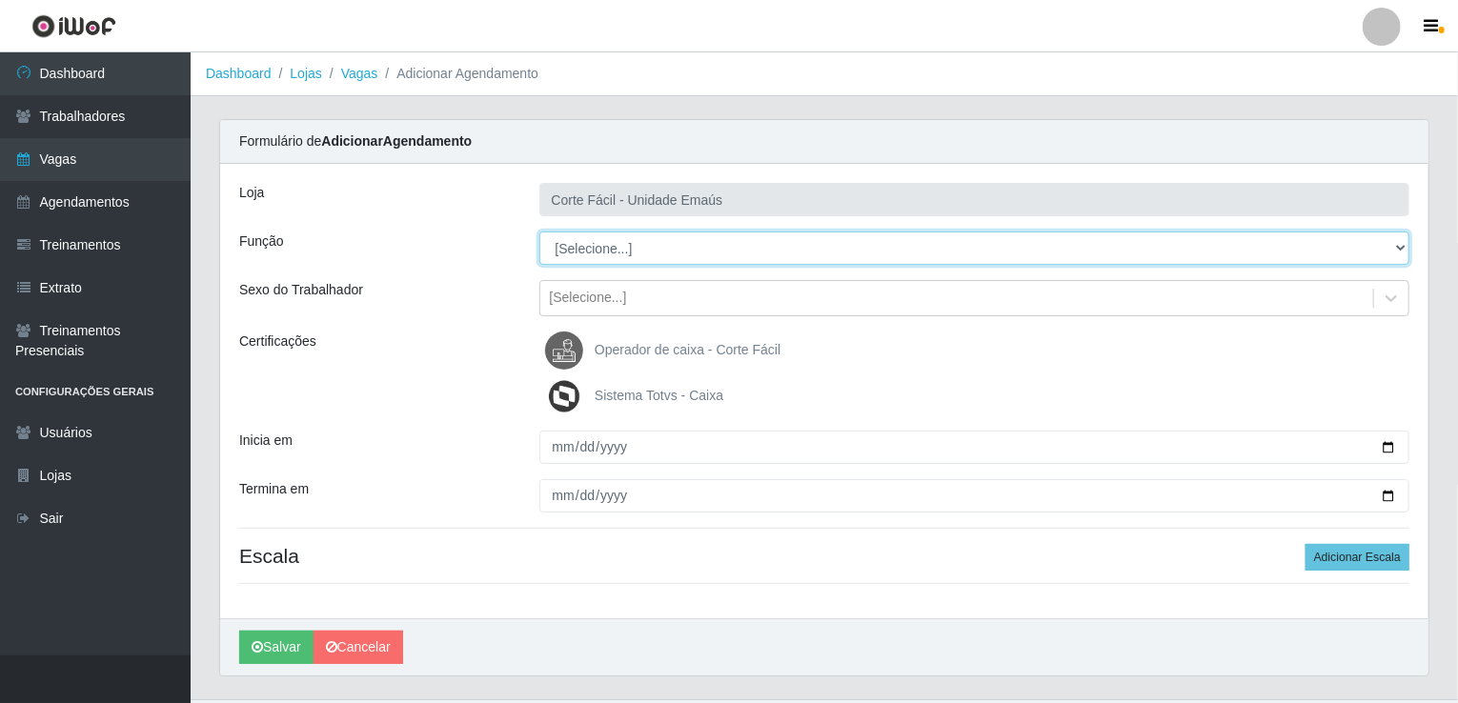
click at [610, 245] on select "[Selecione...] ASG ASG + ASG ++ Auxiliar de Cozinha Auxiliar de Cozinha + Auxil…" at bounding box center [974, 248] width 871 height 33
select select "22"
click at [539, 232] on select "[Selecione...] ASG ASG + ASG ++ Auxiliar de Cozinha Auxiliar de Cozinha + Auxil…" at bounding box center [974, 248] width 871 height 33
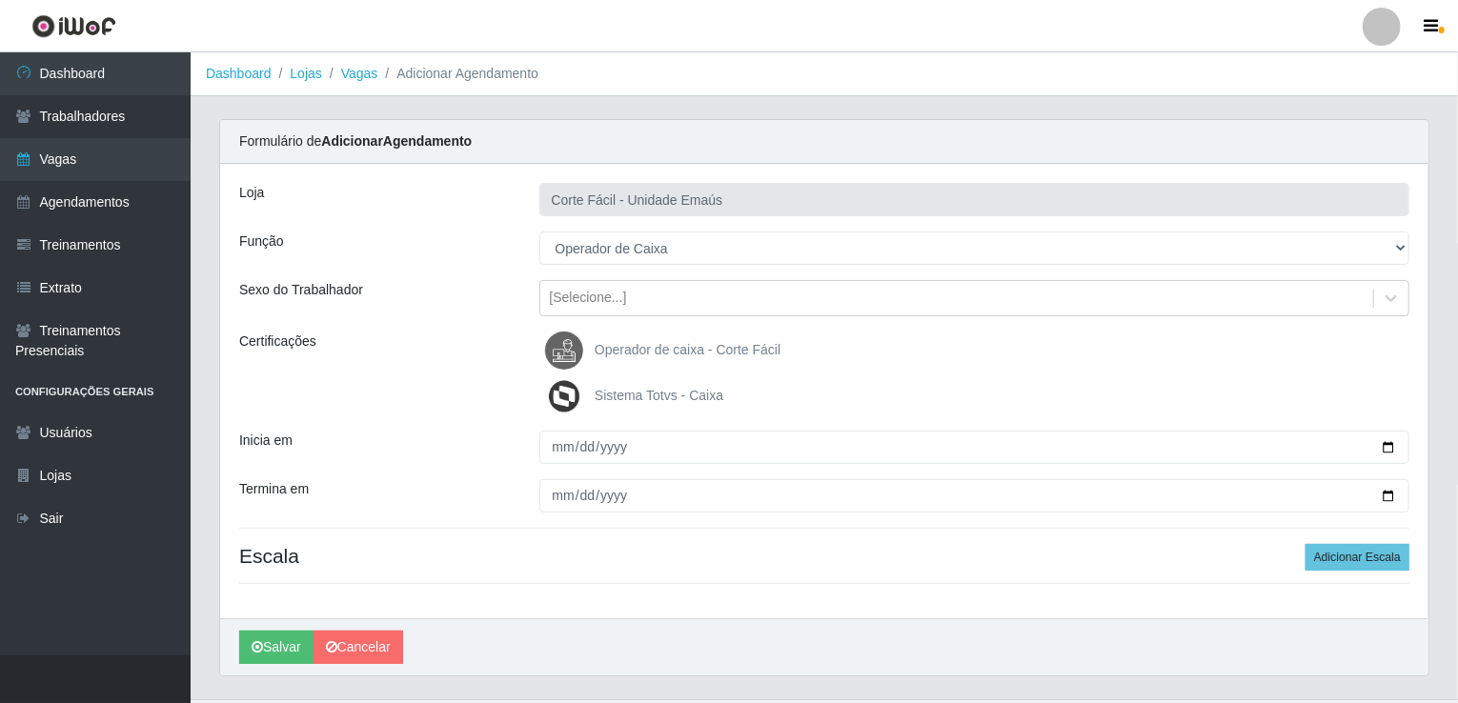
click at [586, 334] on img at bounding box center [568, 351] width 46 height 38
click at [0, 0] on input "Operador de caixa - Corte Fácil" at bounding box center [0, 0] width 0 height 0
click at [584, 378] on img at bounding box center [568, 396] width 46 height 38
click at [0, 0] on input "Sistema Totvs - Caixa" at bounding box center [0, 0] width 0 height 0
click at [555, 411] on img at bounding box center [568, 396] width 46 height 38
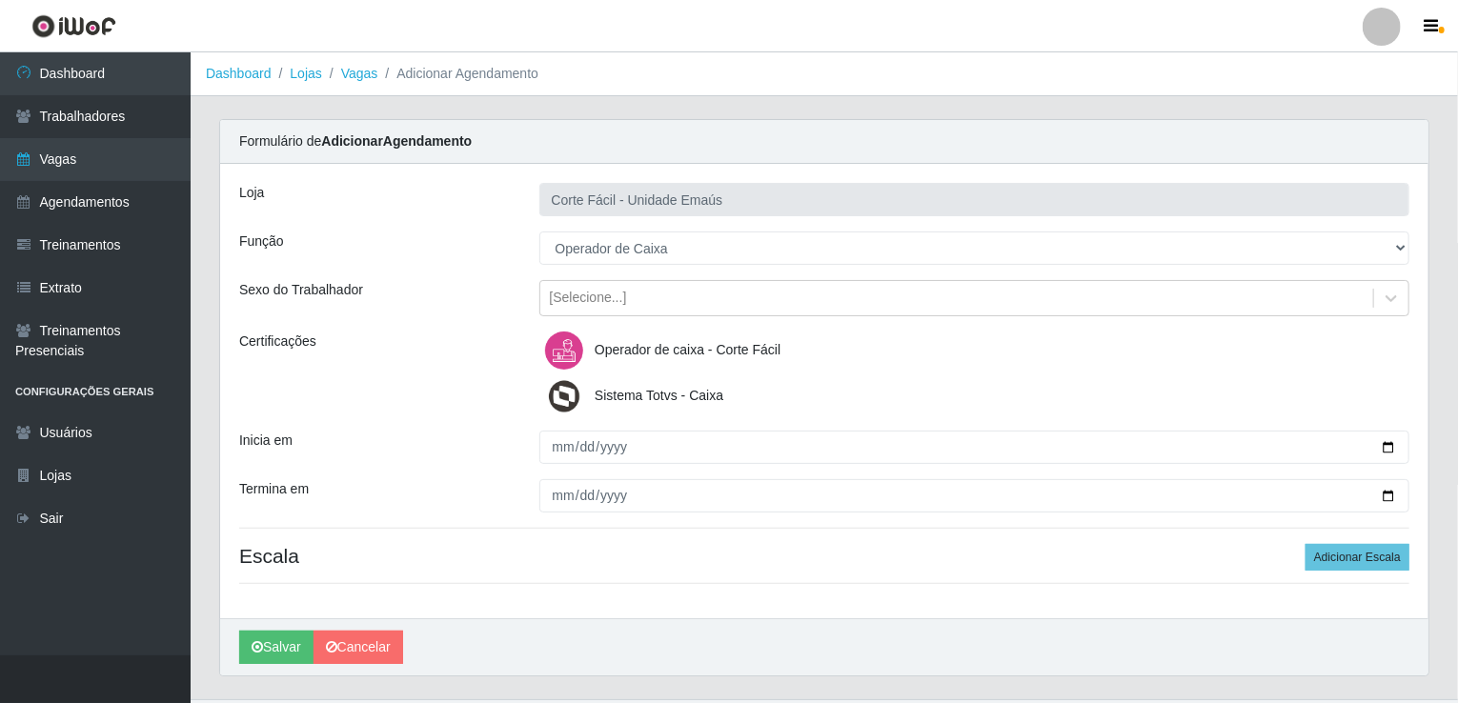
click at [0, 0] on input "Sistema Totvs - Caixa" at bounding box center [0, 0] width 0 height 0
click at [562, 399] on img at bounding box center [568, 396] width 46 height 38
click at [0, 0] on input "Sistema Totvs - Caixa" at bounding box center [0, 0] width 0 height 0
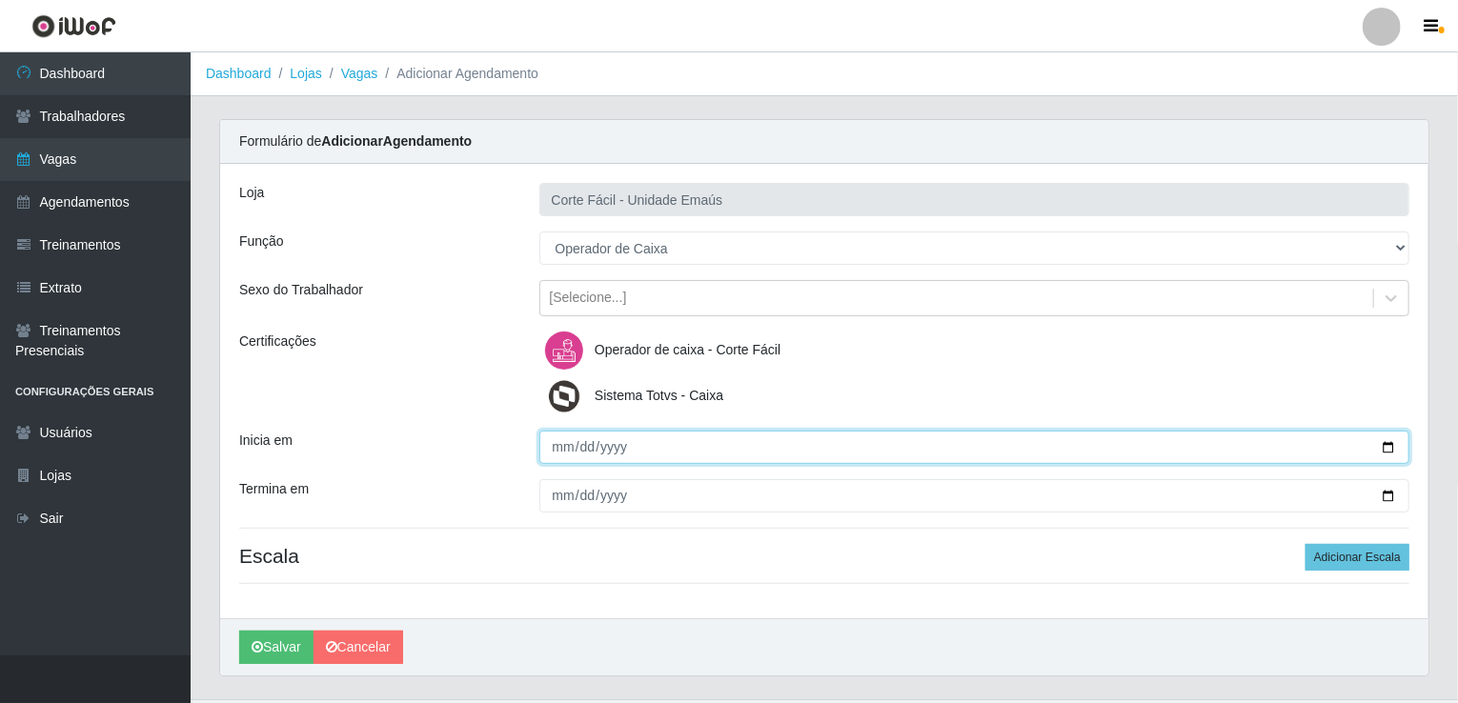
click at [548, 451] on input "Inicia em" at bounding box center [974, 447] width 871 height 33
type input "[DATE]"
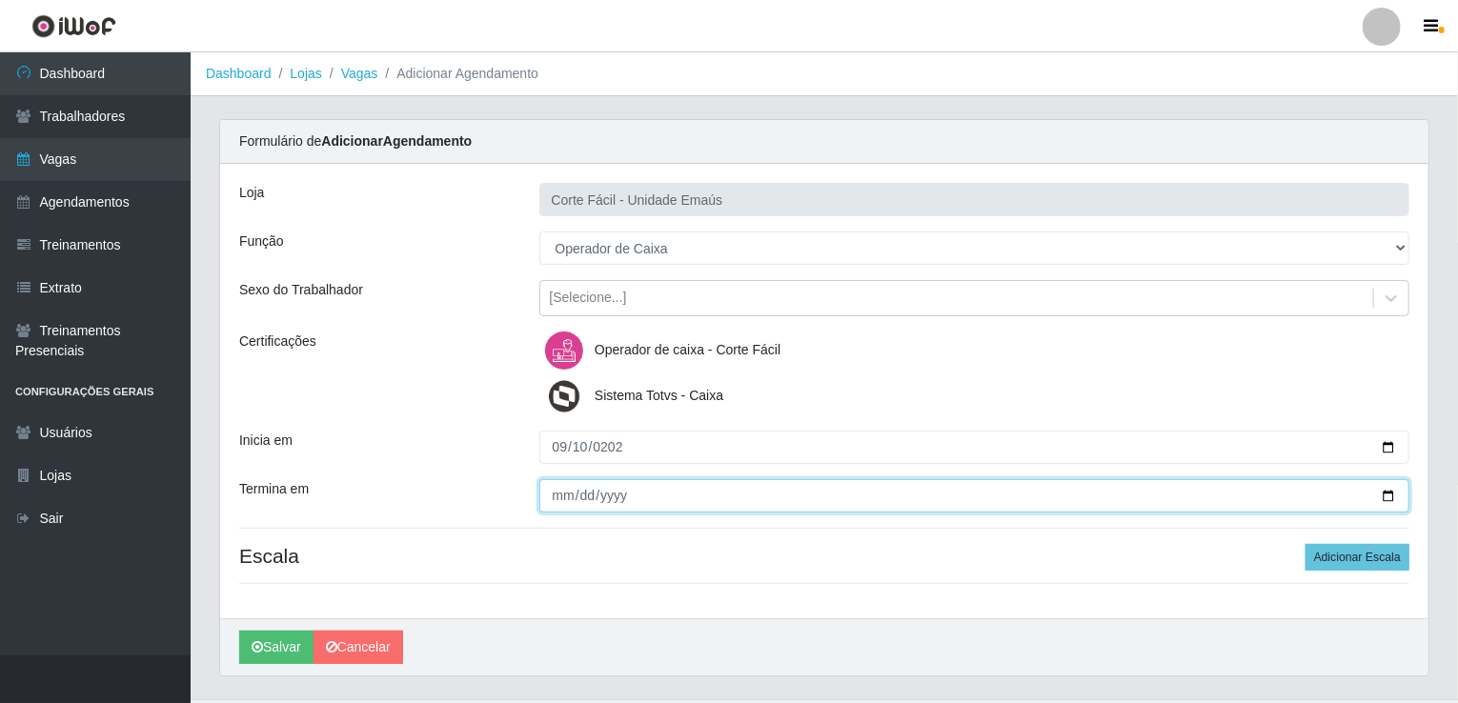
click at [550, 482] on input "Termina em" at bounding box center [974, 495] width 871 height 33
type input "[DATE]"
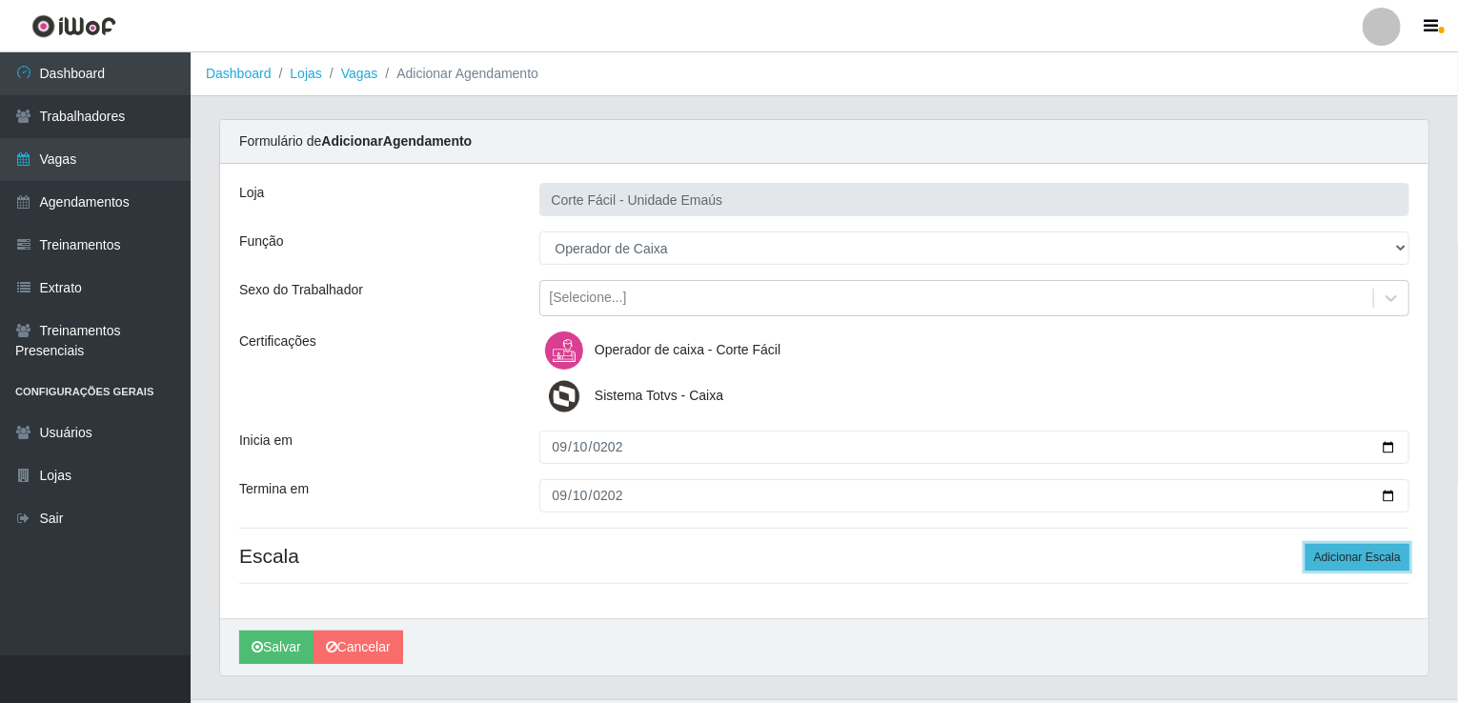
click at [1376, 564] on button "Adicionar Escala" at bounding box center [1358, 557] width 104 height 27
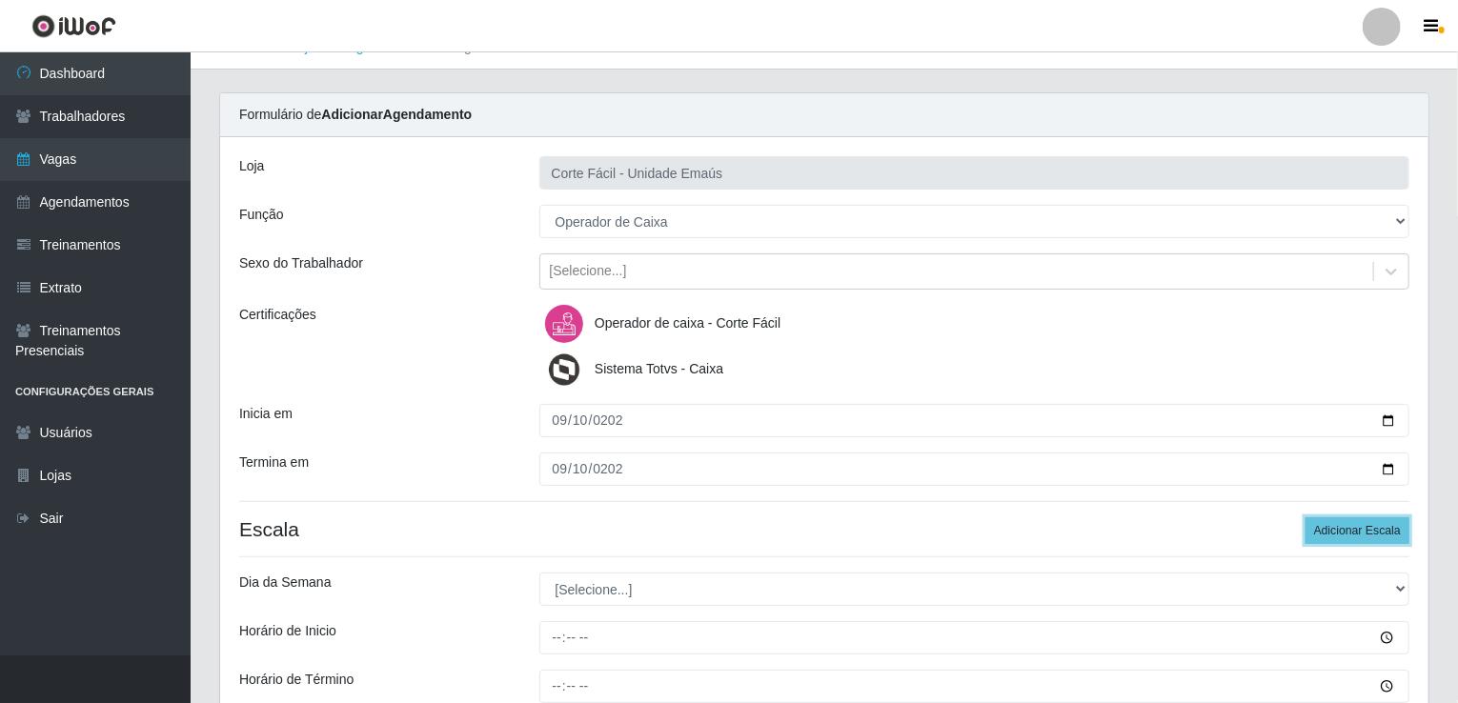
scroll to position [253, 0]
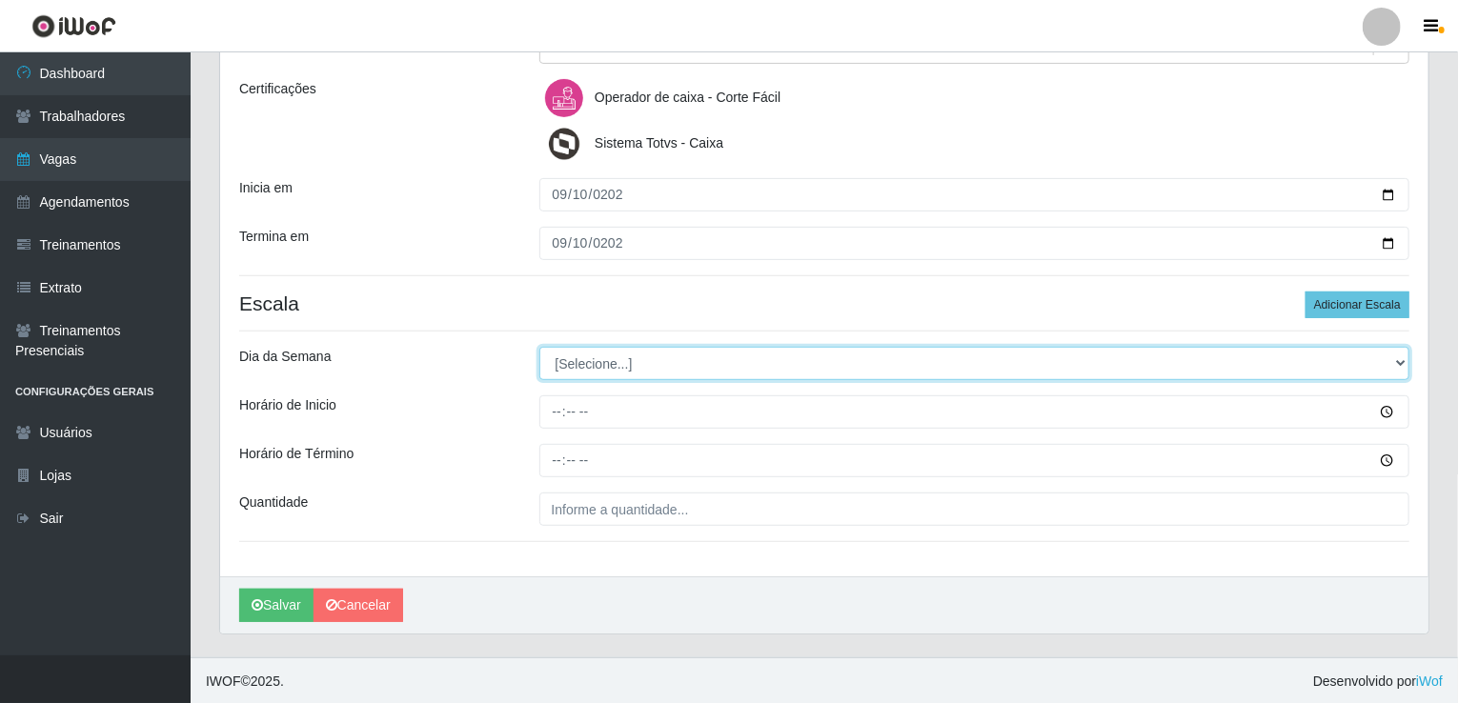
click at [612, 359] on select "[Selecione...] Segunda Terça Quarta Quinta Sexta Sábado Domingo" at bounding box center [974, 363] width 871 height 33
select select "3"
click at [539, 347] on select "[Selecione...] Segunda Terça Quarta Quinta Sexta Sábado Domingo" at bounding box center [974, 363] width 871 height 33
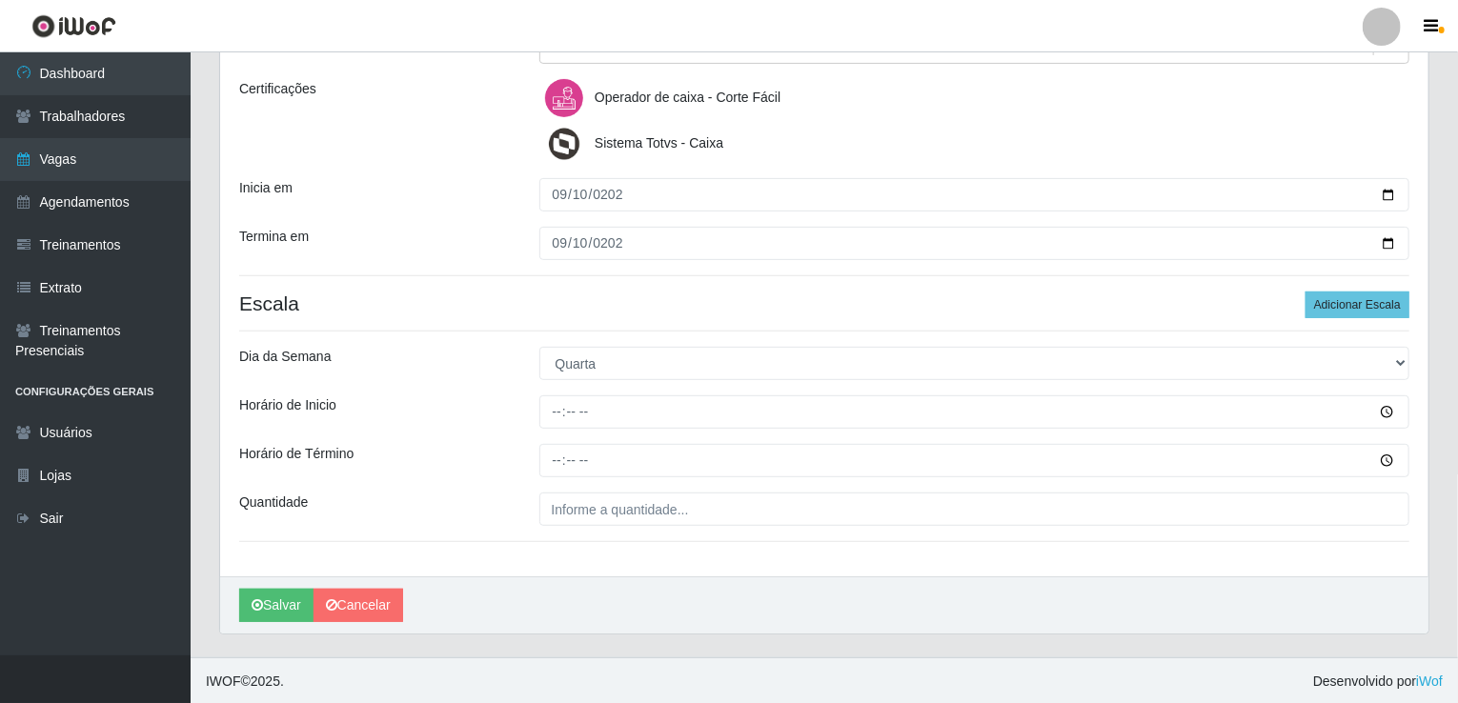
click at [538, 381] on div "Loja Corte Fácil - Unidade Emaús Função [Selecione...] ASG ASG + ASG ++ Auxilia…" at bounding box center [824, 243] width 1208 height 665
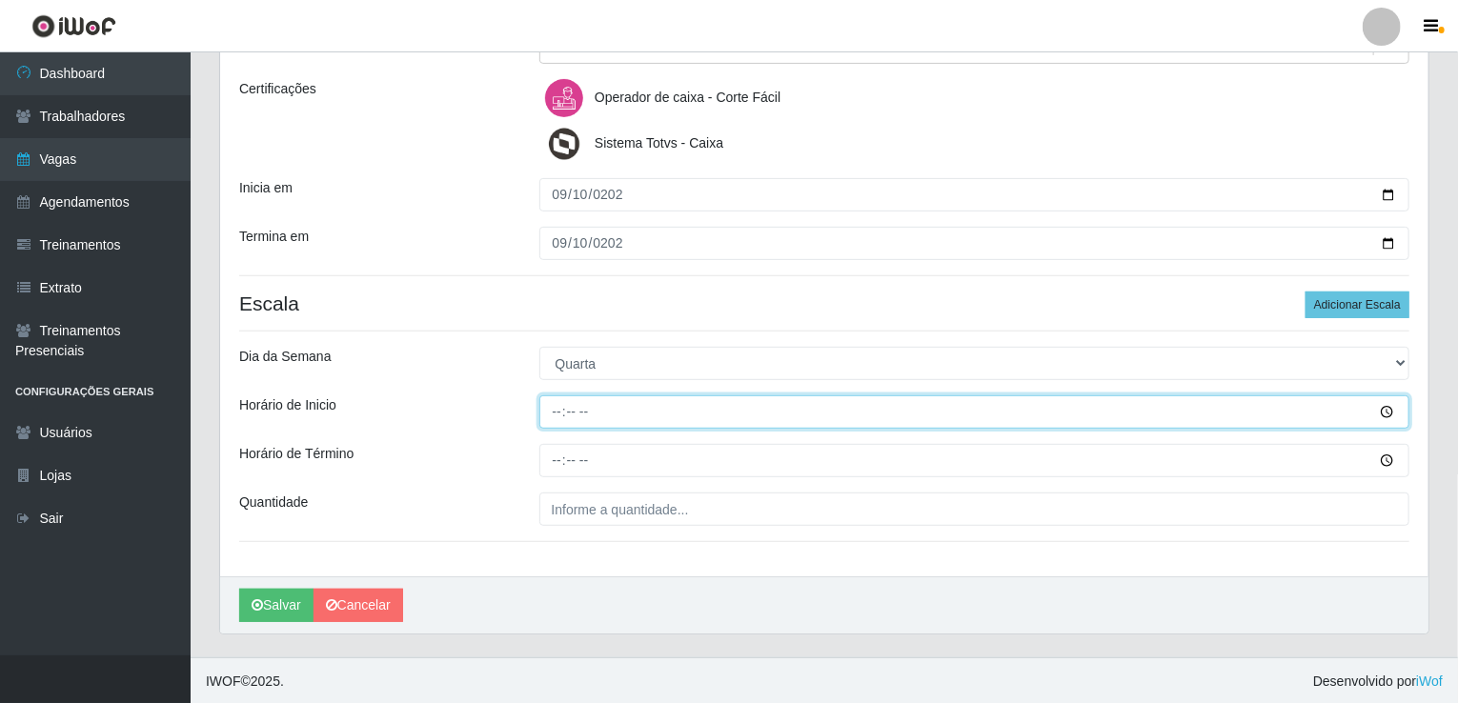
click at [558, 407] on input "Horário de Inicio" at bounding box center [974, 412] width 871 height 33
type input "14:00"
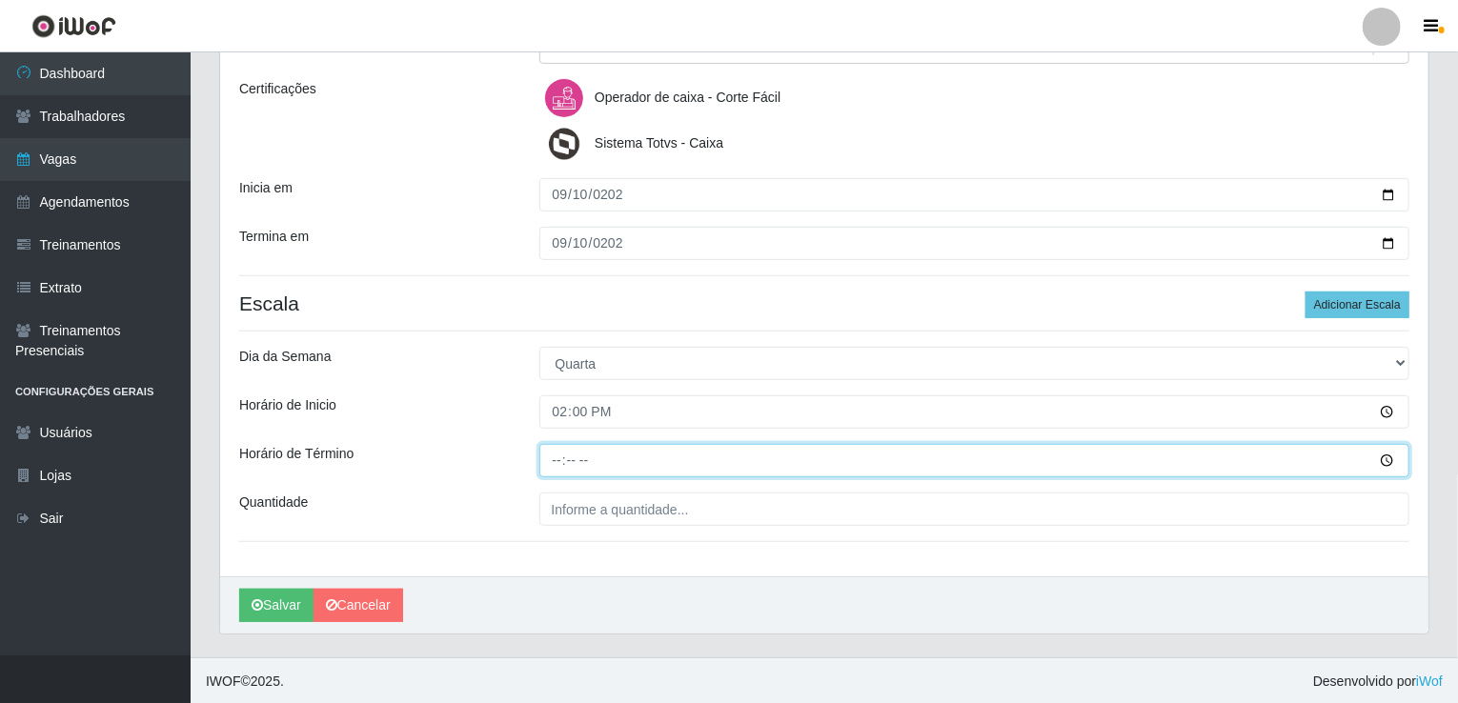
click at [546, 445] on input "Horário de Término" at bounding box center [974, 460] width 871 height 33
type input "20:00"
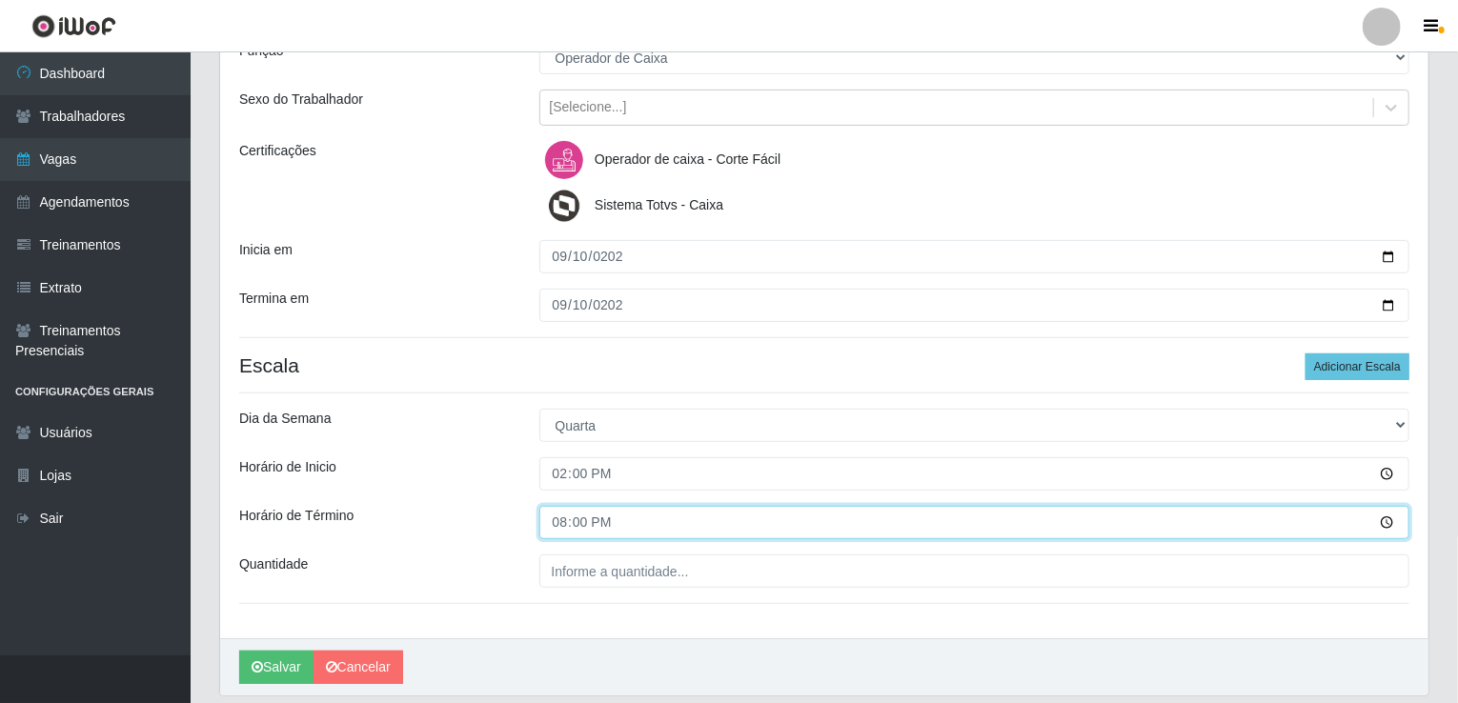
scroll to position [157, 0]
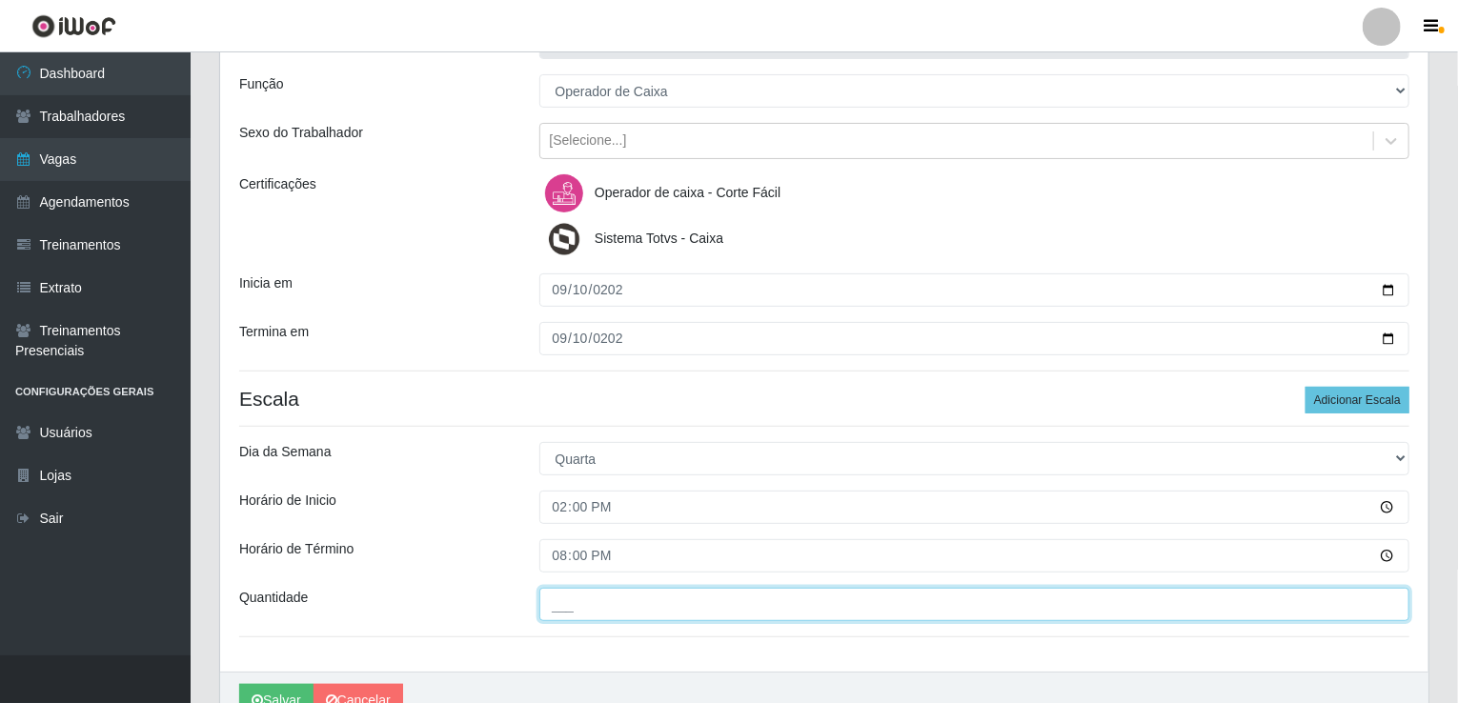
click at [553, 612] on input "___" at bounding box center [974, 604] width 871 height 33
type input "001"
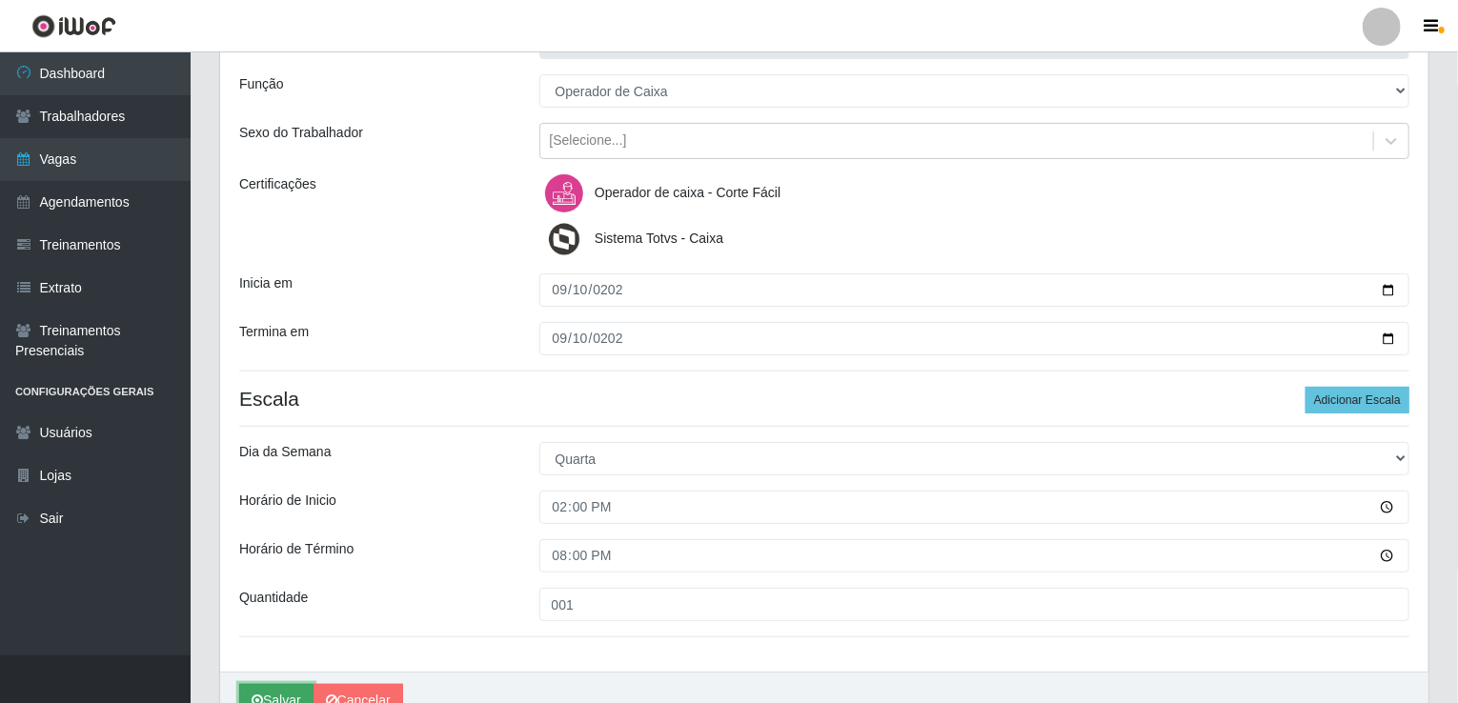
click at [294, 687] on button "Salvar" at bounding box center [276, 700] width 74 height 33
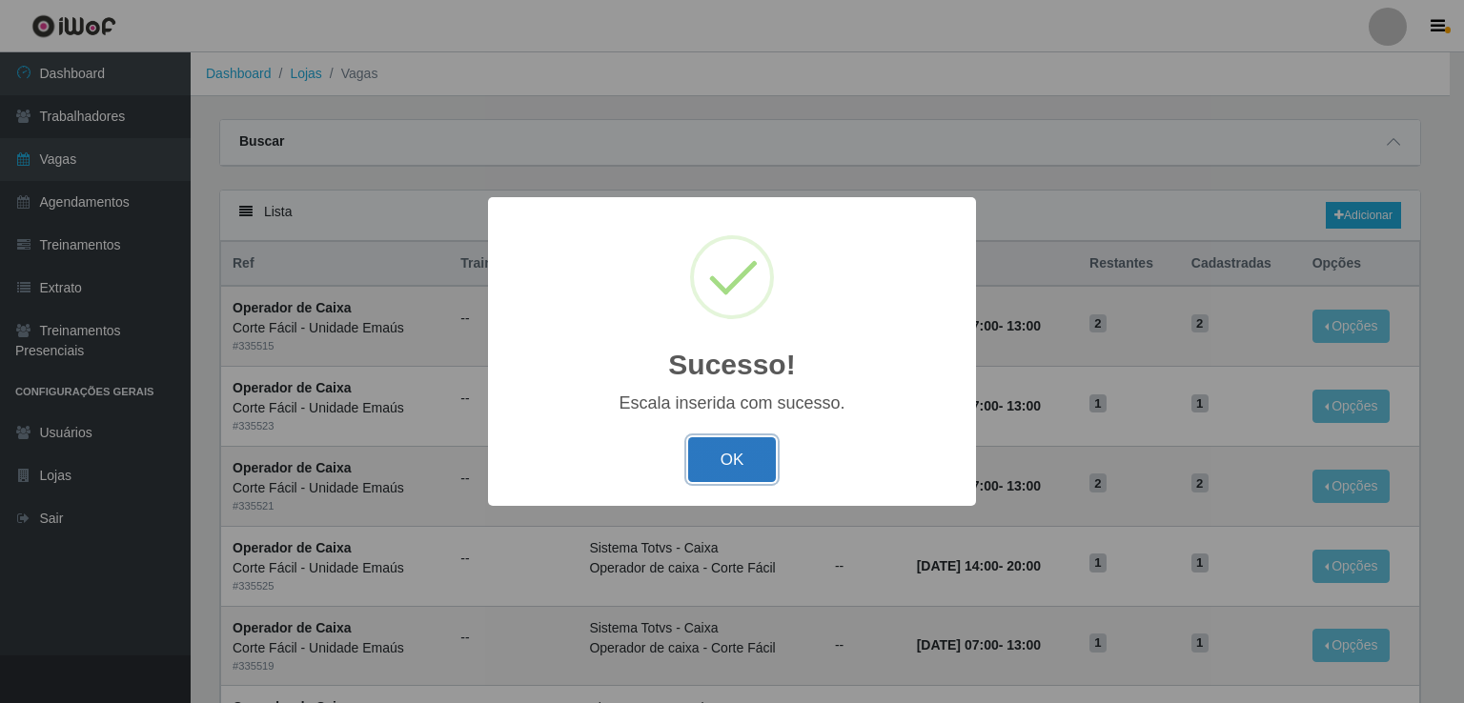
click at [759, 456] on button "OK" at bounding box center [732, 459] width 89 height 45
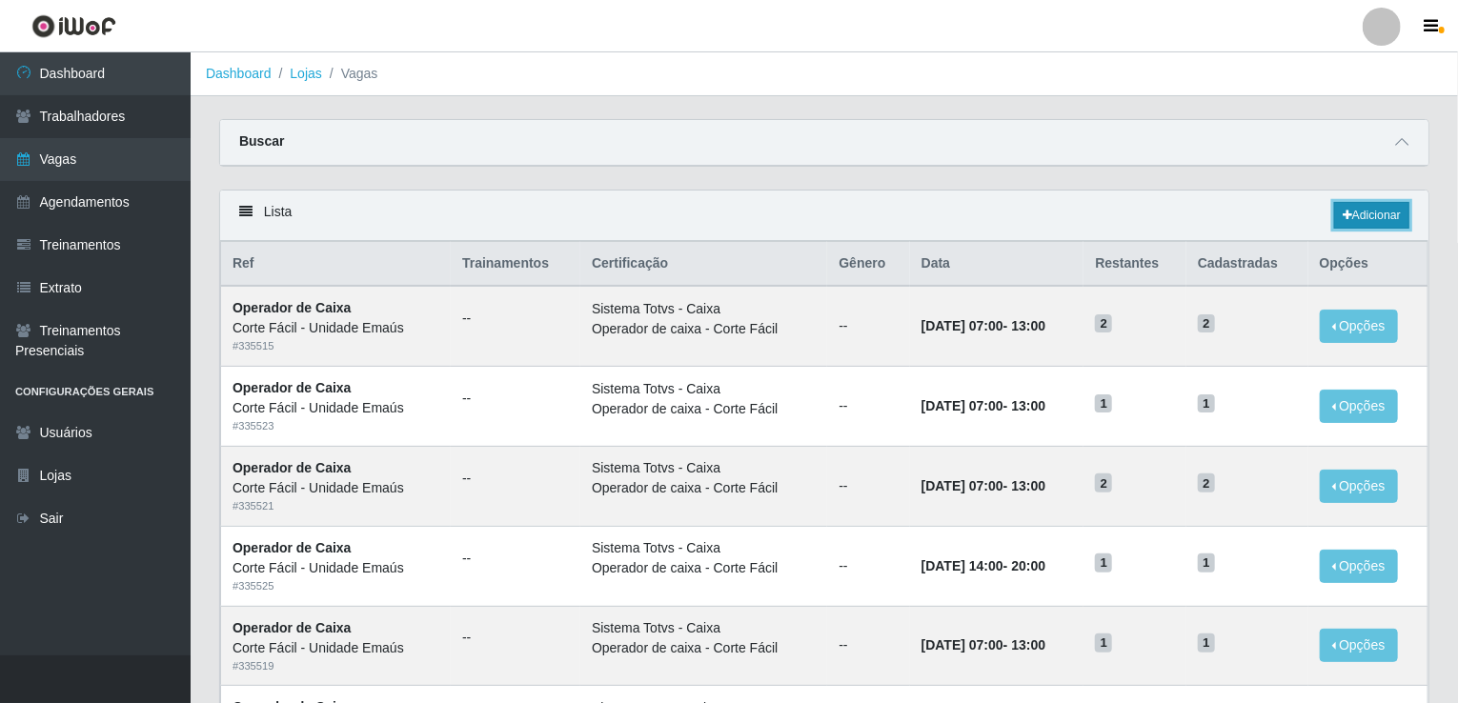
click at [1358, 211] on link "Adicionar" at bounding box center [1371, 215] width 75 height 27
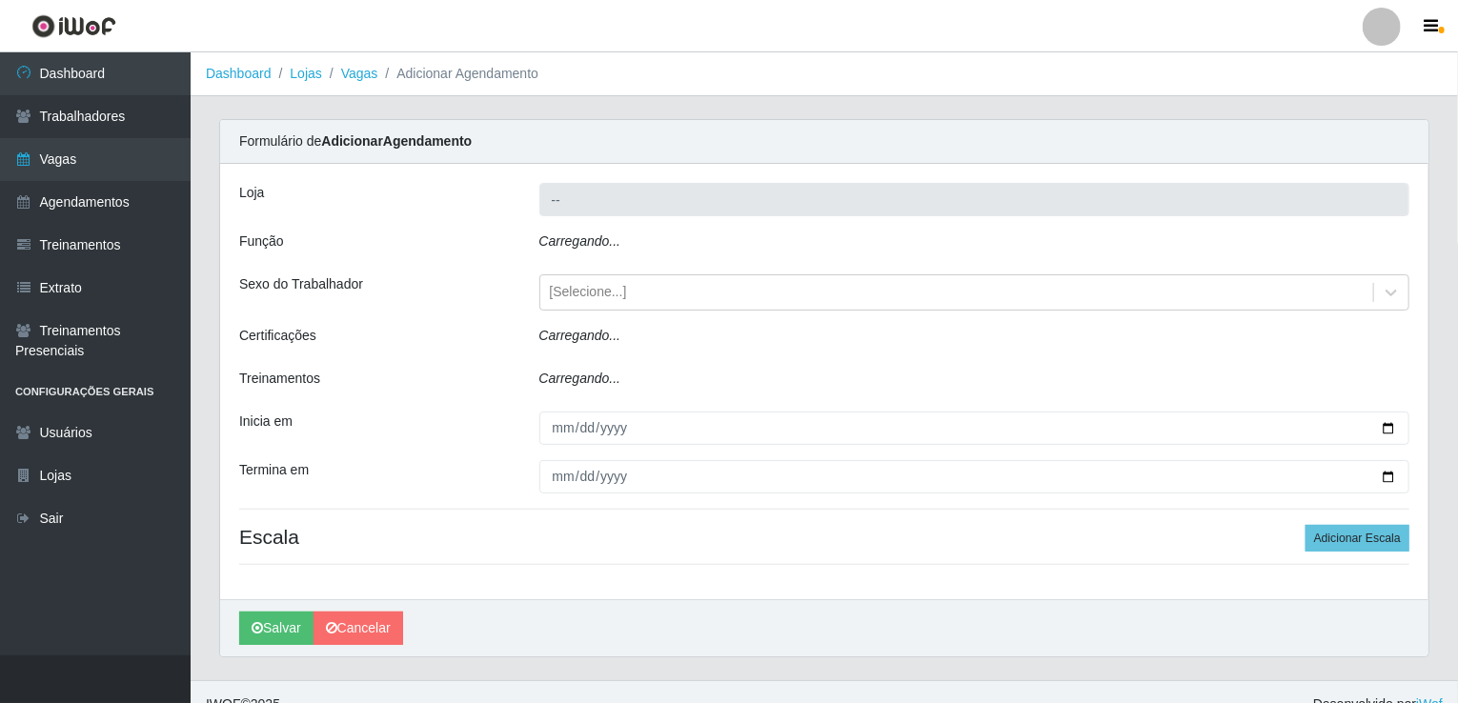
type input "Corte Fácil - Unidade Emaús"
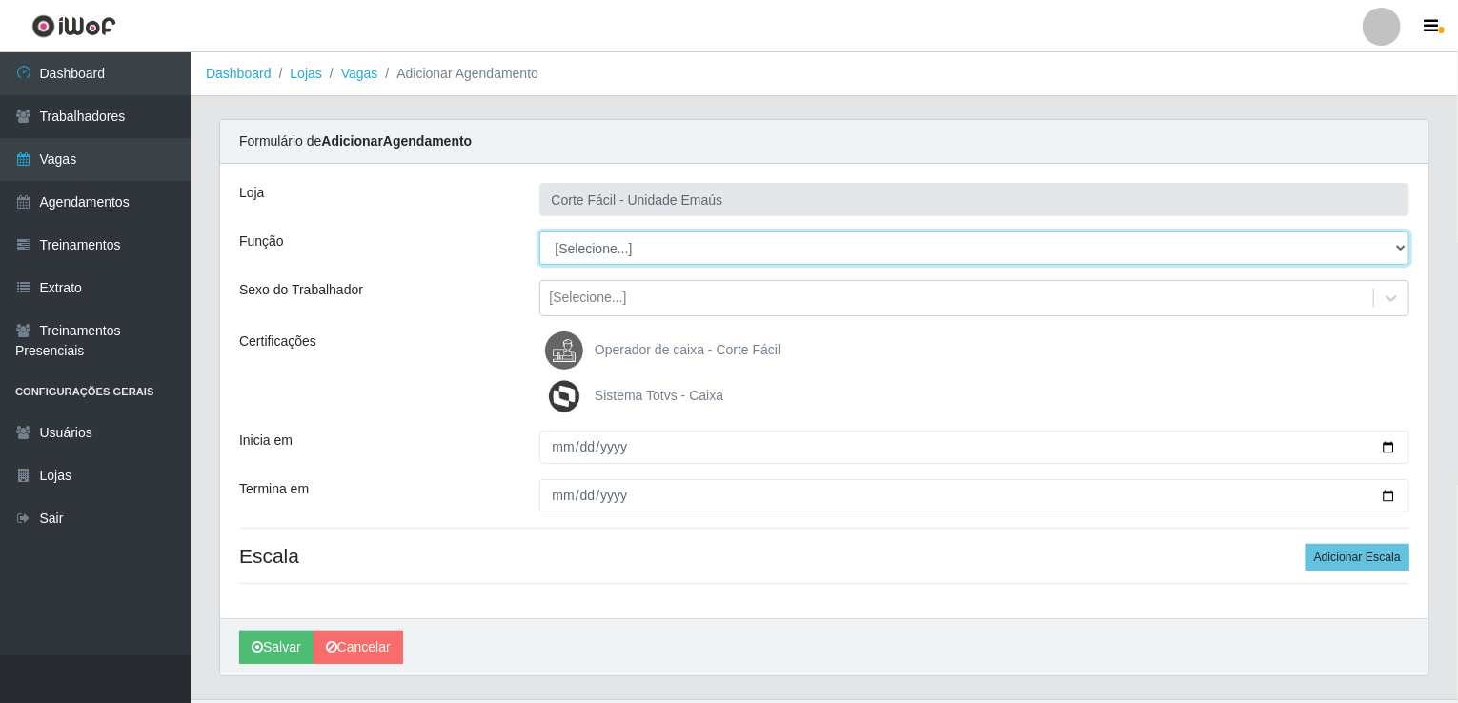
click at [584, 256] on select "[Selecione...] ASG ASG + ASG ++ Auxiliar de Cozinha Auxiliar de Cozinha + Auxil…" at bounding box center [974, 248] width 871 height 33
click at [539, 232] on select "[Selecione...] ASG ASG + ASG ++ Auxiliar de Cozinha Auxiliar de Cozinha + Auxil…" at bounding box center [974, 248] width 871 height 33
click at [671, 254] on select "[Selecione...] ASG ASG + ASG ++ Auxiliar de Cozinha Auxiliar de Cozinha + Auxil…" at bounding box center [974, 248] width 871 height 33
select select "72"
click at [539, 232] on select "[Selecione...] ASG ASG + ASG ++ Auxiliar de Cozinha Auxiliar de Cozinha + Auxil…" at bounding box center [974, 248] width 871 height 33
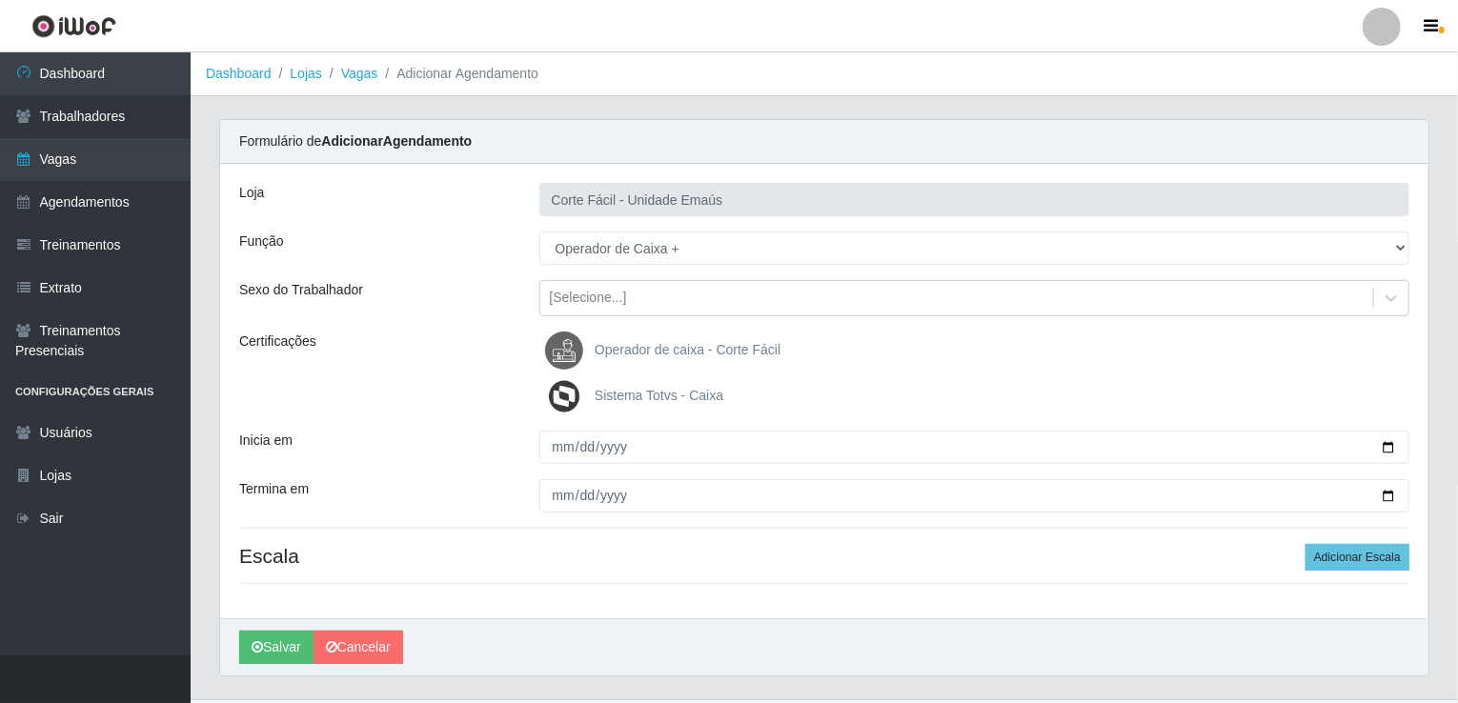
click at [566, 352] on img at bounding box center [568, 351] width 46 height 38
click at [0, 0] on input "Operador de caixa - Corte Fácil" at bounding box center [0, 0] width 0 height 0
click at [562, 386] on img at bounding box center [568, 396] width 46 height 38
click at [0, 0] on input "Sistema Totvs - Caixa" at bounding box center [0, 0] width 0 height 0
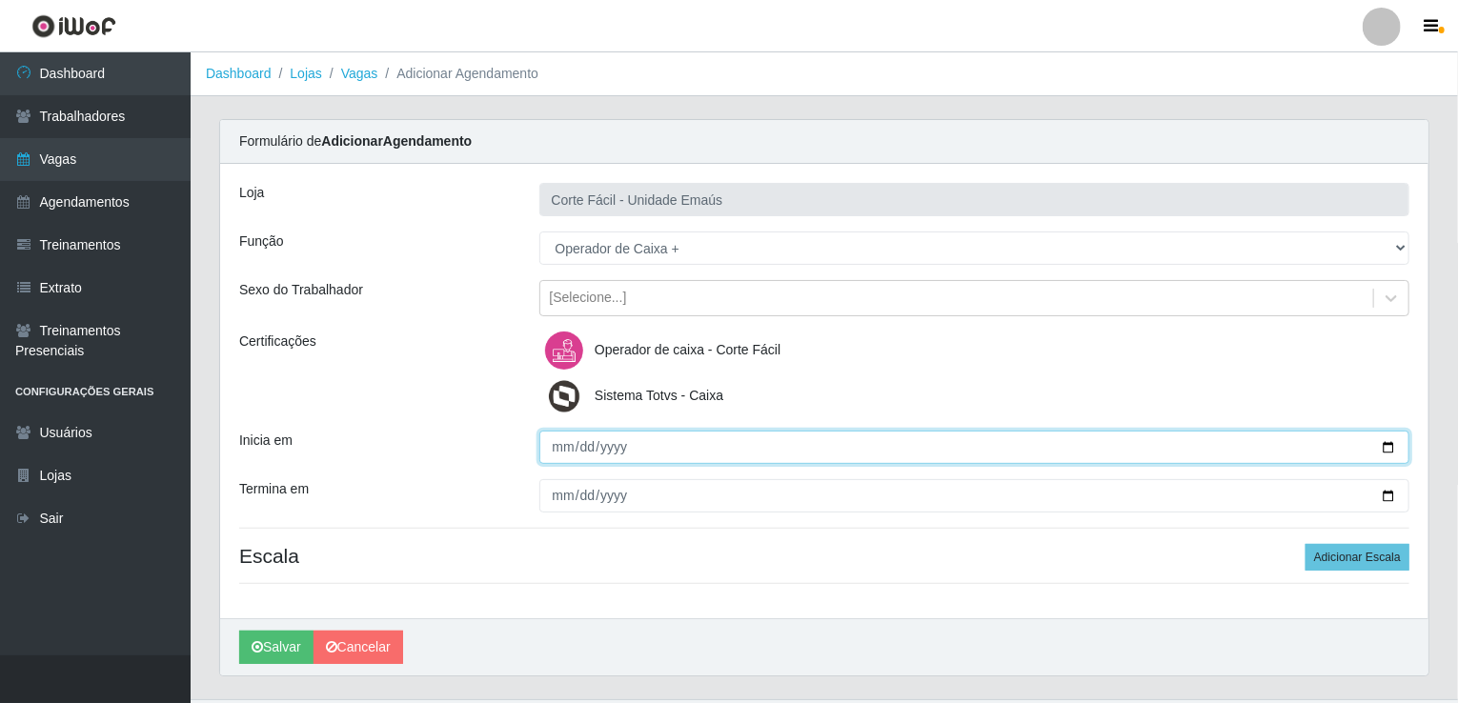
click at [558, 439] on input "Inicia em" at bounding box center [974, 447] width 871 height 33
type input "[DATE]"
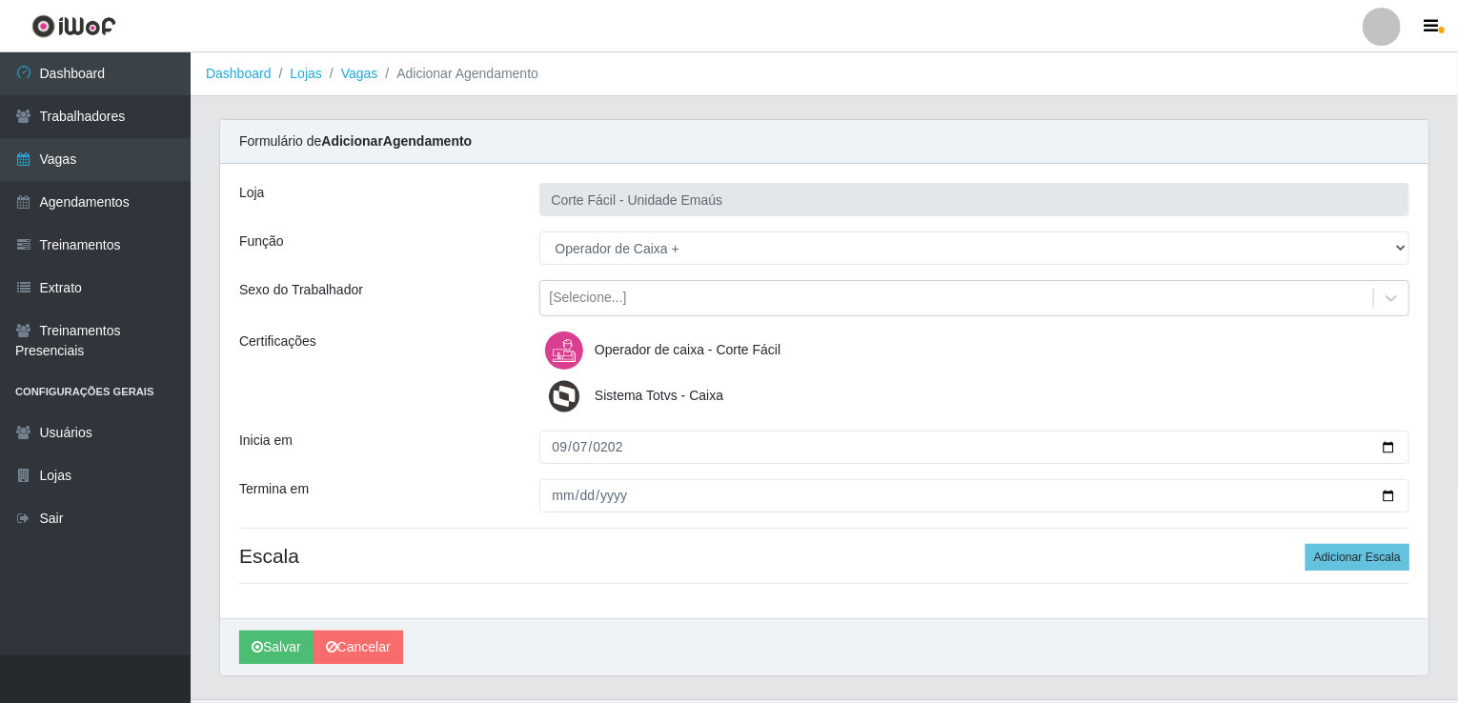
click at [555, 513] on div "Loja Corte Fácil - Unidade Emaús Função [Selecione...] ASG ASG + ASG ++ Auxilia…" at bounding box center [824, 391] width 1208 height 455
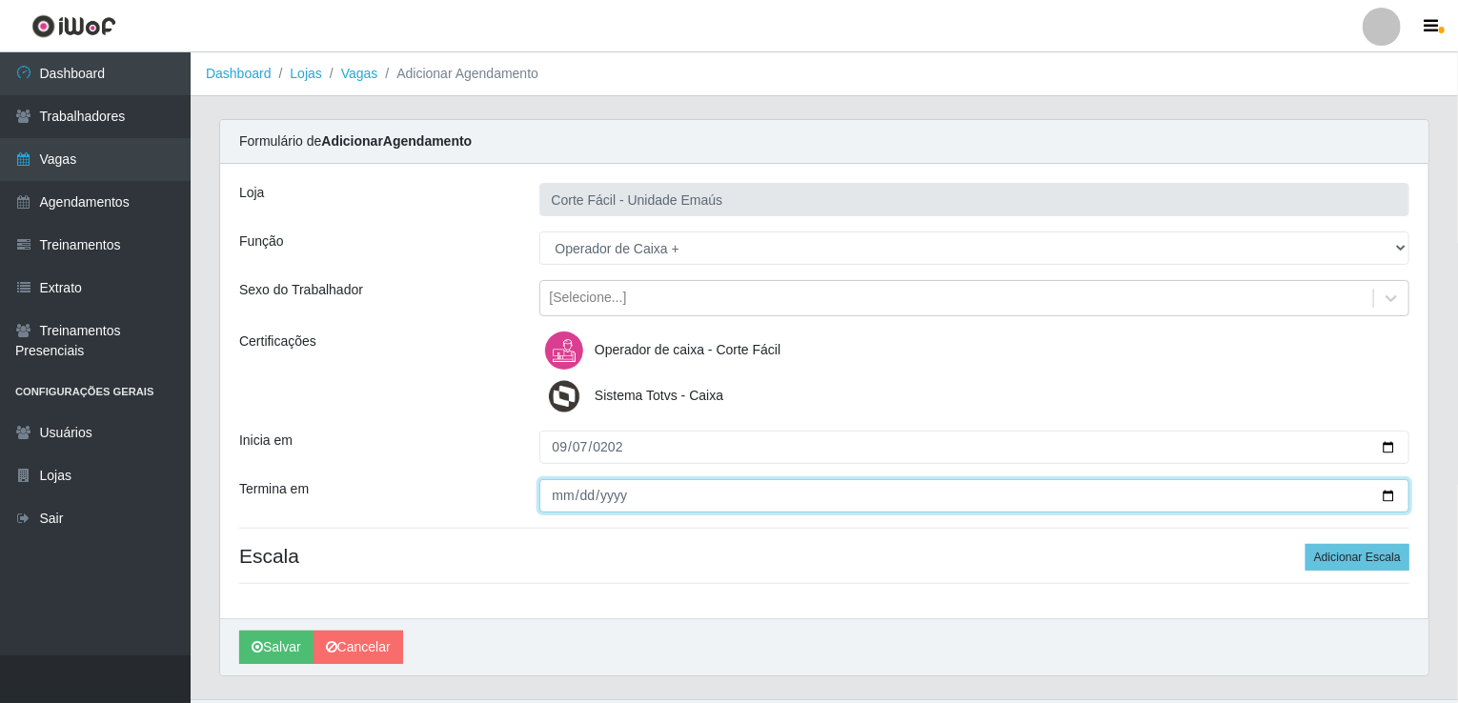
click at [560, 501] on input "Termina em" at bounding box center [974, 495] width 871 height 33
type input "[DATE]"
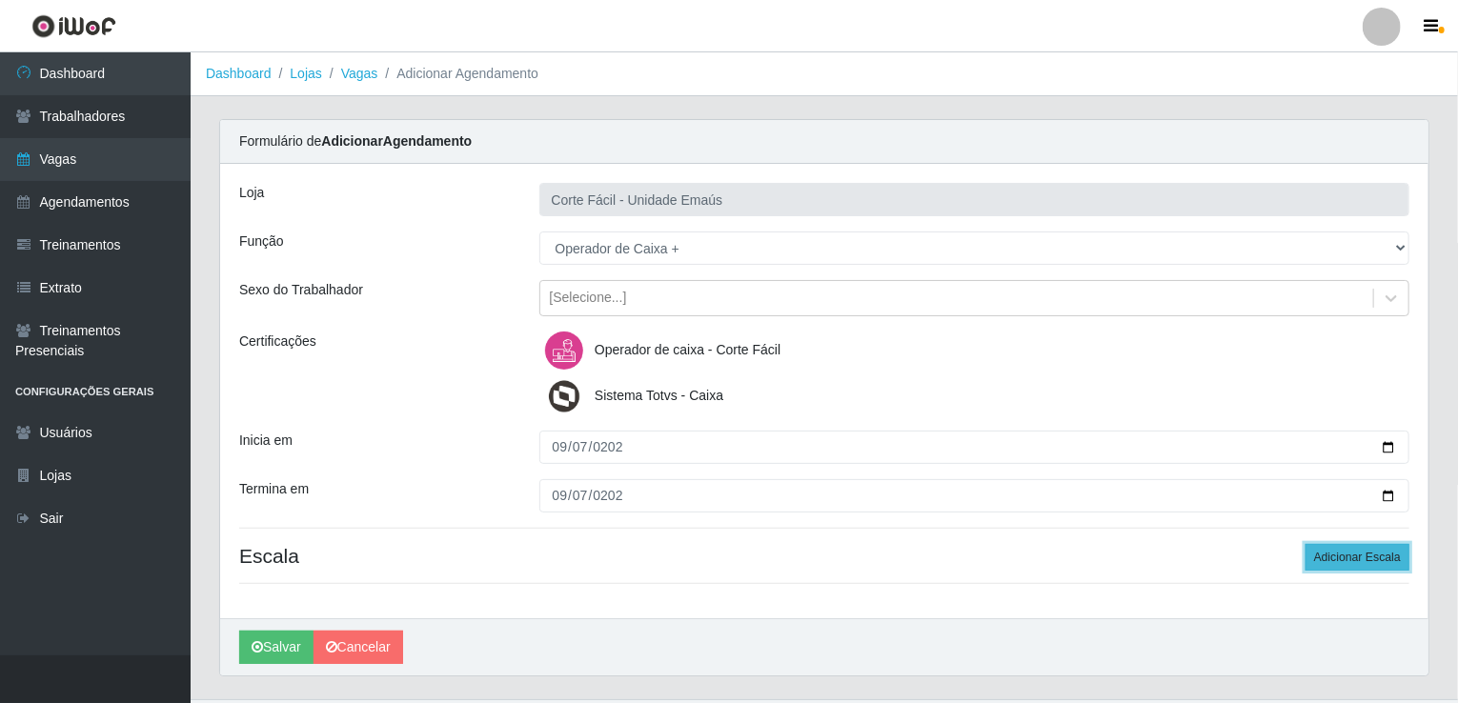
click at [1338, 554] on button "Adicionar Escala" at bounding box center [1358, 557] width 104 height 27
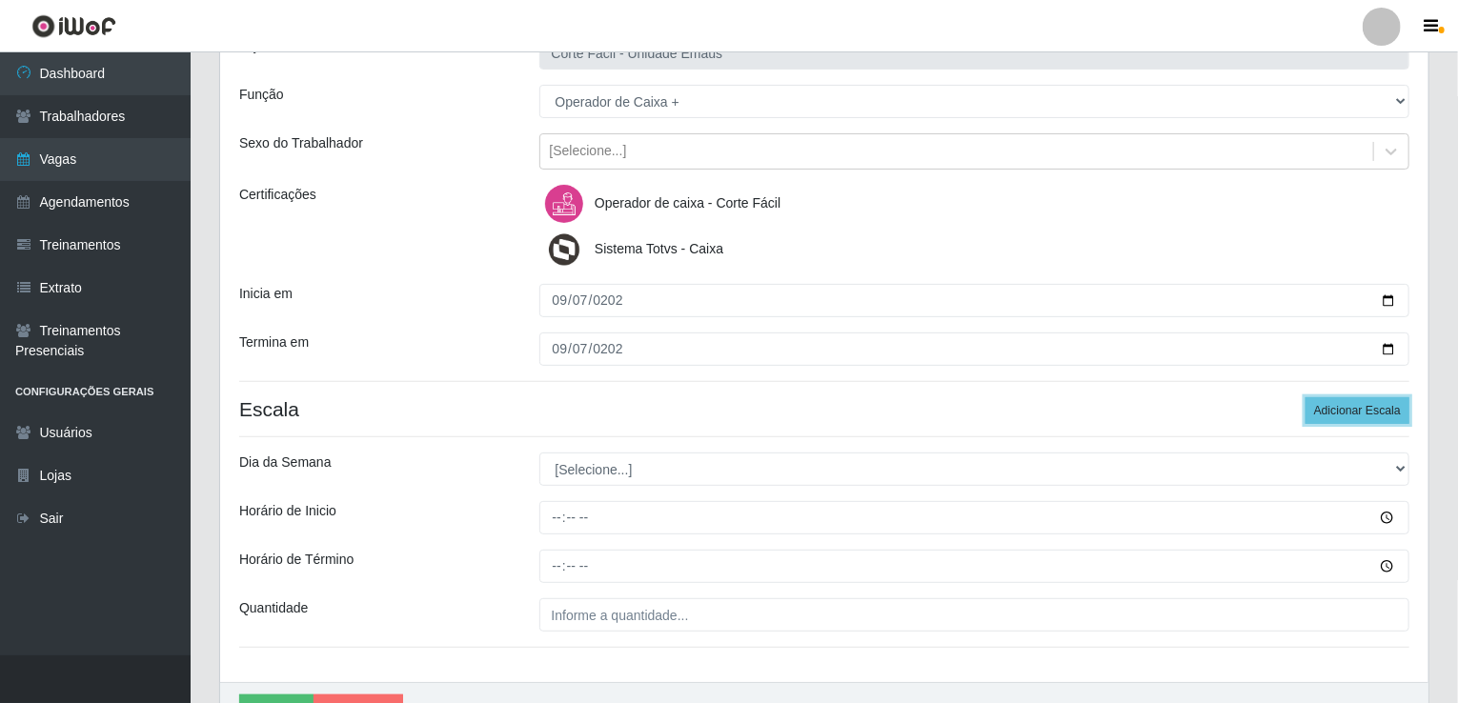
scroll to position [253, 0]
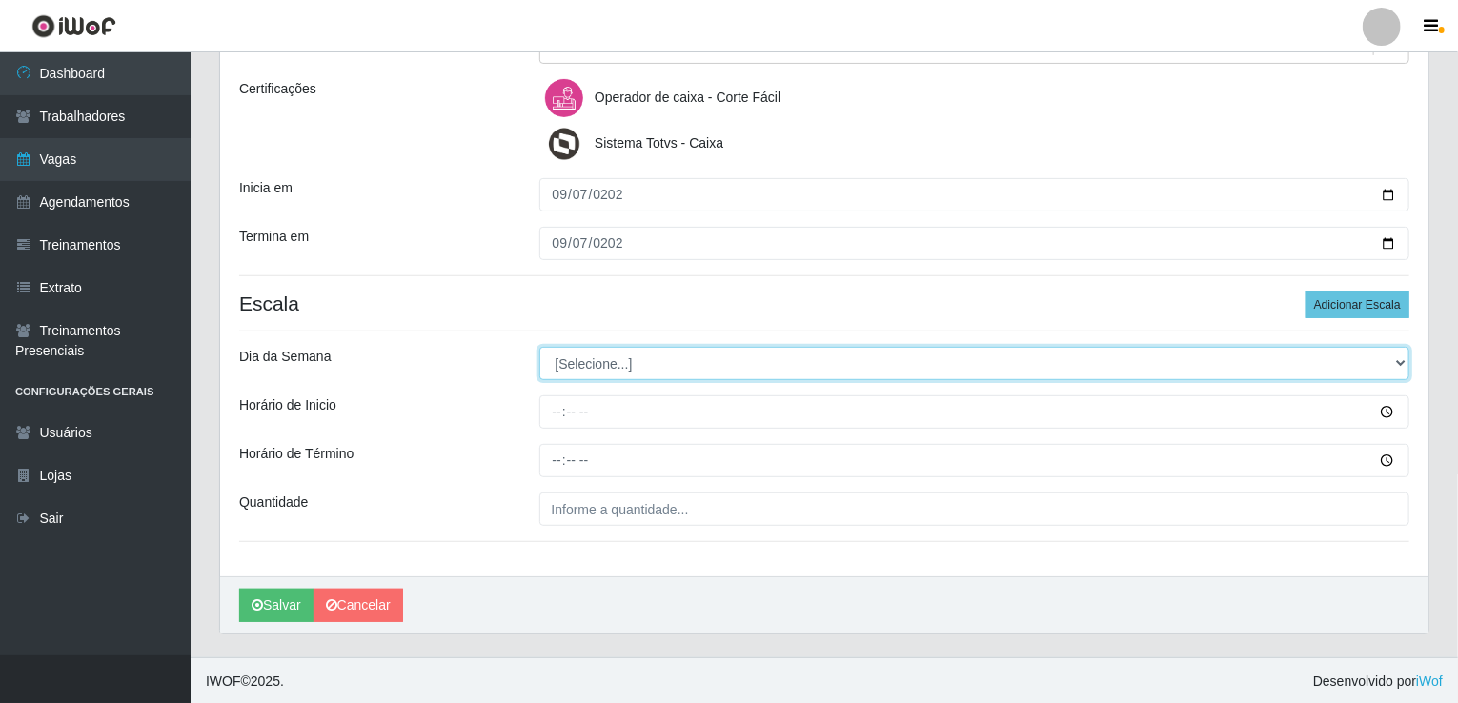
click at [607, 358] on select "[Selecione...] Segunda Terça Quarta Quinta Sexta Sábado Domingo" at bounding box center [974, 363] width 871 height 33
select select "0"
click at [539, 347] on select "[Selecione...] Segunda Terça Quarta Quinta Sexta Sábado Domingo" at bounding box center [974, 363] width 871 height 33
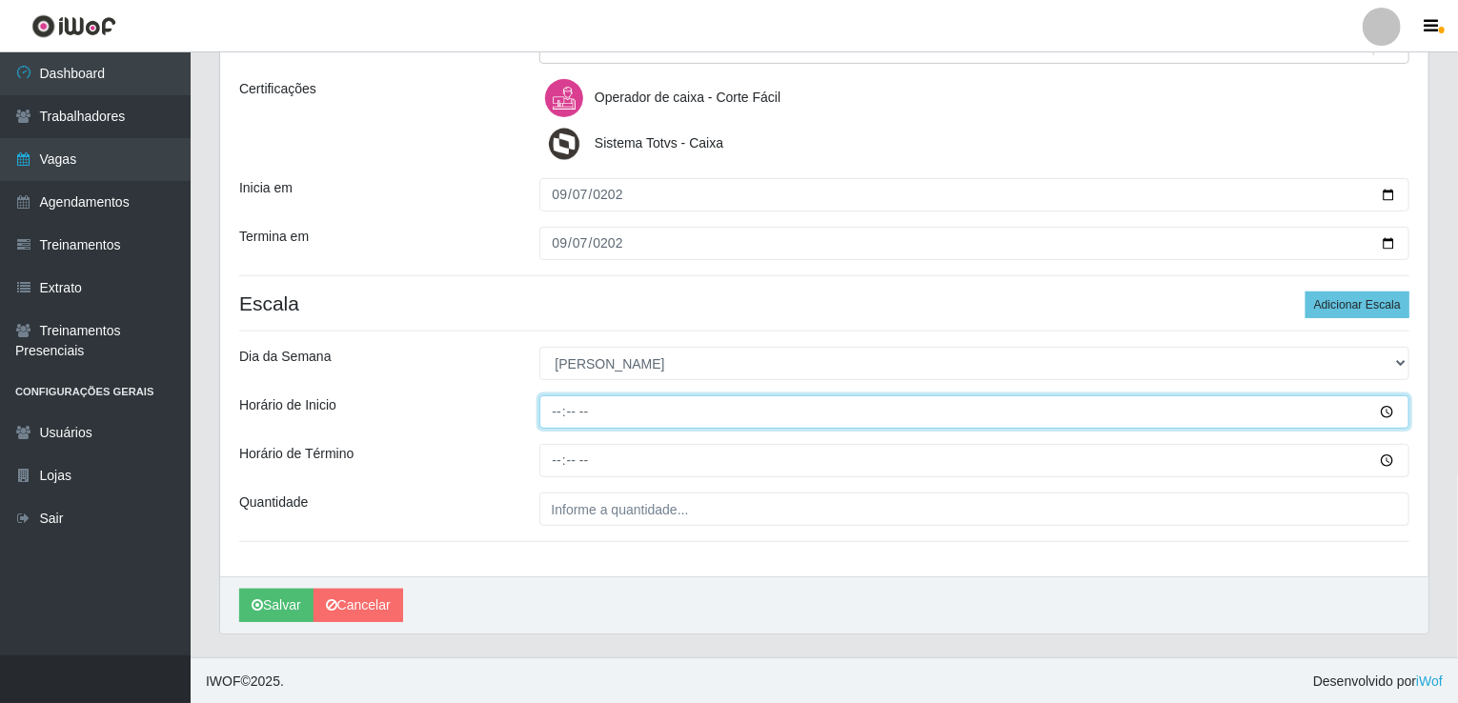
click at [549, 409] on input "Horário de Inicio" at bounding box center [974, 412] width 871 height 33
type input "07:00"
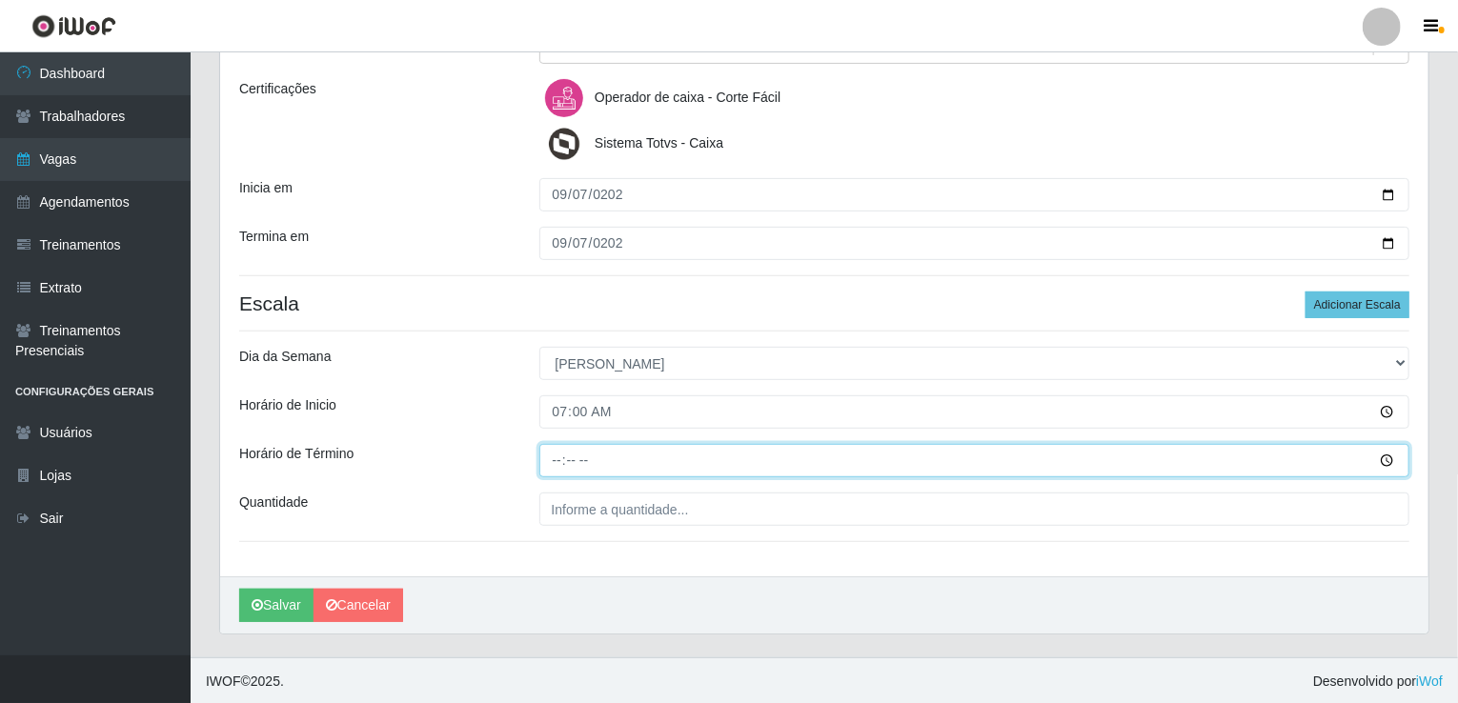
click at [551, 446] on input "Horário de Término" at bounding box center [974, 460] width 871 height 33
type input "13:00"
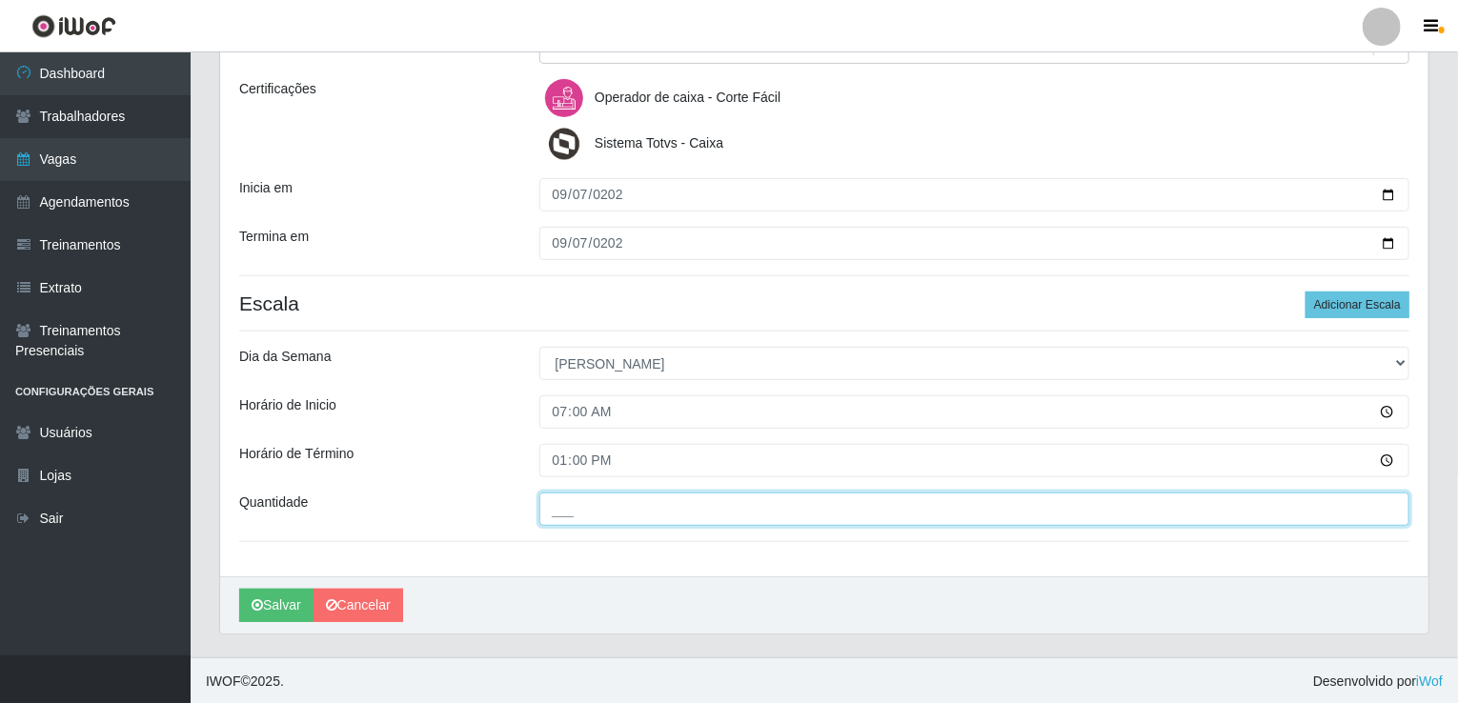
click at [584, 502] on input "___" at bounding box center [974, 509] width 871 height 33
type input "002"
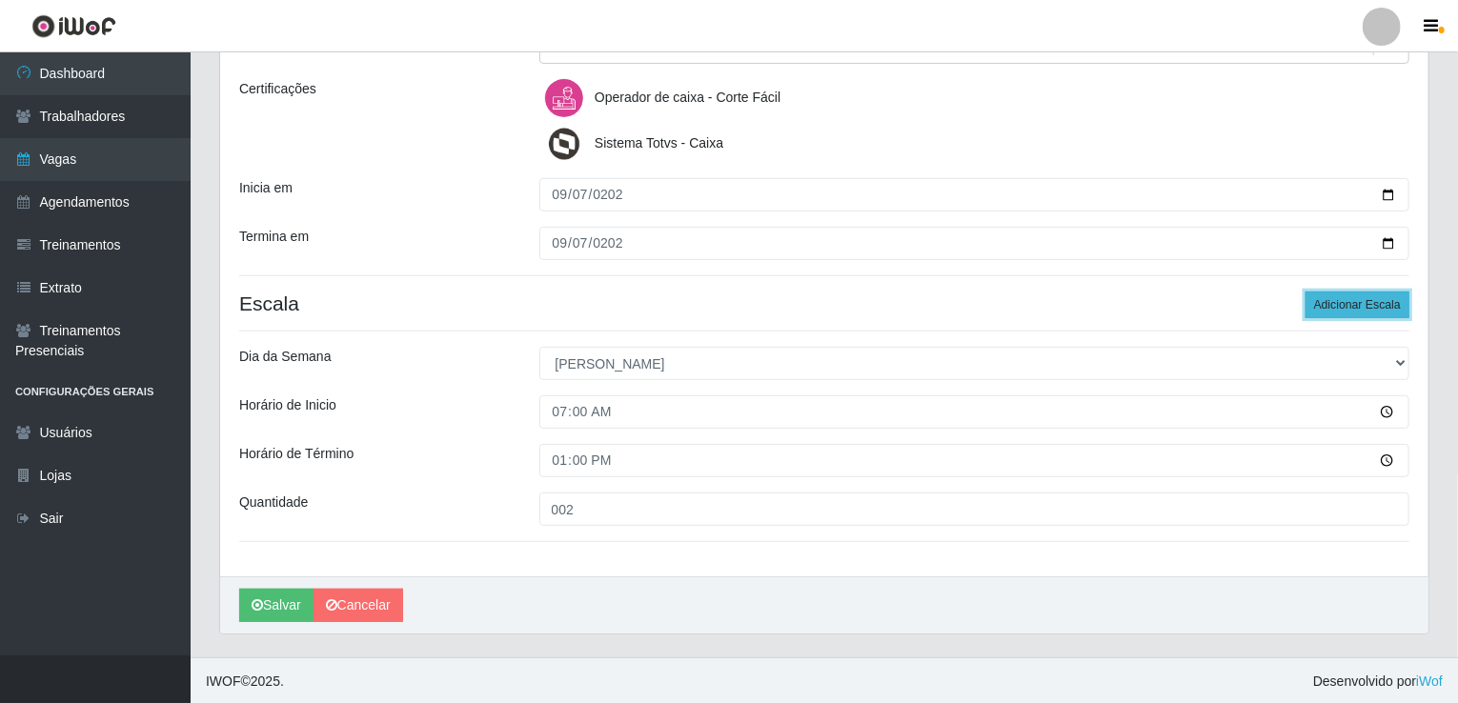
click at [1330, 314] on button "Adicionar Escala" at bounding box center [1358, 305] width 104 height 27
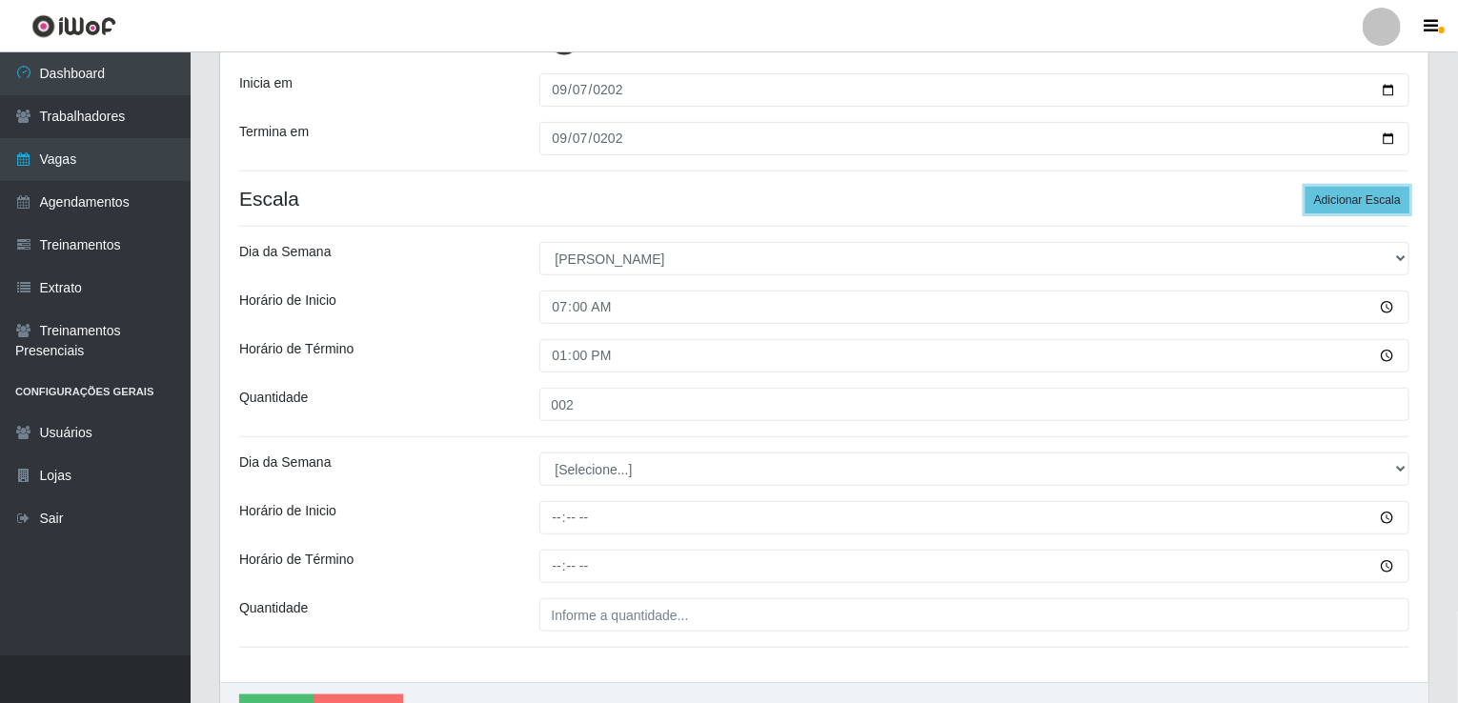
scroll to position [463, 0]
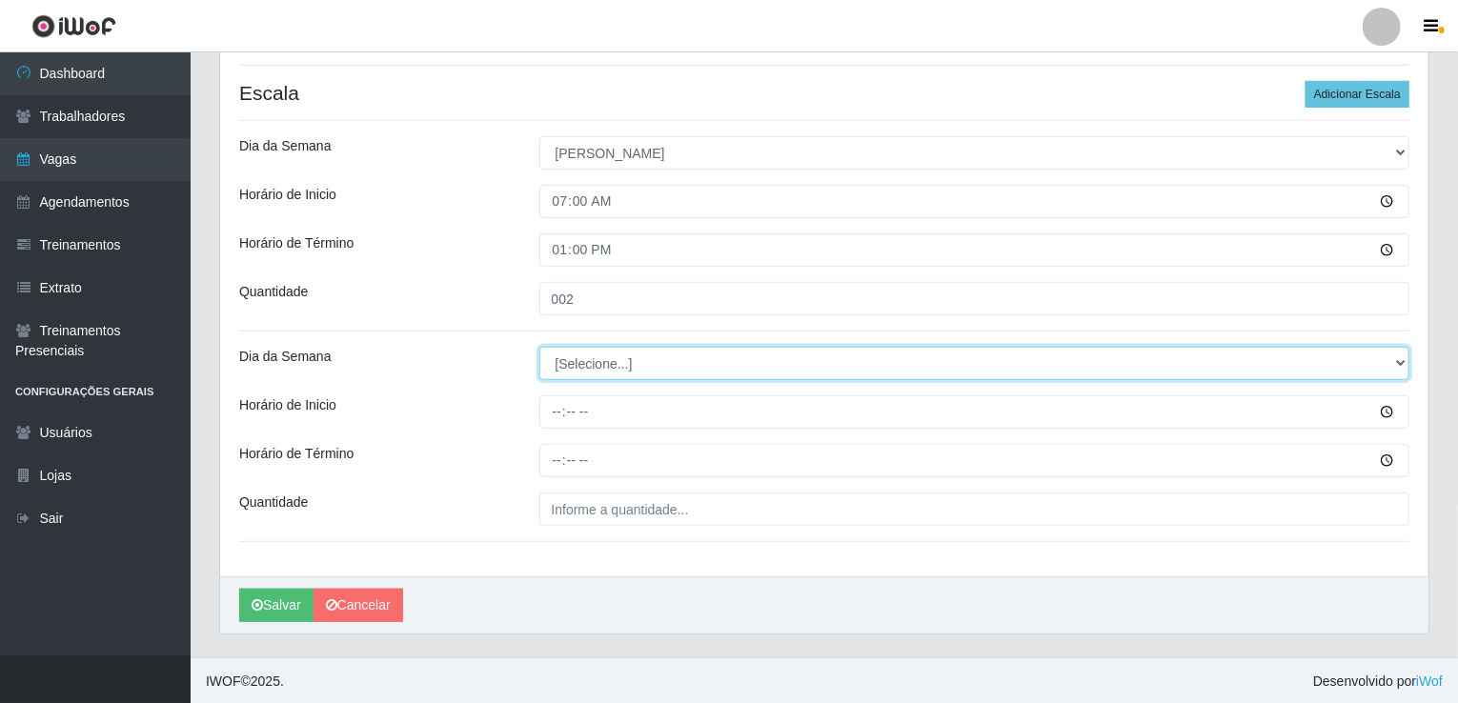
click at [618, 357] on select "[Selecione...] Segunda Terça Quarta Quinta Sexta Sábado Domingo" at bounding box center [974, 363] width 871 height 33
click at [616, 369] on select "[Selecione...] Segunda Terça Quarta Quinta Sexta Sábado Domingo" at bounding box center [974, 363] width 871 height 33
select select "0"
click at [539, 347] on select "[Selecione...] Segunda Terça Quarta Quinta Sexta Sábado Domingo" at bounding box center [974, 363] width 871 height 33
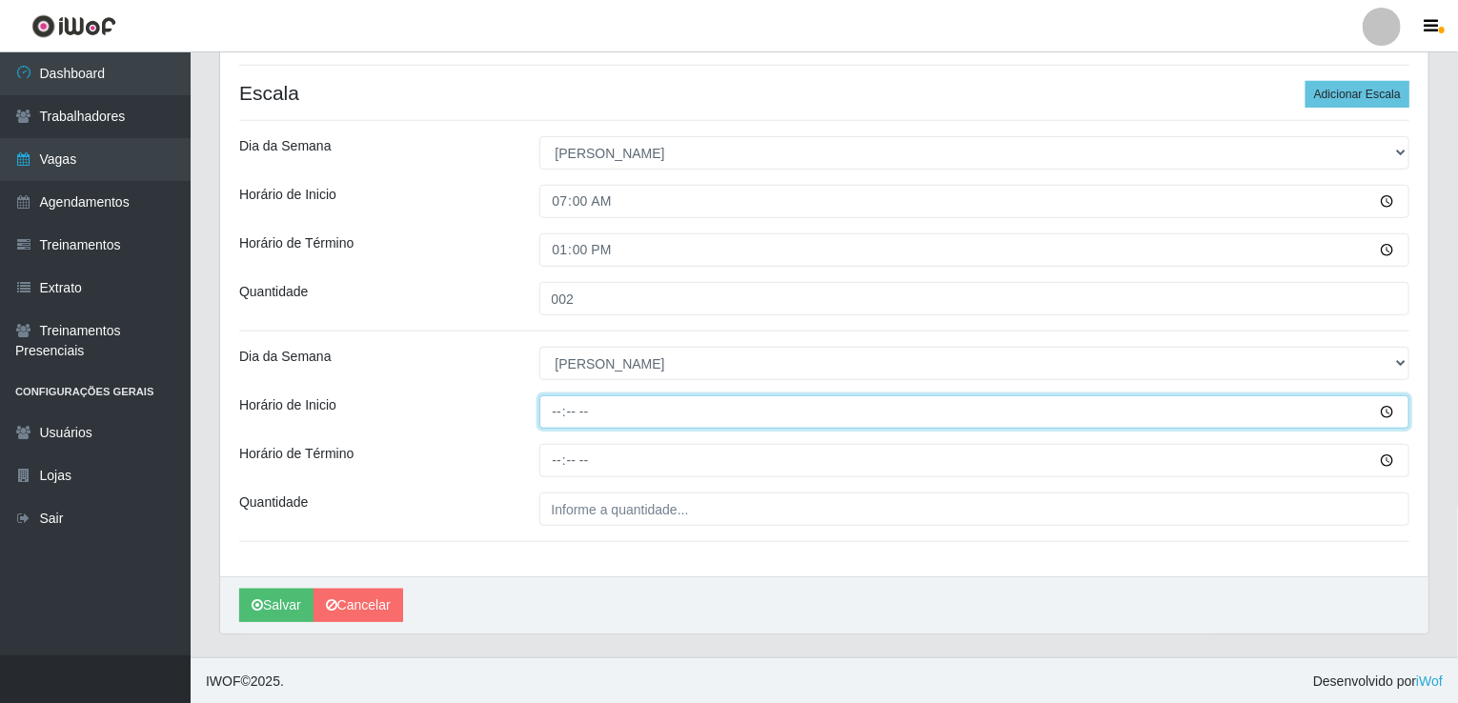
click at [559, 409] on input "Horário de Inicio" at bounding box center [974, 412] width 871 height 33
type input "14:00"
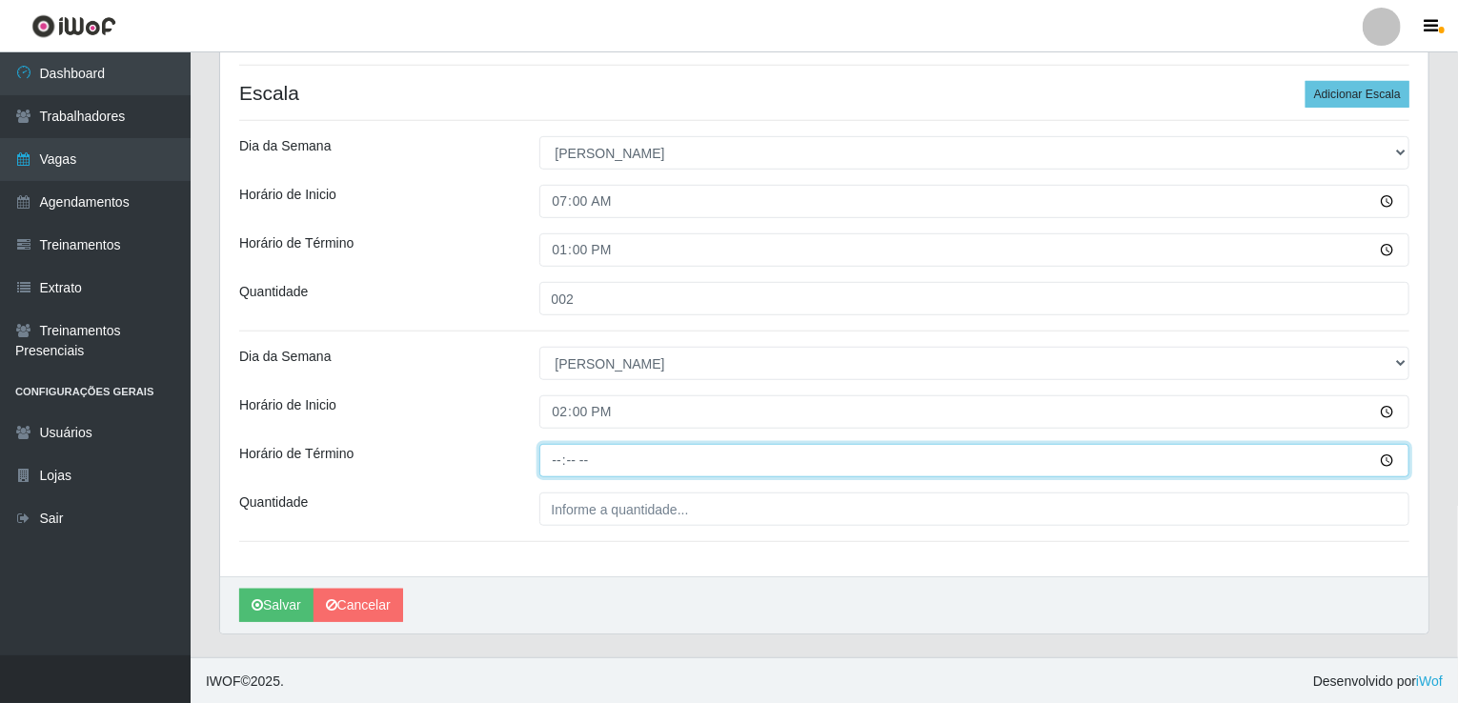
click at [559, 463] on input "Horário de Término" at bounding box center [974, 460] width 871 height 33
type input "18:00"
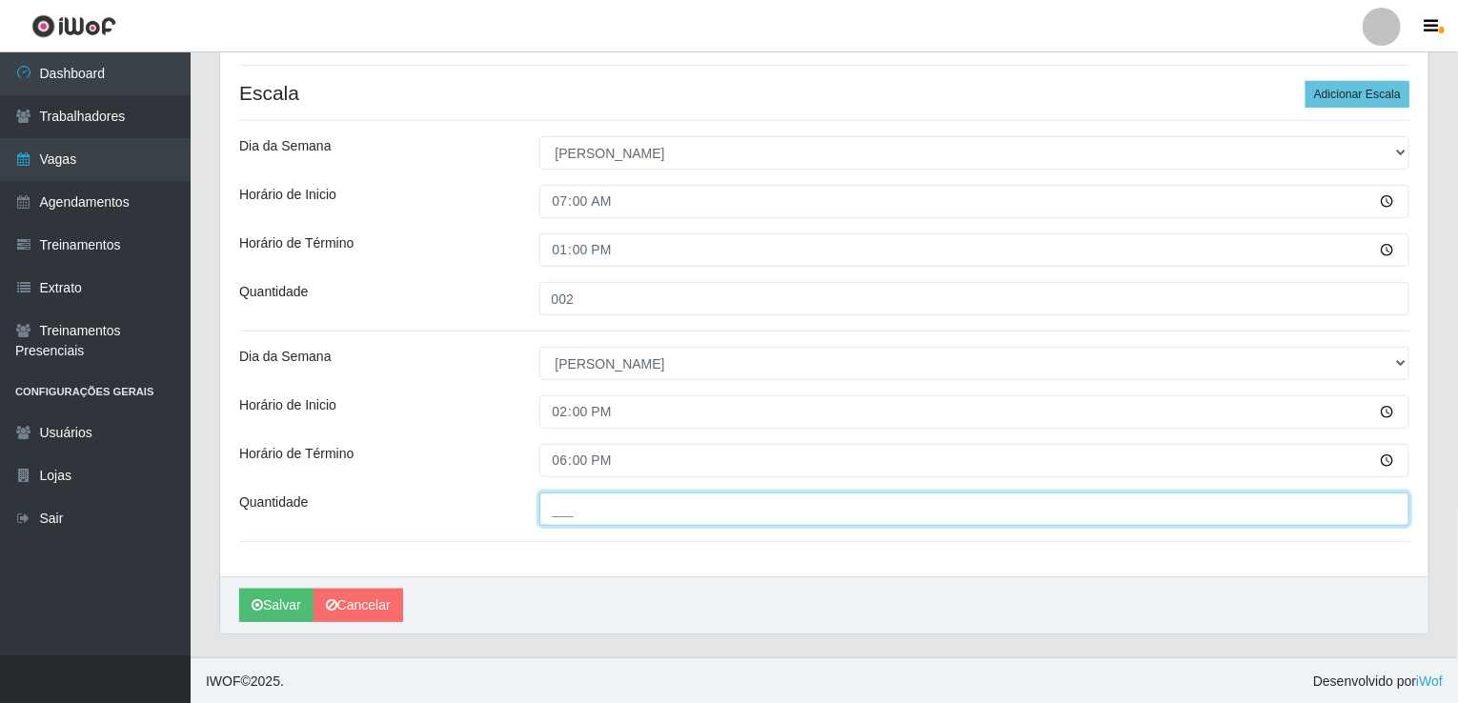
click at [566, 511] on input "___" at bounding box center [974, 509] width 871 height 33
type input "001"
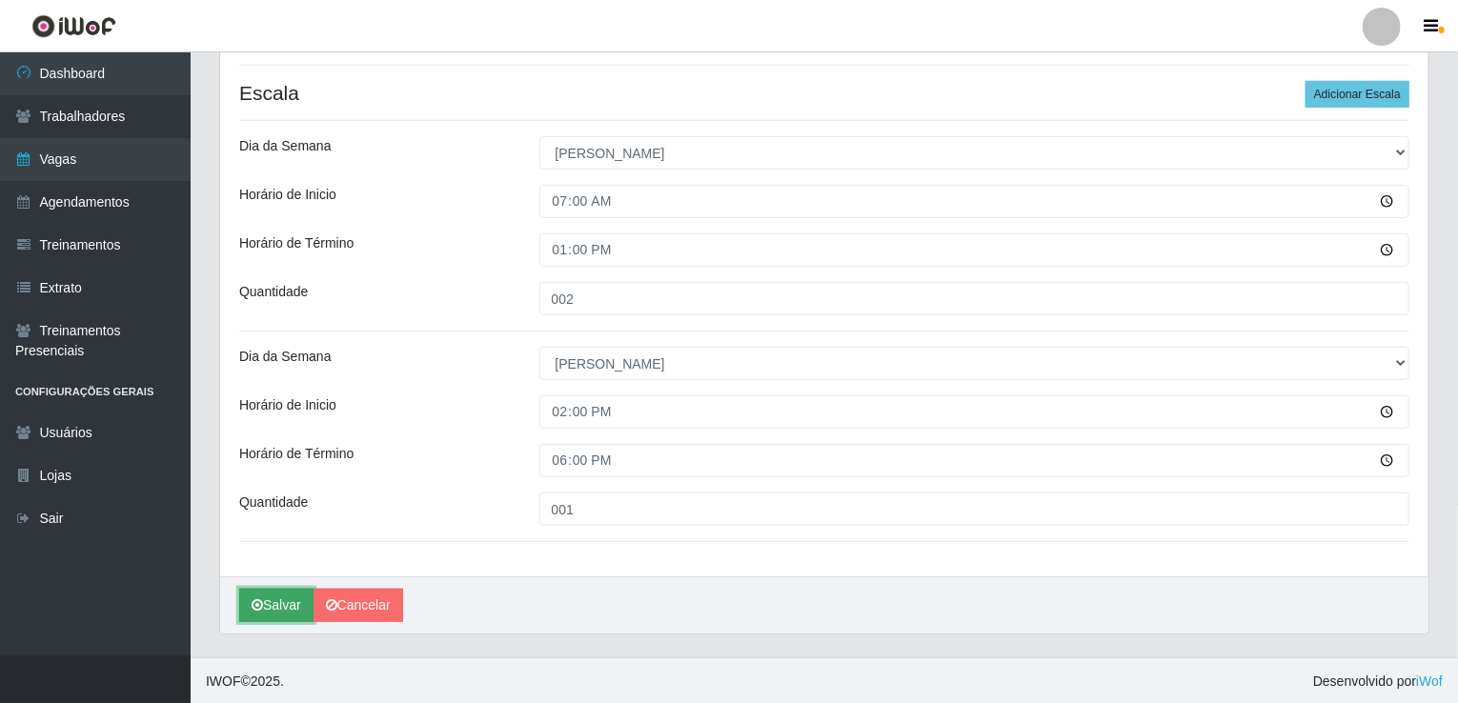
click at [296, 613] on button "Salvar" at bounding box center [276, 605] width 74 height 33
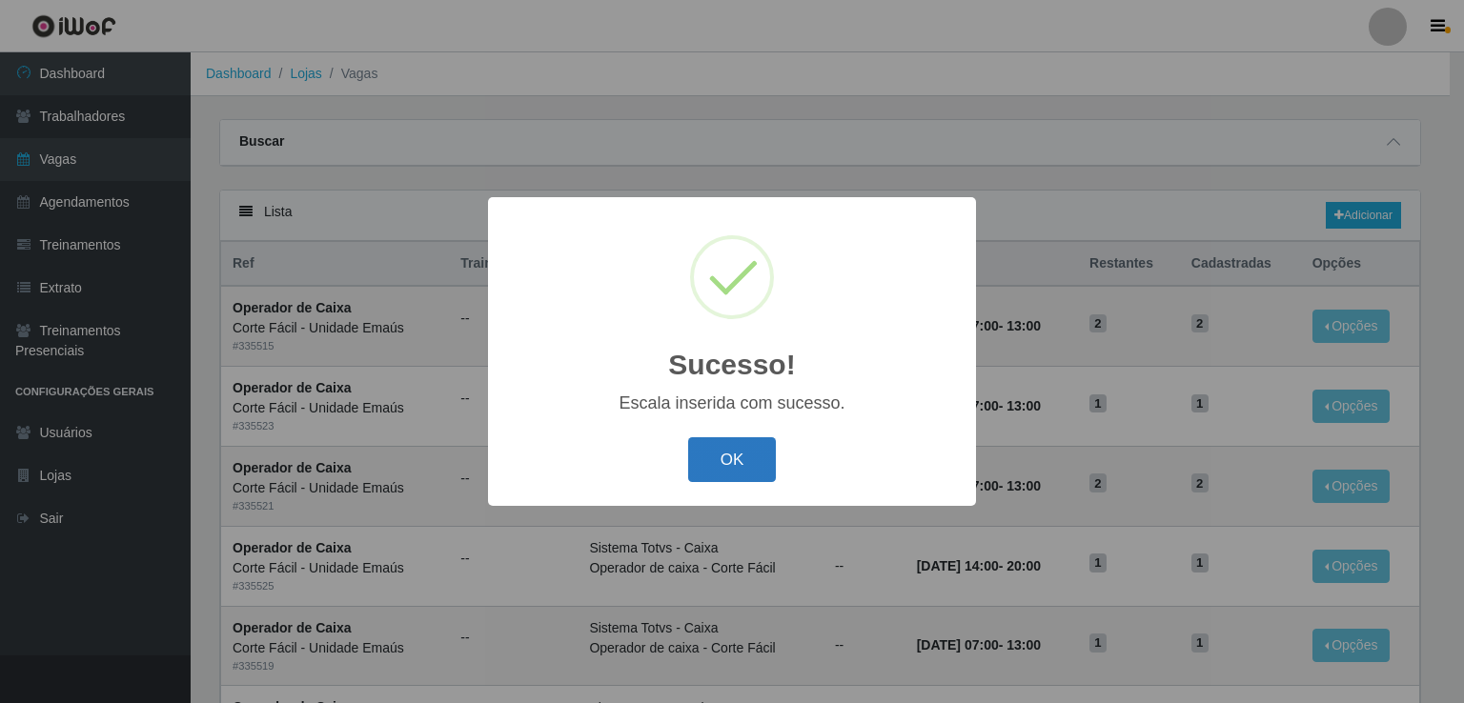
click at [761, 468] on button "OK" at bounding box center [732, 459] width 89 height 45
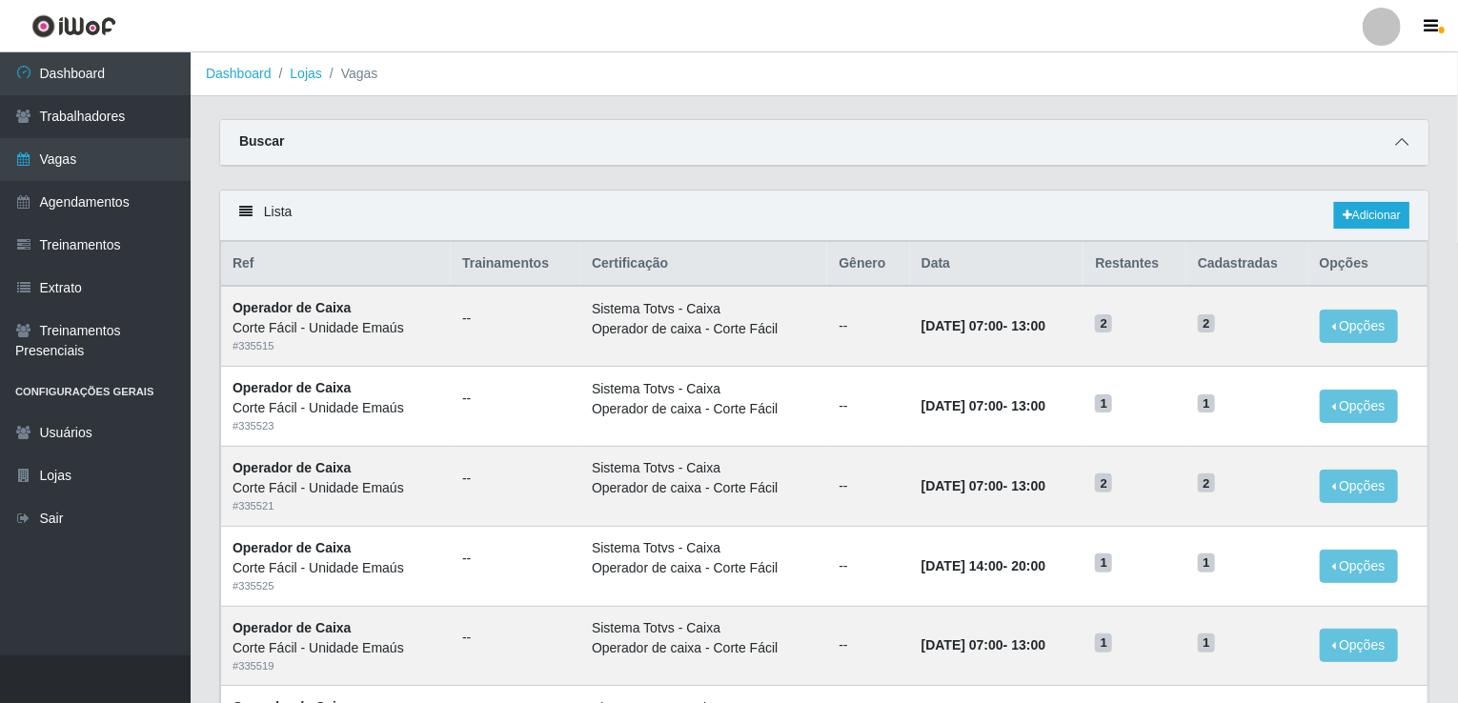
click at [1404, 144] on icon at bounding box center [1401, 141] width 13 height 13
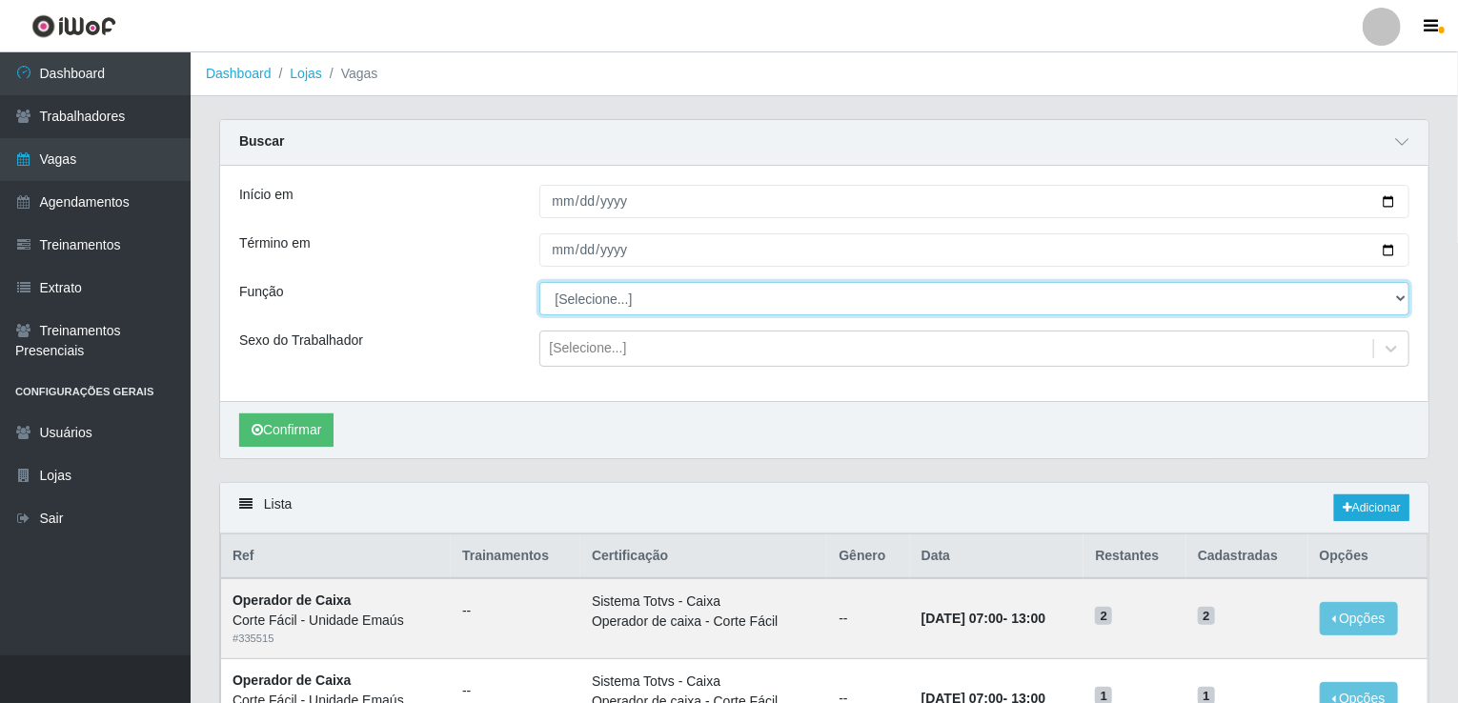
click at [595, 295] on select "[Selecione...] ASG ASG + ASG ++ Auxiliar de Cozinha Auxiliar de Cozinha + Auxil…" at bounding box center [974, 298] width 871 height 33
select select "72"
click at [539, 282] on select "[Selecione...] ASG ASG + ASG ++ Auxiliar de Cozinha Auxiliar de Cozinha + Auxil…" at bounding box center [974, 298] width 871 height 33
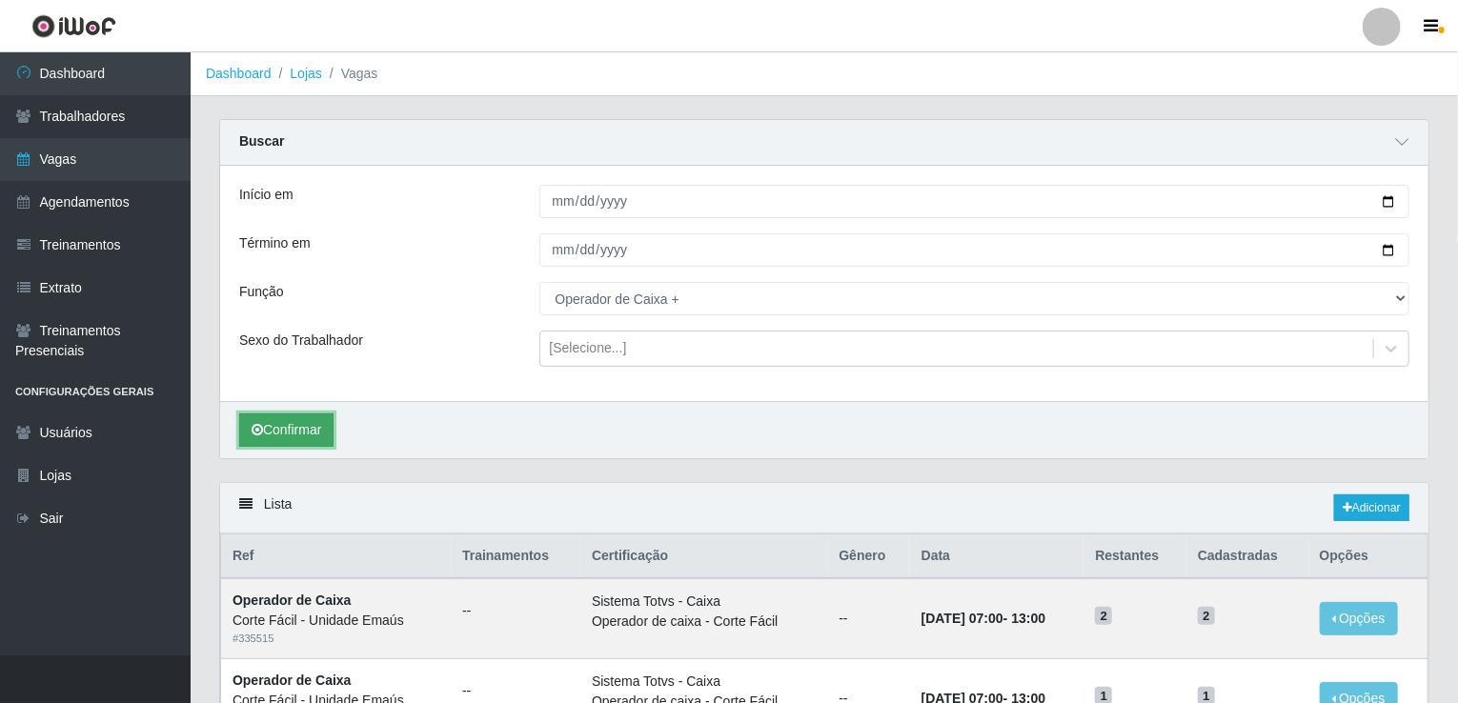
click at [311, 424] on button "Confirmar" at bounding box center [286, 430] width 94 height 33
click at [1354, 495] on link "Adicionar" at bounding box center [1371, 508] width 75 height 27
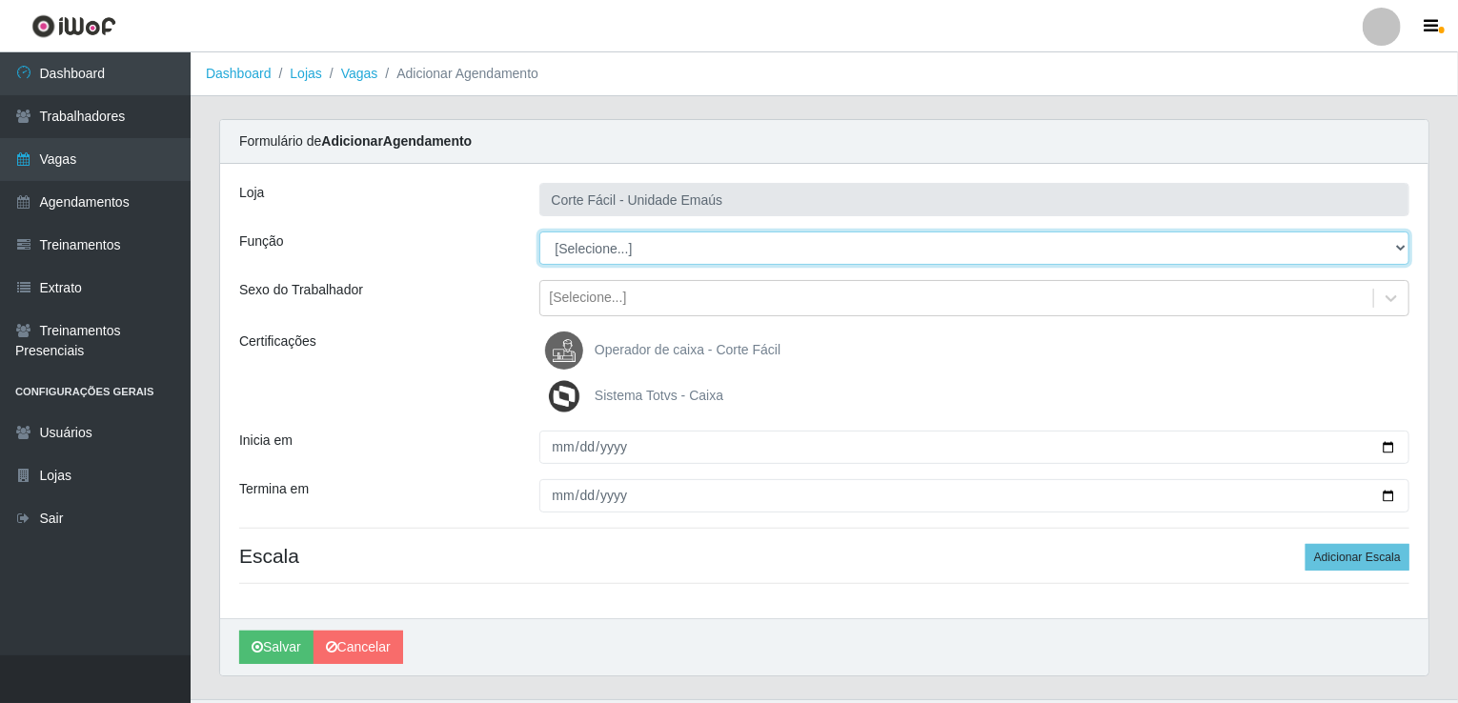
click at [627, 254] on select "[Selecione...] ASG ASG + ASG ++ Auxiliar de Cozinha Auxiliar de Cozinha + Auxil…" at bounding box center [974, 248] width 871 height 33
select select "72"
click at [539, 232] on select "[Selecione...] ASG ASG + ASG ++ Auxiliar de Cozinha Auxiliar de Cozinha + Auxil…" at bounding box center [974, 248] width 871 height 33
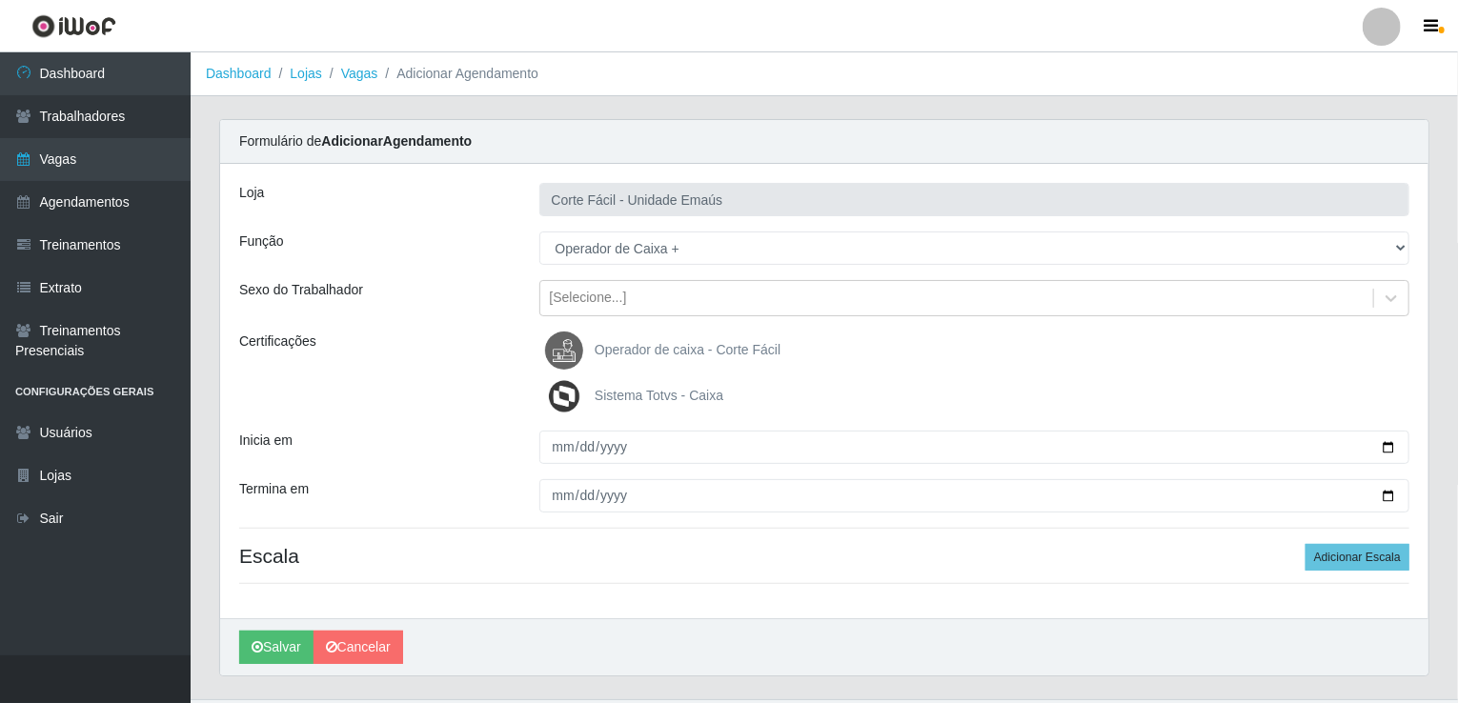
click at [578, 355] on img at bounding box center [568, 351] width 46 height 38
click at [0, 0] on input "Operador de caixa - Corte Fácil" at bounding box center [0, 0] width 0 height 0
click at [566, 390] on img at bounding box center [568, 396] width 46 height 38
click at [0, 0] on input "Sistema Totvs - Caixa" at bounding box center [0, 0] width 0 height 0
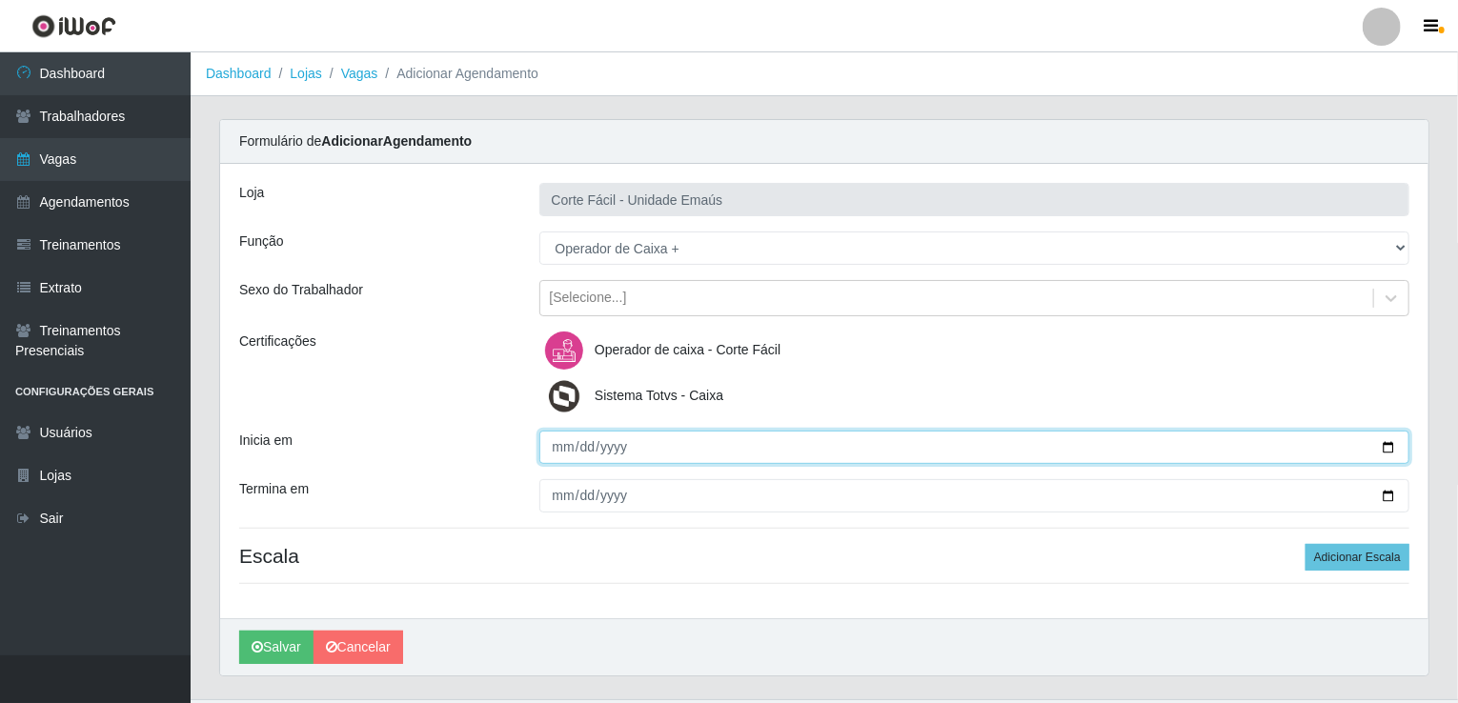
click at [558, 444] on input "Inicia em" at bounding box center [974, 447] width 871 height 33
type input "[DATE]"
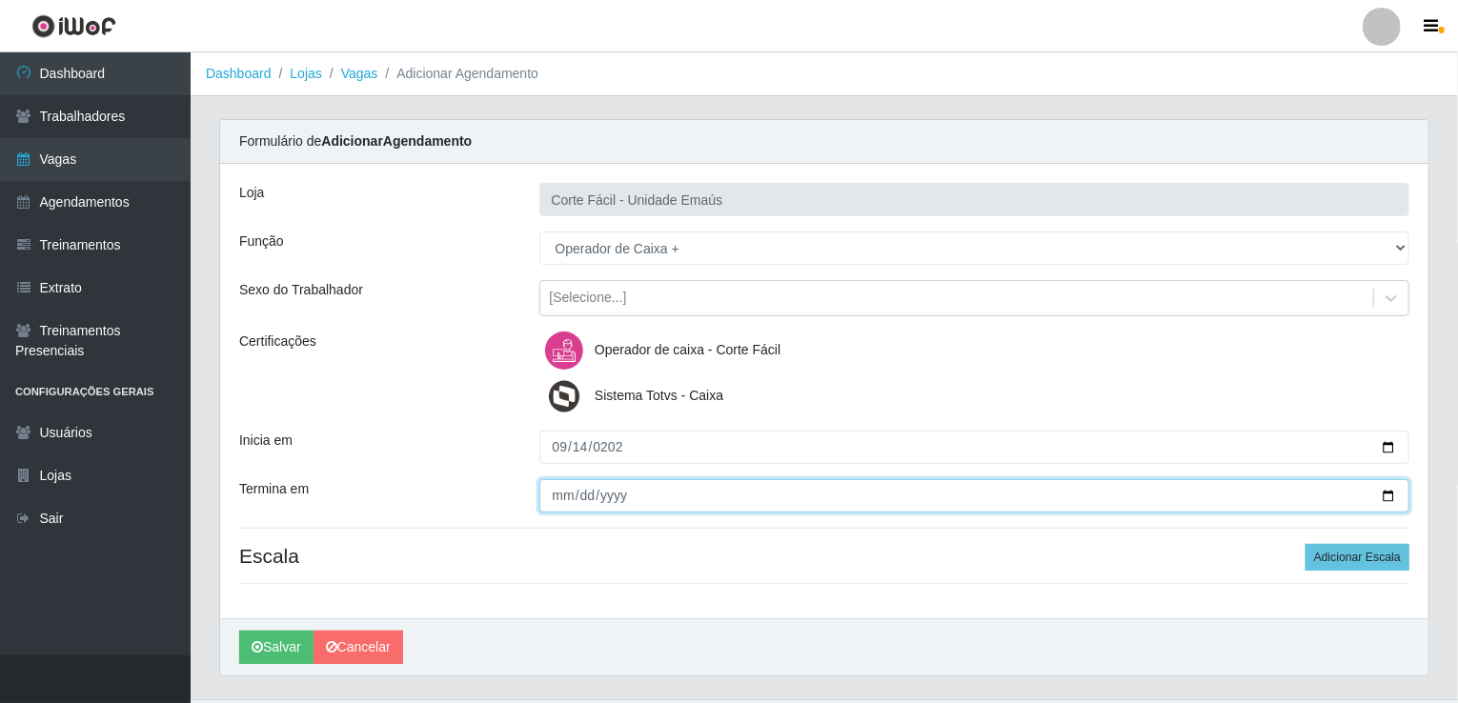
click at [558, 494] on input "Termina em" at bounding box center [974, 495] width 871 height 33
type input "[DATE]"
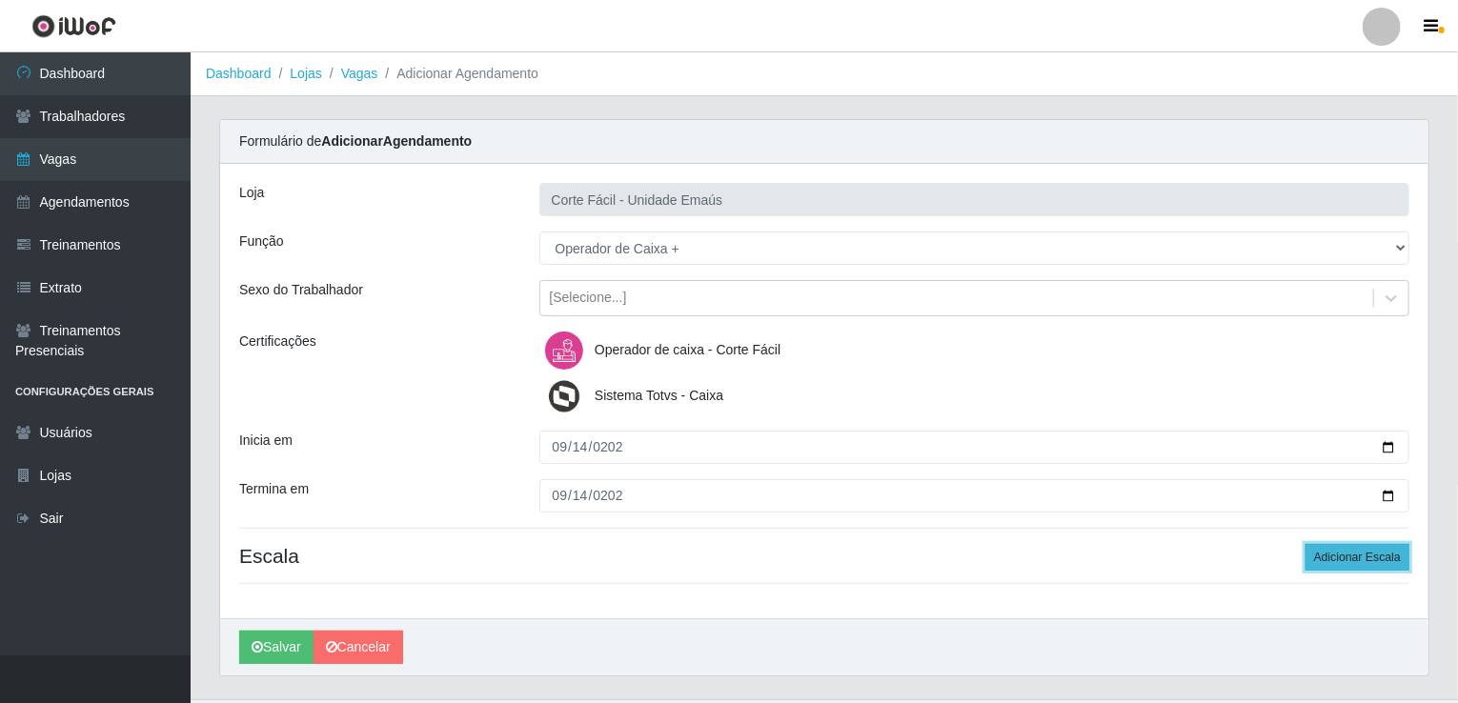
click at [1318, 551] on button "Adicionar Escala" at bounding box center [1358, 557] width 104 height 27
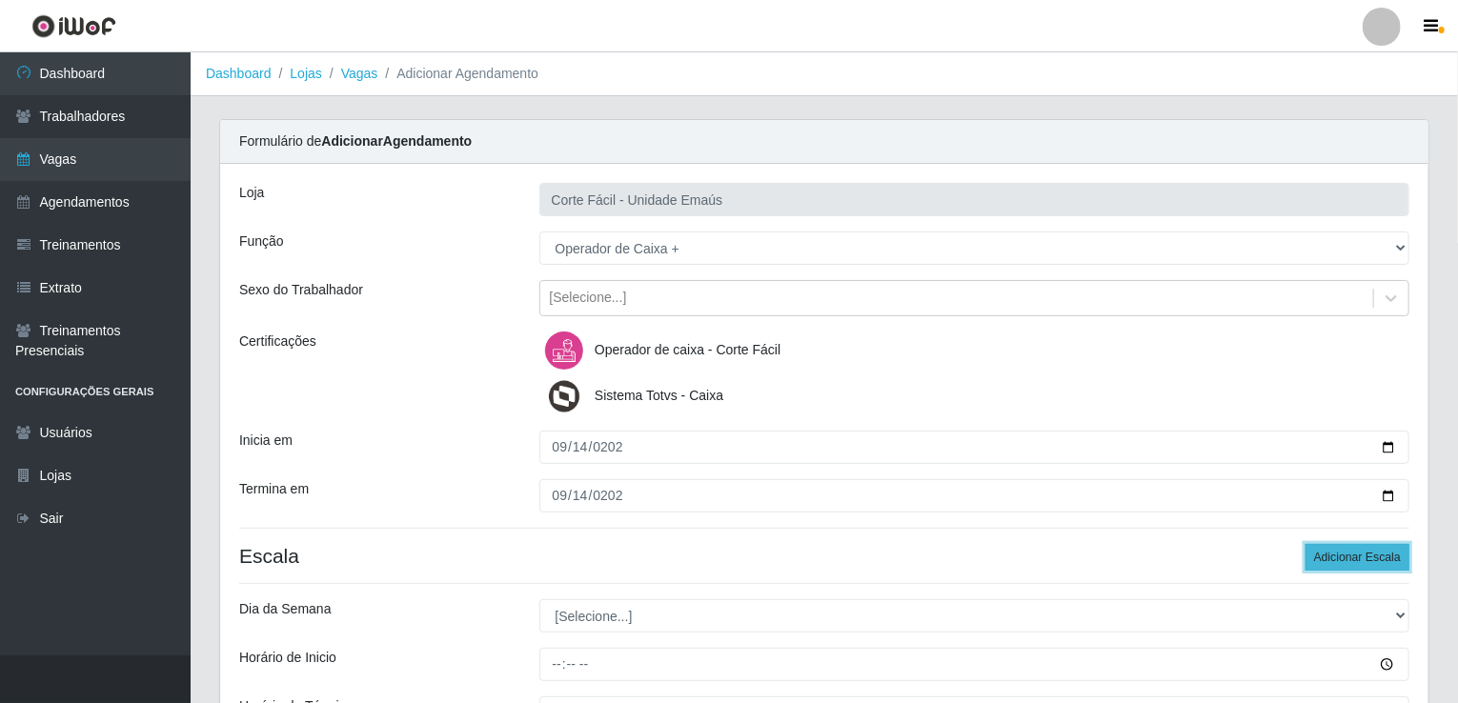
scroll to position [253, 0]
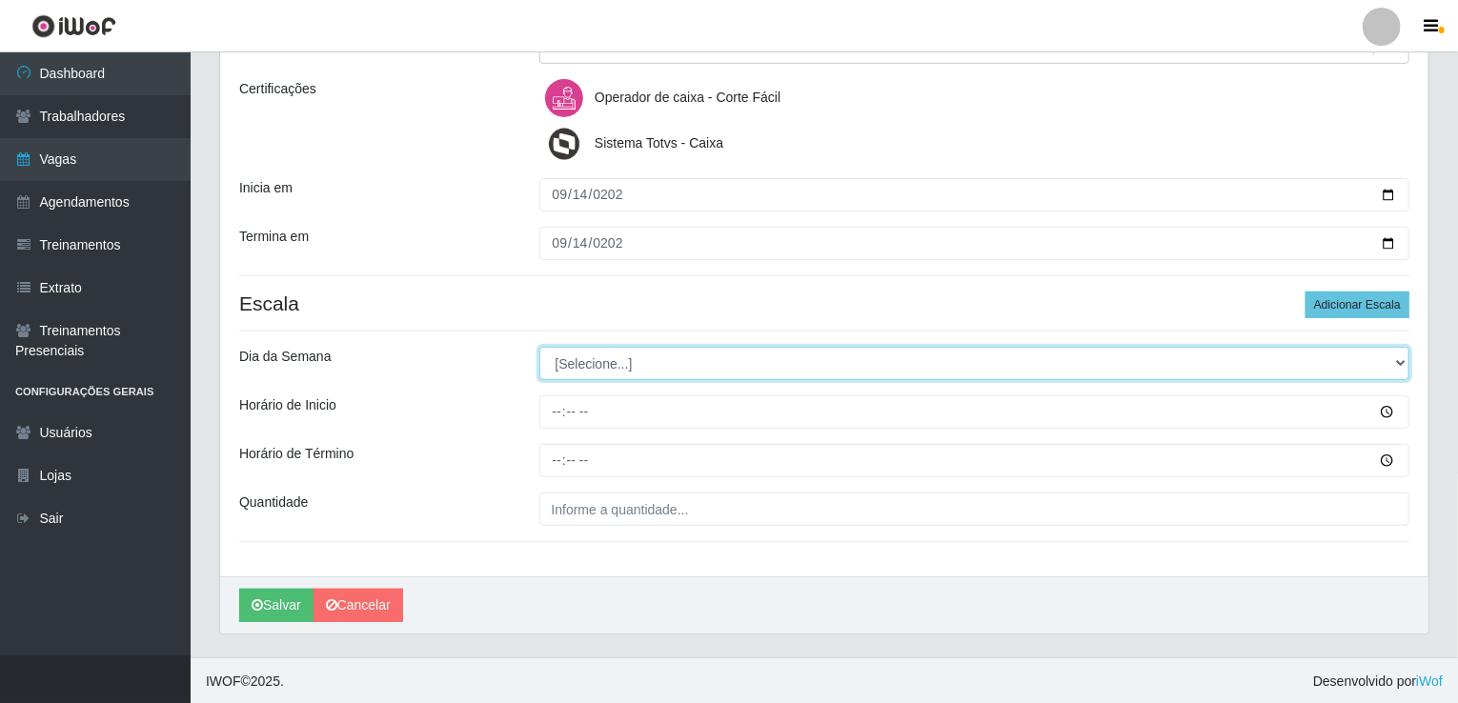
click at [643, 349] on select "[Selecione...] Segunda Terça Quarta Quinta Sexta Sábado Domingo" at bounding box center [974, 363] width 871 height 33
select select "0"
click at [539, 347] on select "[Selecione...] Segunda Terça Quarta Quinta Sexta Sábado Domingo" at bounding box center [974, 363] width 871 height 33
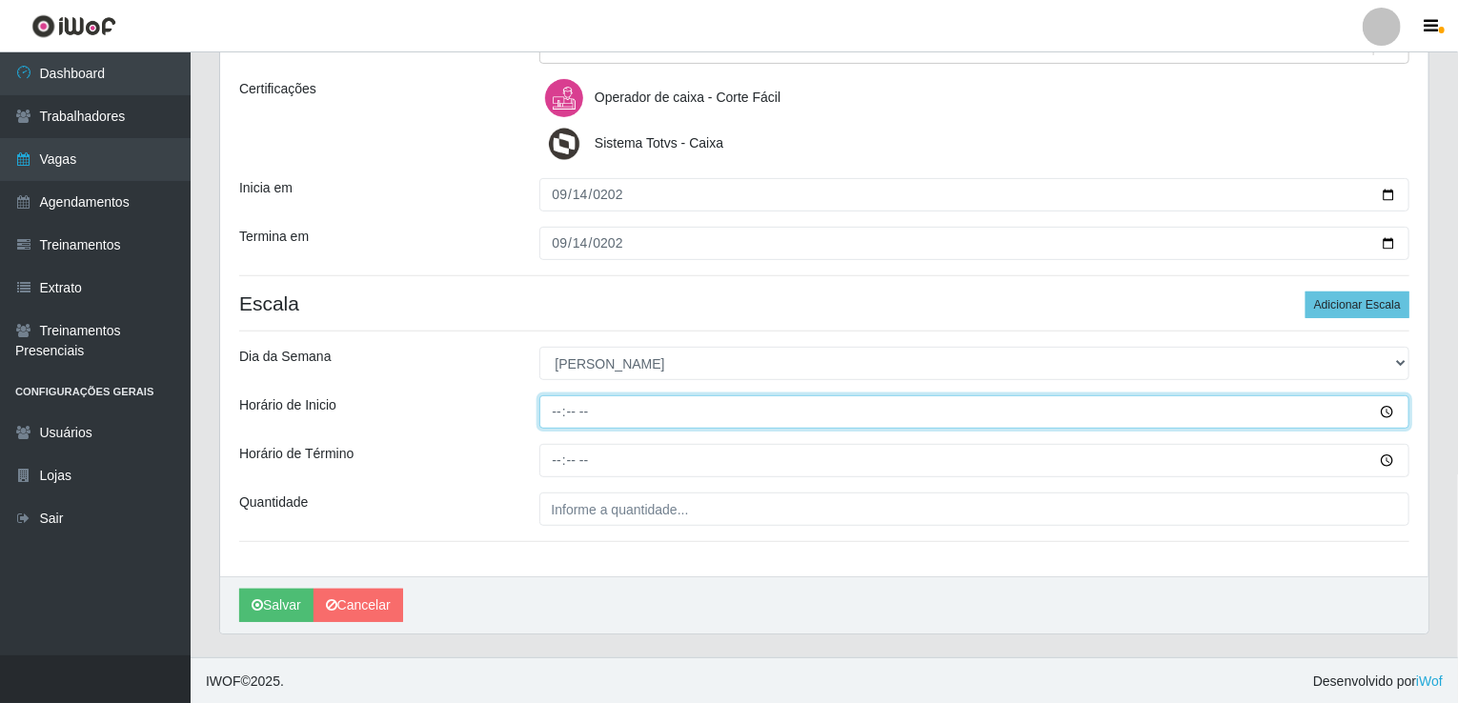
click at [555, 412] on input "Horário de Inicio" at bounding box center [974, 412] width 871 height 33
type input "07:00"
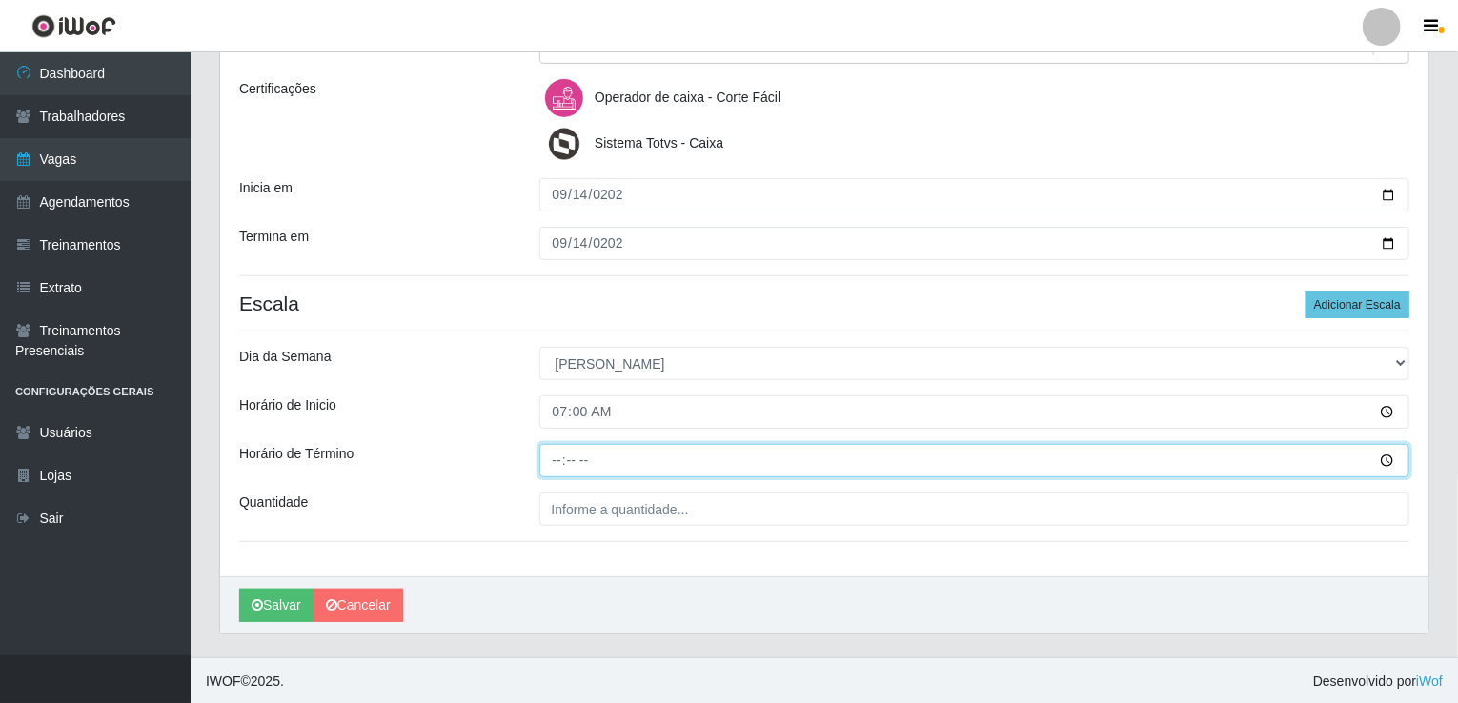
click at [551, 459] on input "Horário de Término" at bounding box center [974, 460] width 871 height 33
type input "13:00"
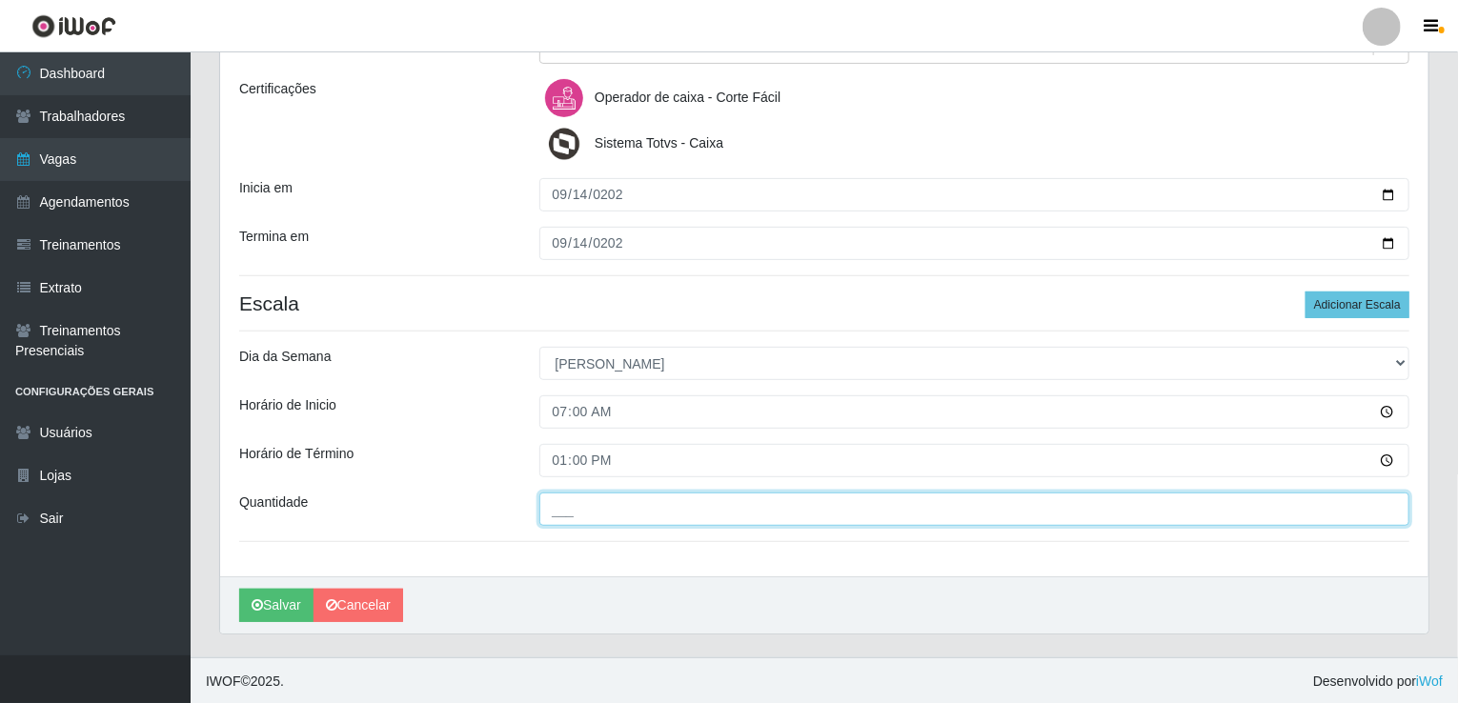
click at [550, 510] on input "___" at bounding box center [974, 509] width 871 height 33
type input "003"
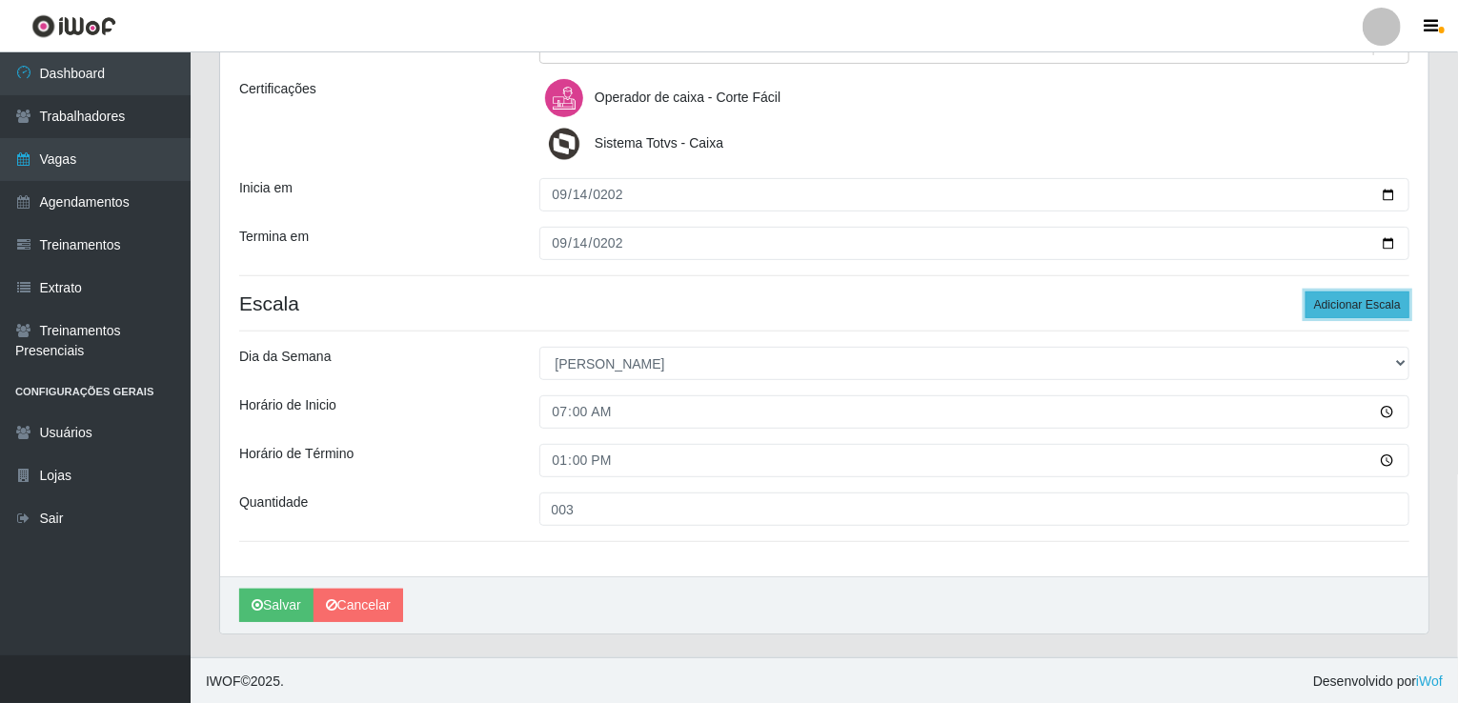
click at [1336, 309] on button "Adicionar Escala" at bounding box center [1358, 305] width 104 height 27
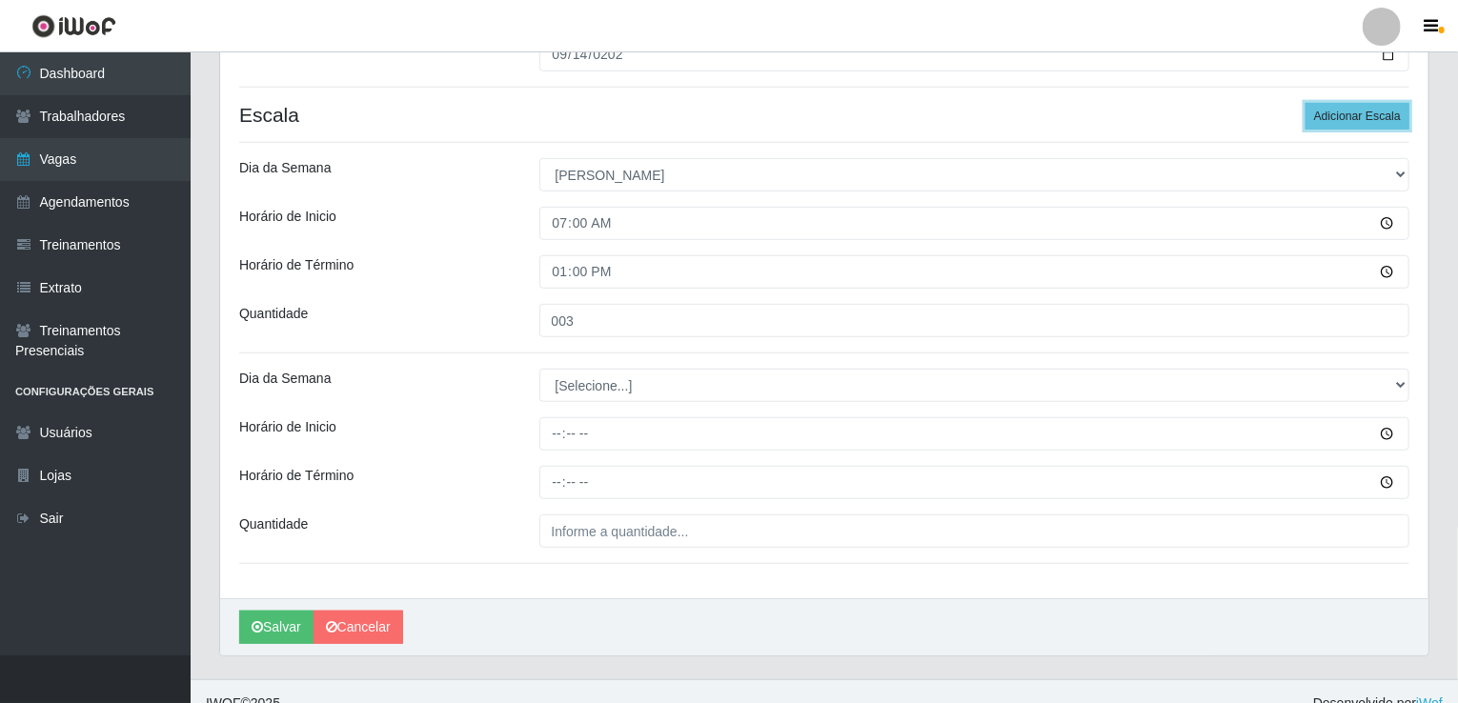
scroll to position [463, 0]
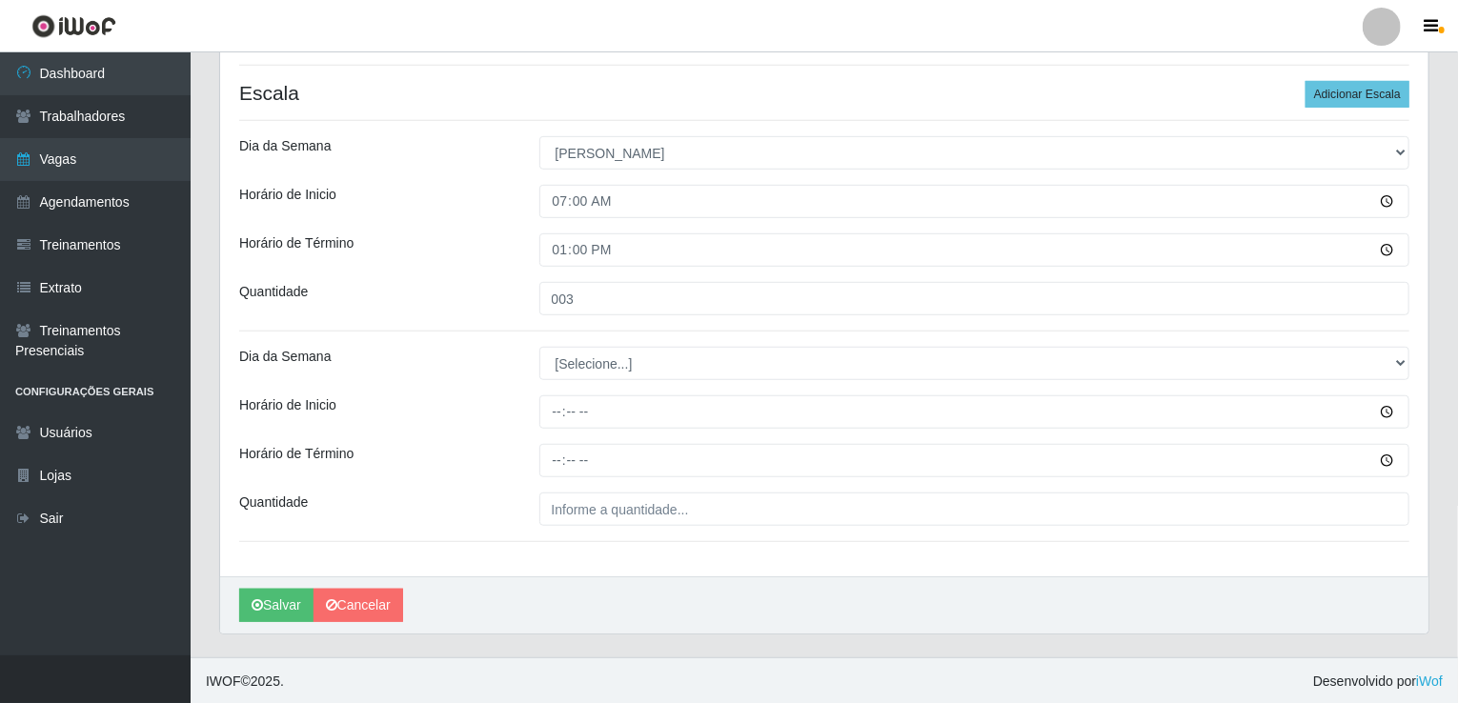
click at [588, 378] on div "Loja Corte Fácil - Unidade Emaús Função [Selecione...] ASG ASG + ASG ++ Auxilia…" at bounding box center [824, 139] width 1208 height 876
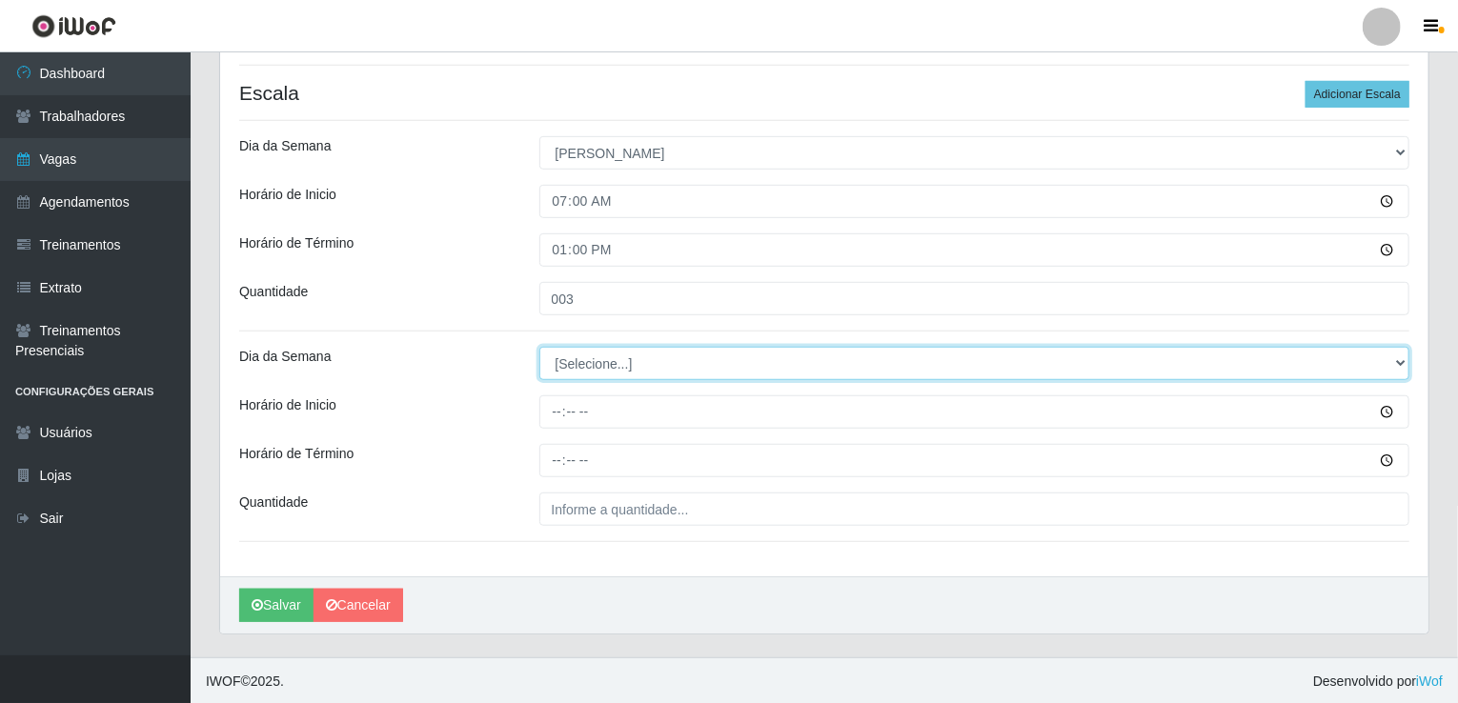
click at [599, 367] on select "[Selecione...] Segunda Terça Quarta Quinta Sexta Sábado Domingo" at bounding box center [974, 363] width 871 height 33
select select "0"
click at [539, 347] on select "[Selecione...] Segunda Terça Quarta Quinta Sexta Sábado Domingo" at bounding box center [974, 363] width 871 height 33
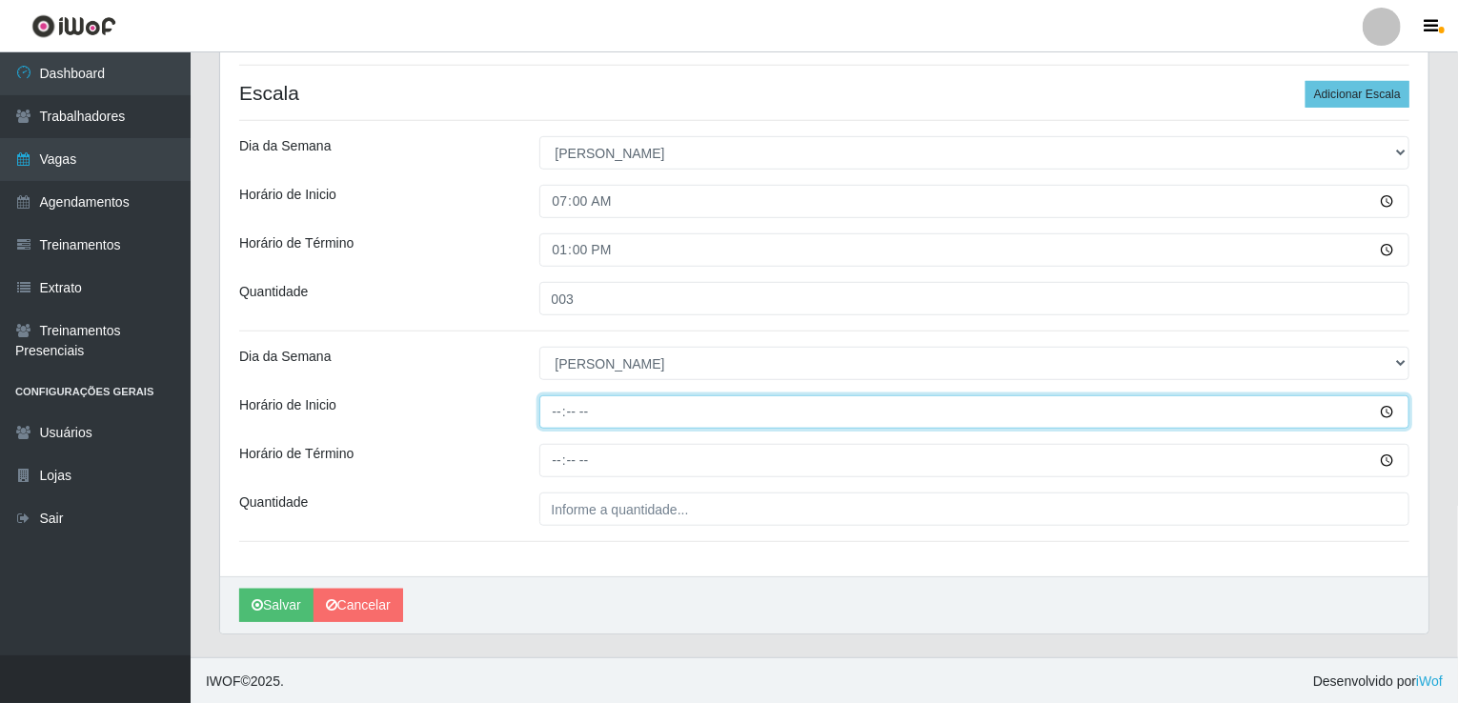
click at [560, 407] on input "Horário de Inicio" at bounding box center [974, 412] width 871 height 33
type input "14:00"
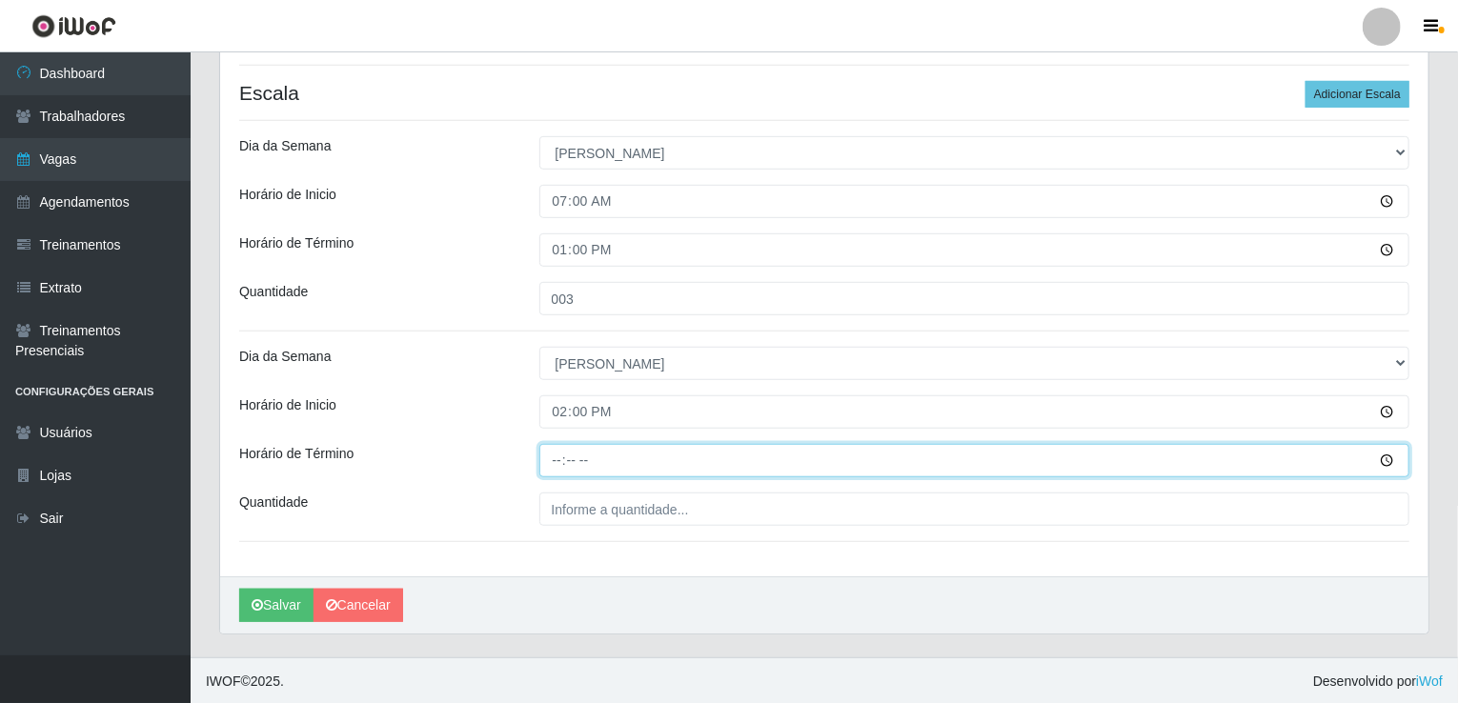
click at [545, 448] on input "Horário de Término" at bounding box center [974, 460] width 871 height 33
type input "18:00"
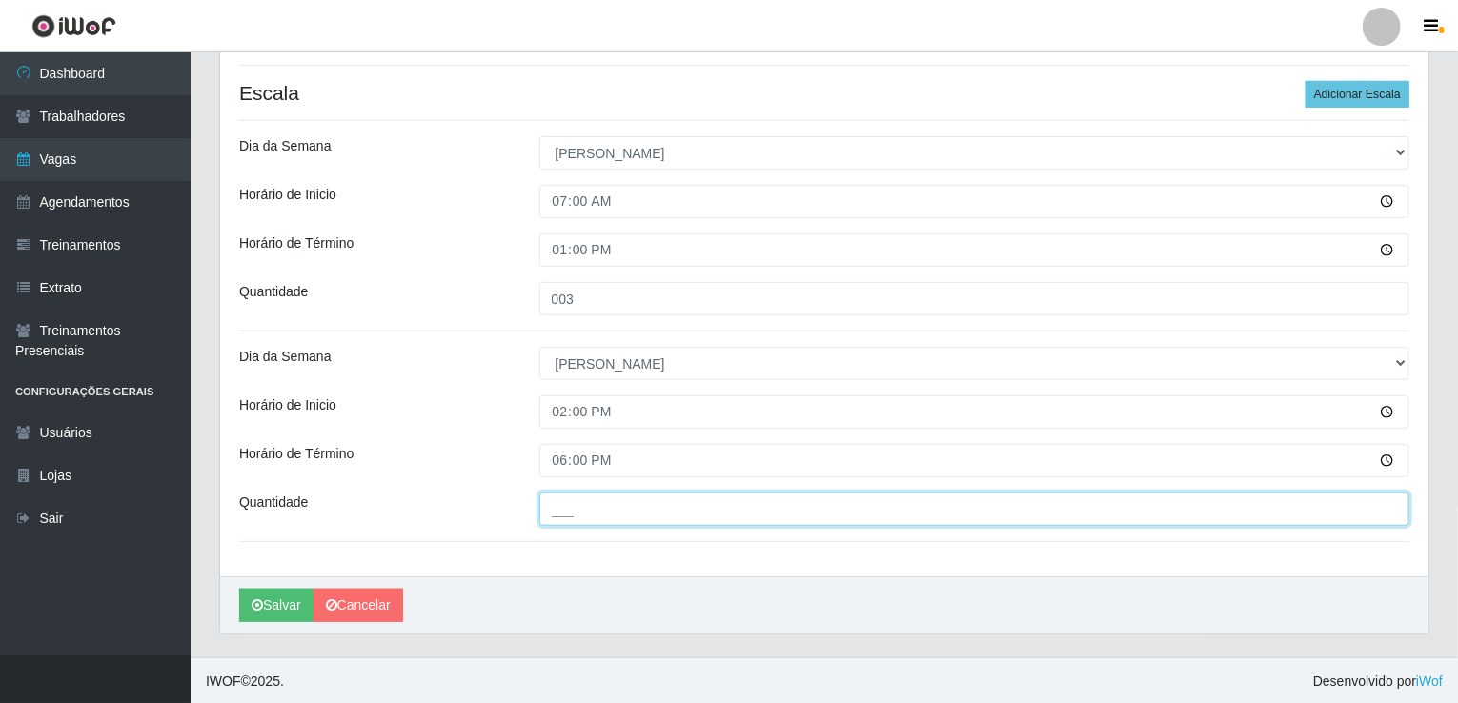
click at [555, 517] on input "___" at bounding box center [974, 509] width 871 height 33
type input "002"
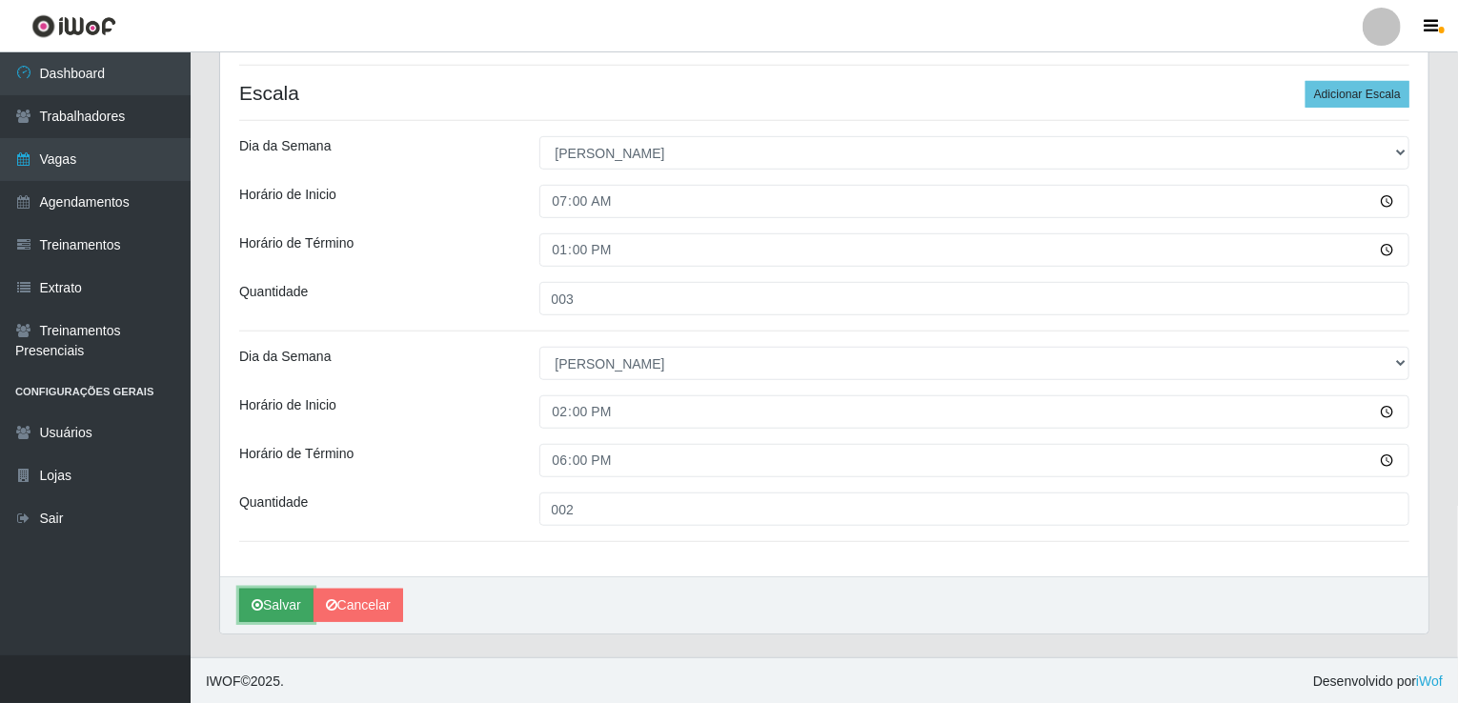
click at [281, 604] on button "Salvar" at bounding box center [276, 605] width 74 height 33
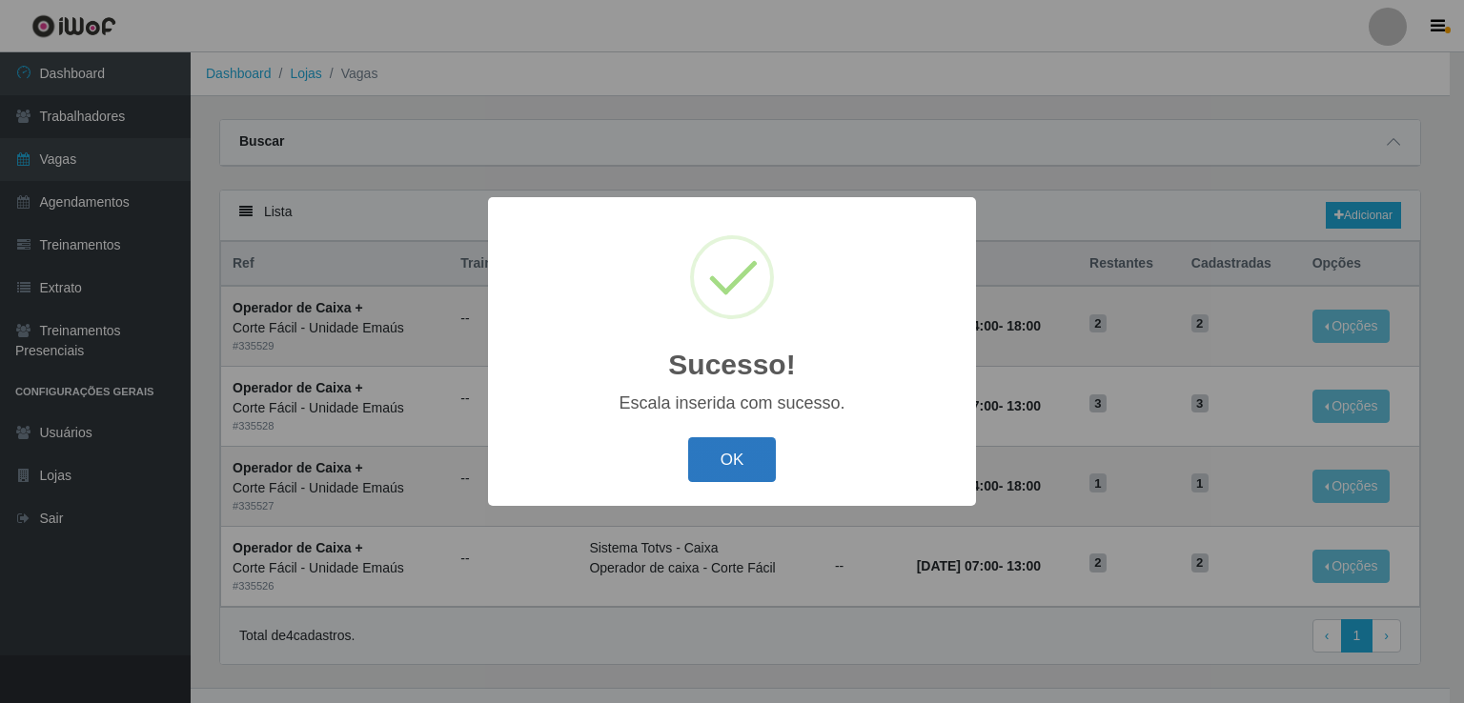
click at [757, 450] on button "OK" at bounding box center [732, 459] width 89 height 45
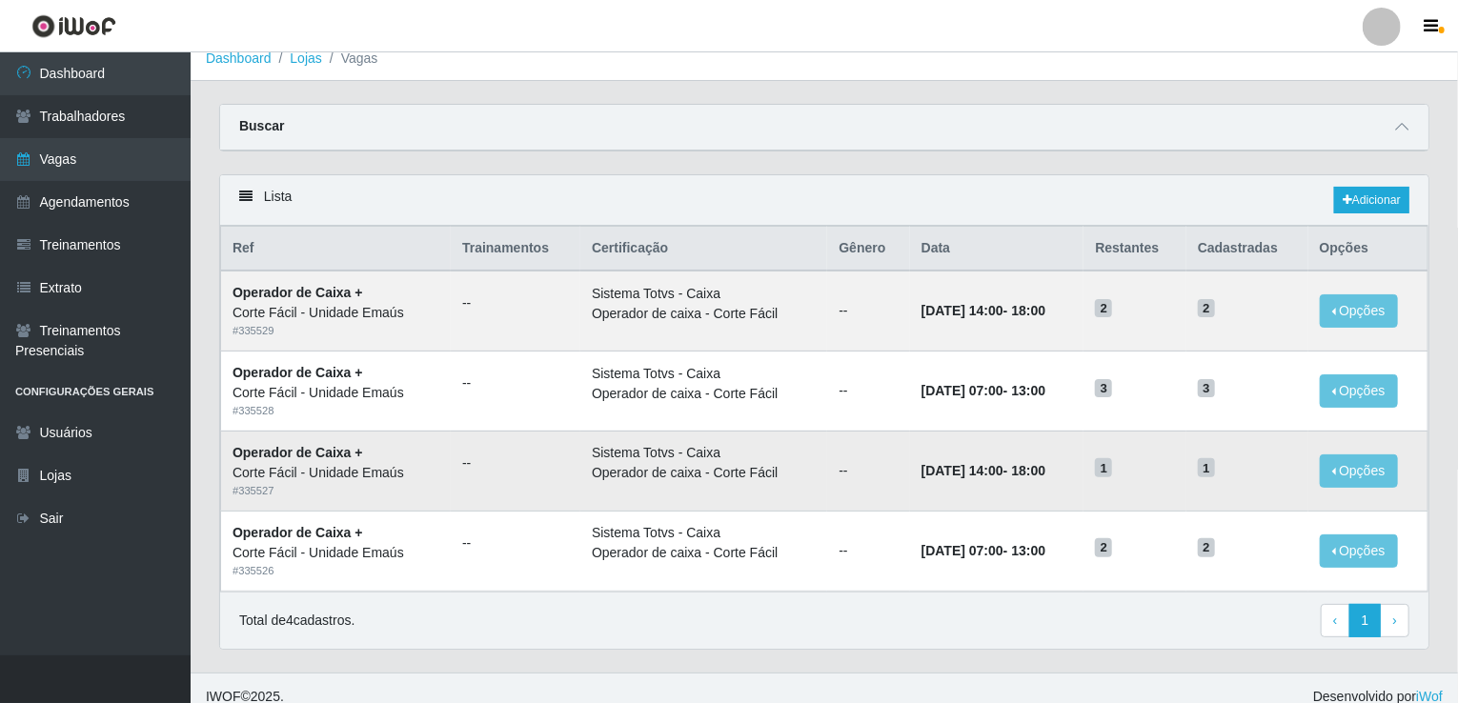
scroll to position [30, 0]
